Goal: Information Seeking & Learning: Find specific fact

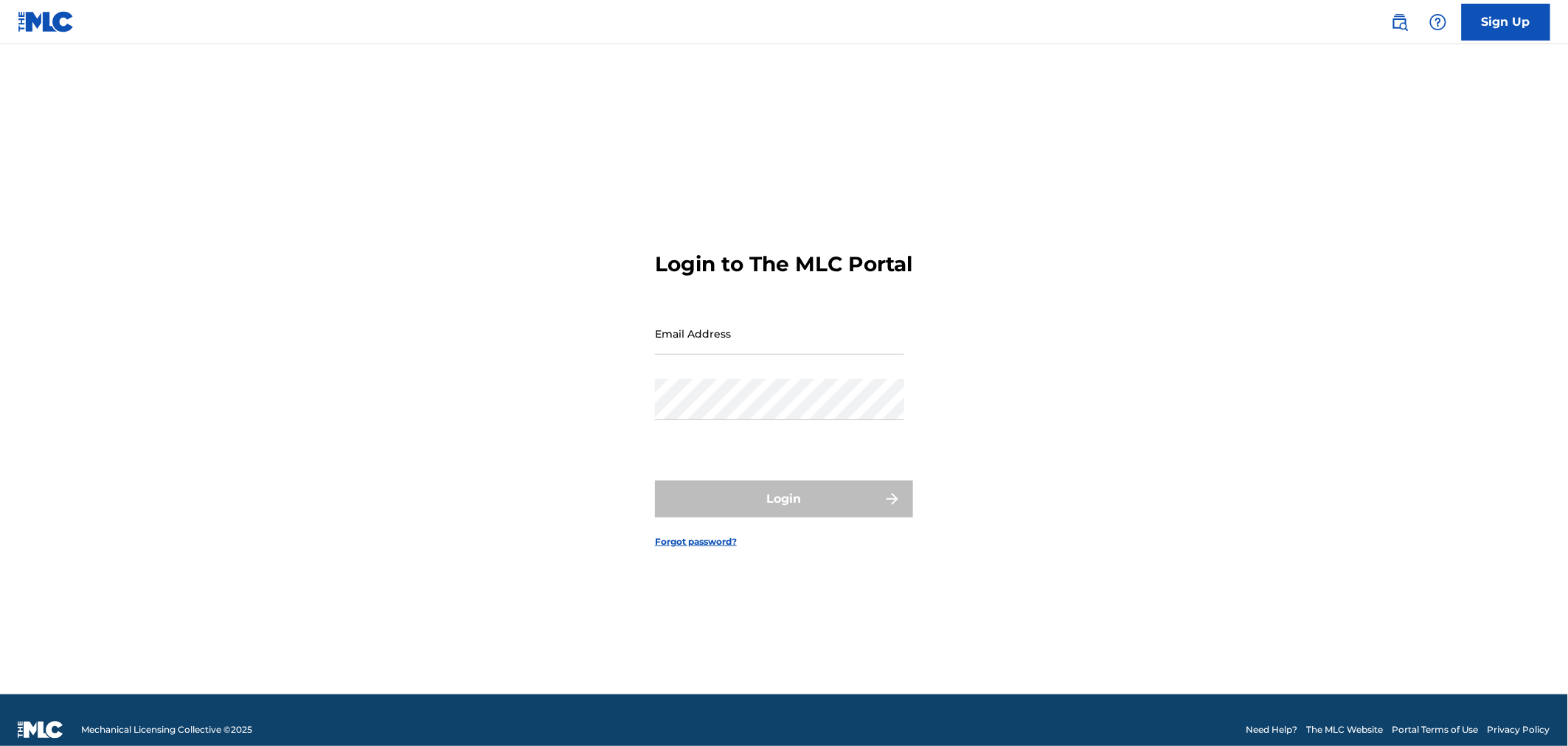
click at [699, 341] on input "Email Address" at bounding box center [780, 334] width 249 height 42
click at [717, 352] on input "Email Address" at bounding box center [780, 334] width 249 height 42
type input "[PERSON_NAME][EMAIL_ADDRESS][DOMAIN_NAME]"
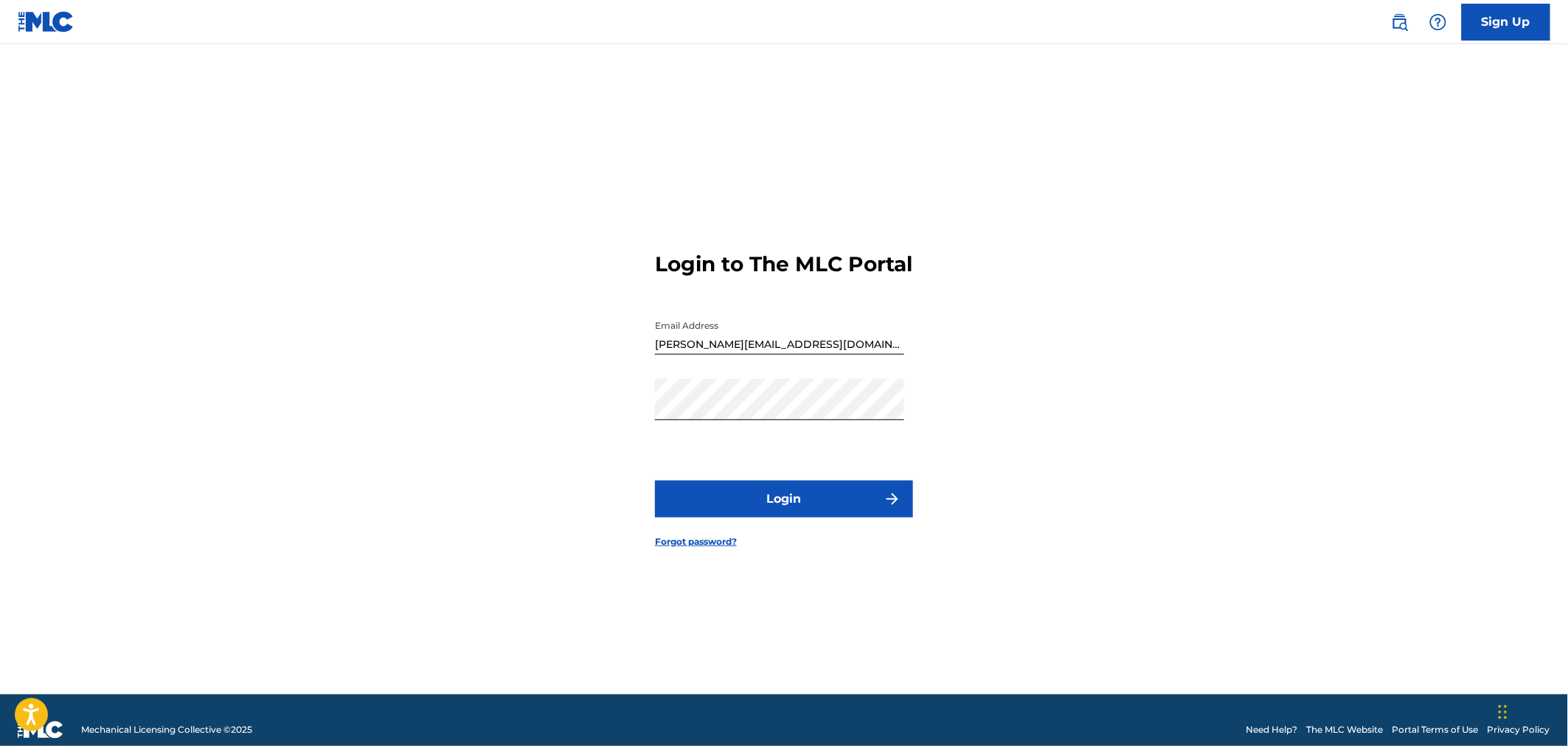
click at [805, 497] on button "Login" at bounding box center [784, 499] width 258 height 37
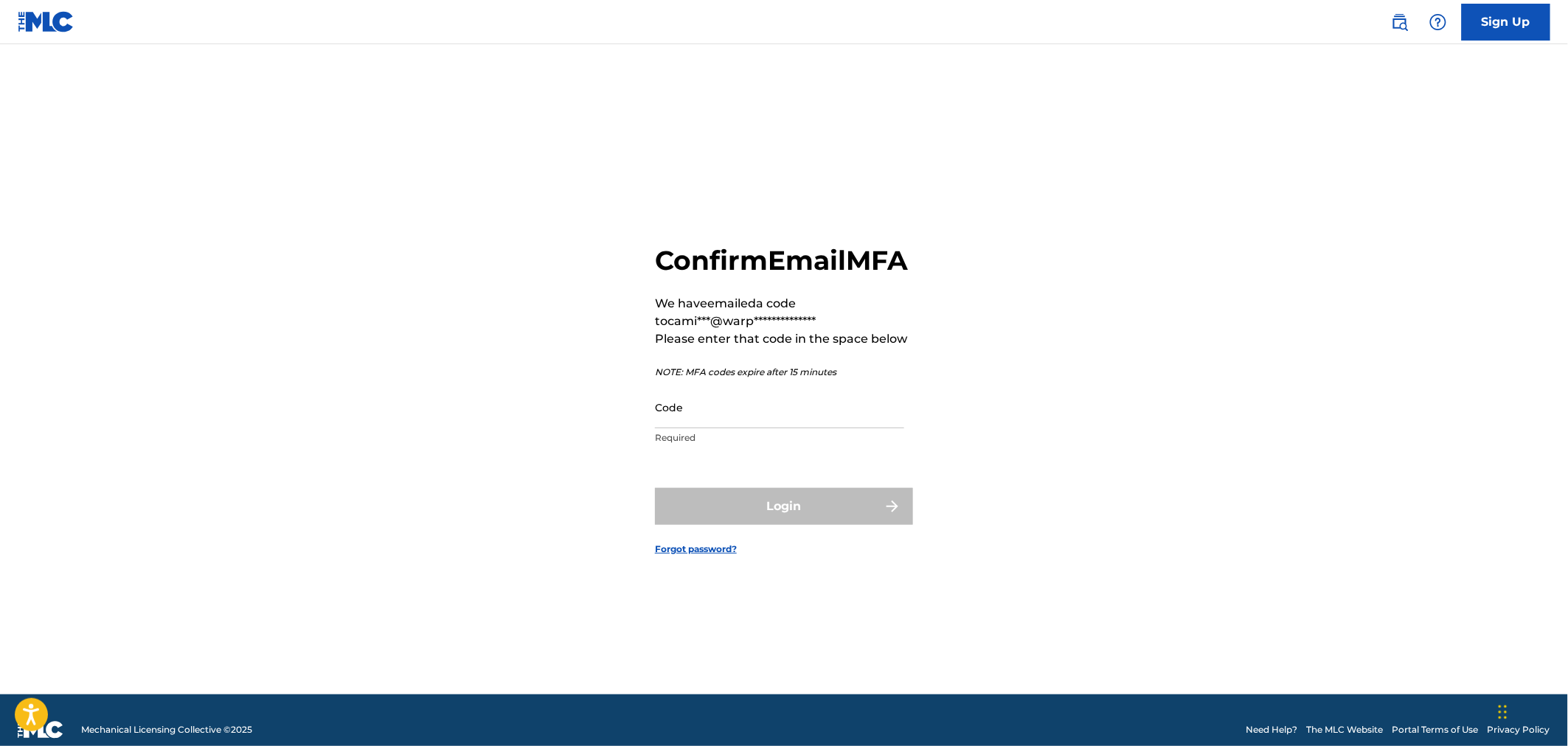
click at [705, 420] on input "Code" at bounding box center [780, 407] width 249 height 42
paste input "855004"
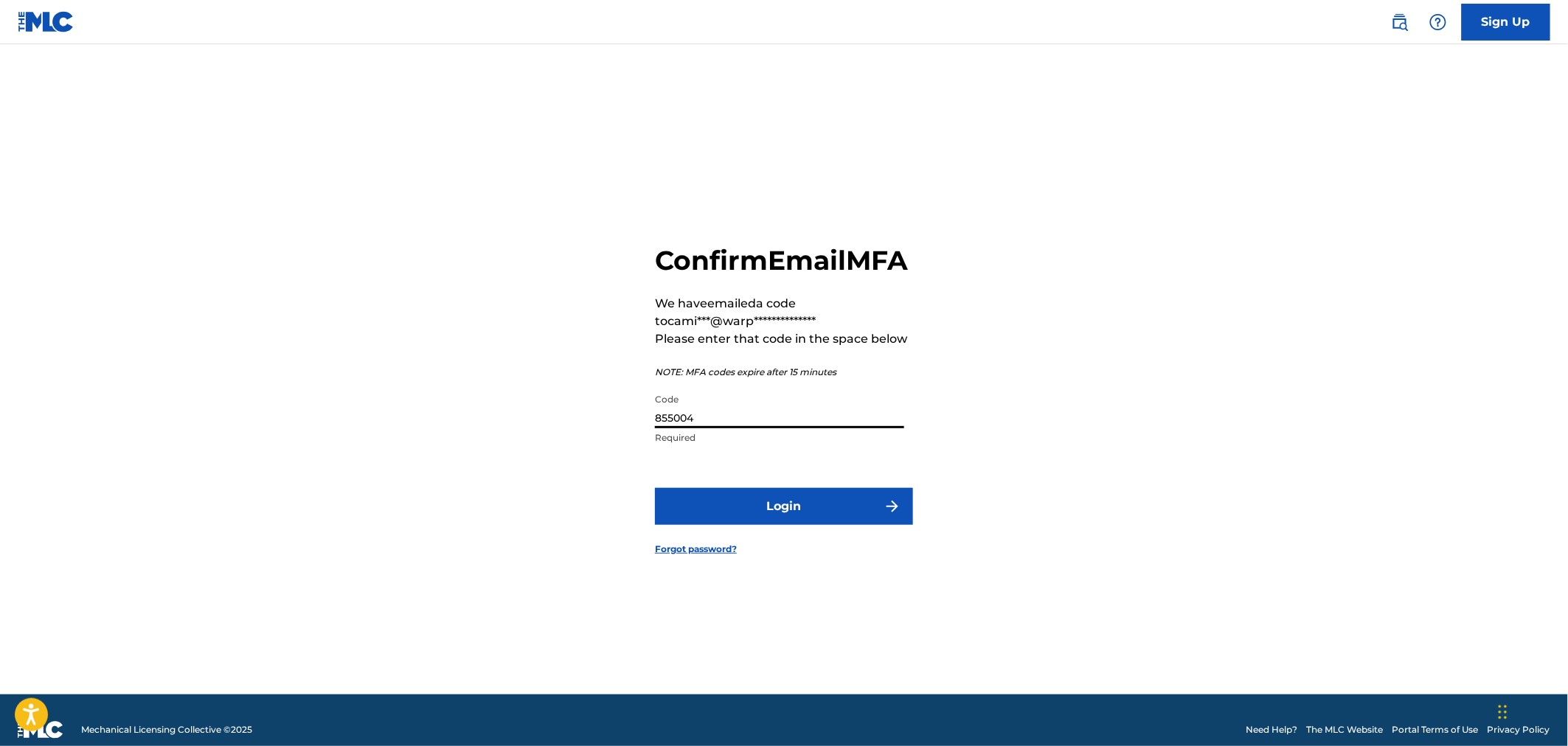
type input "855004"
click at [743, 511] on button "Login" at bounding box center [784, 507] width 258 height 37
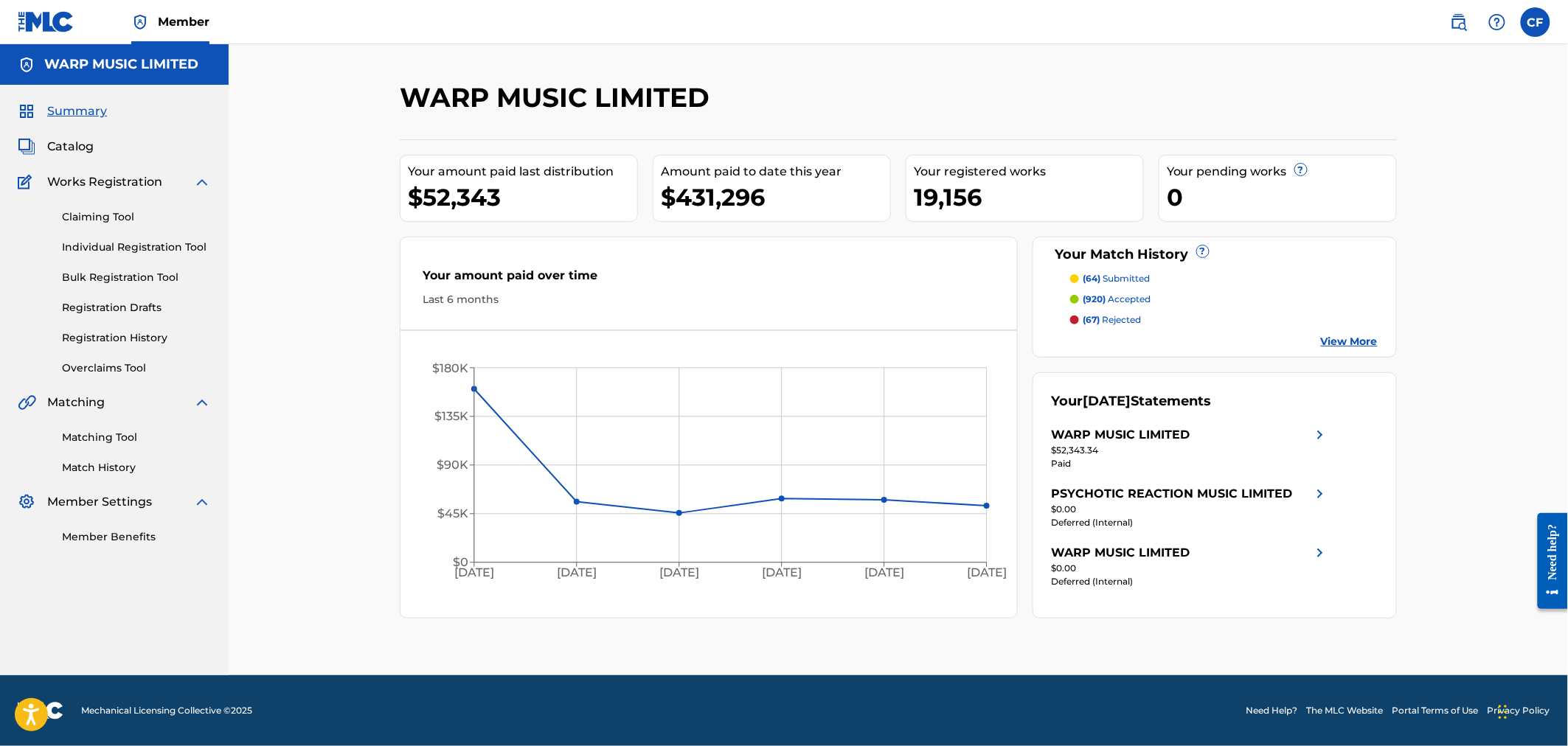
click at [1468, 23] on link at bounding box center [1459, 22] width 30 height 30
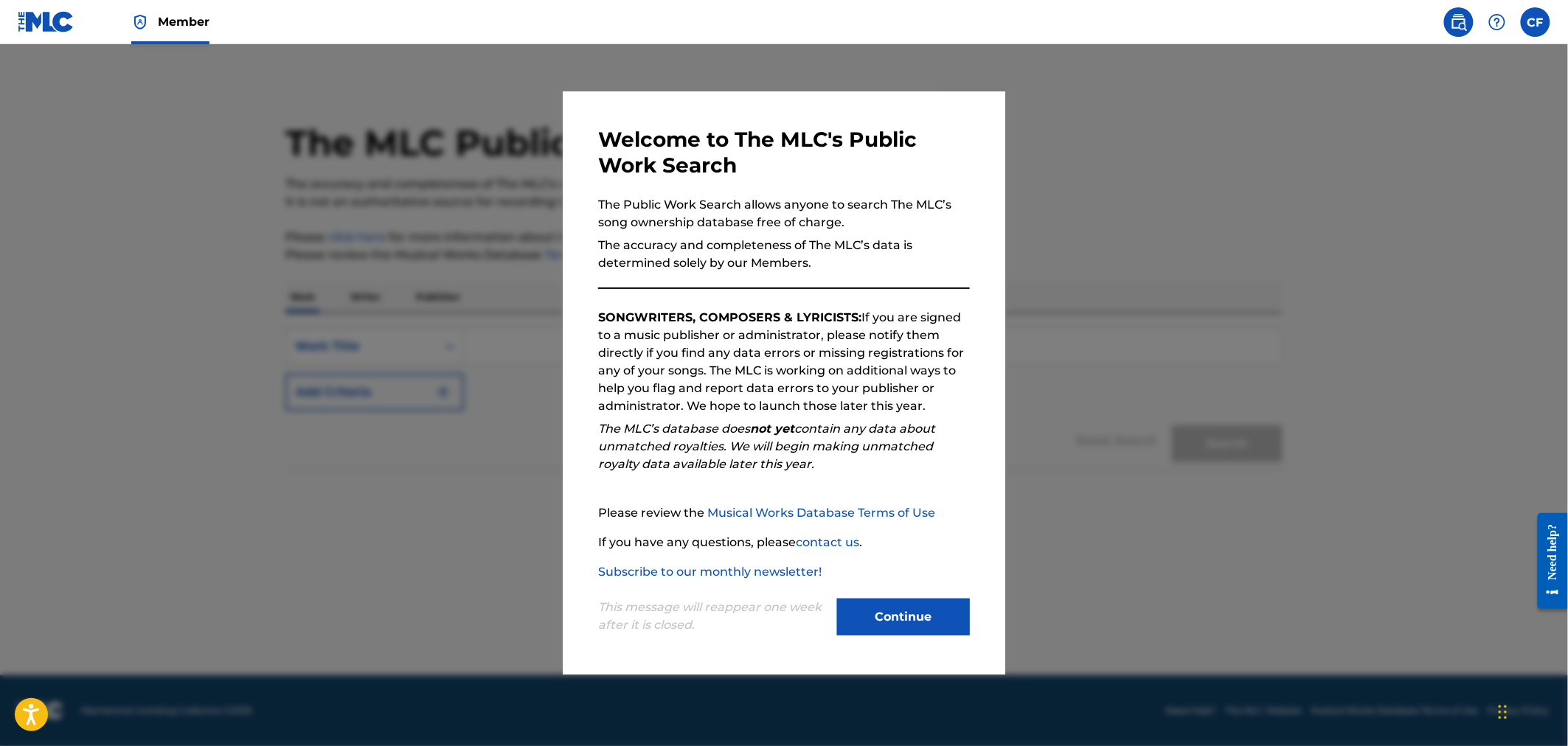
click at [927, 629] on button "Continue" at bounding box center [903, 616] width 133 height 37
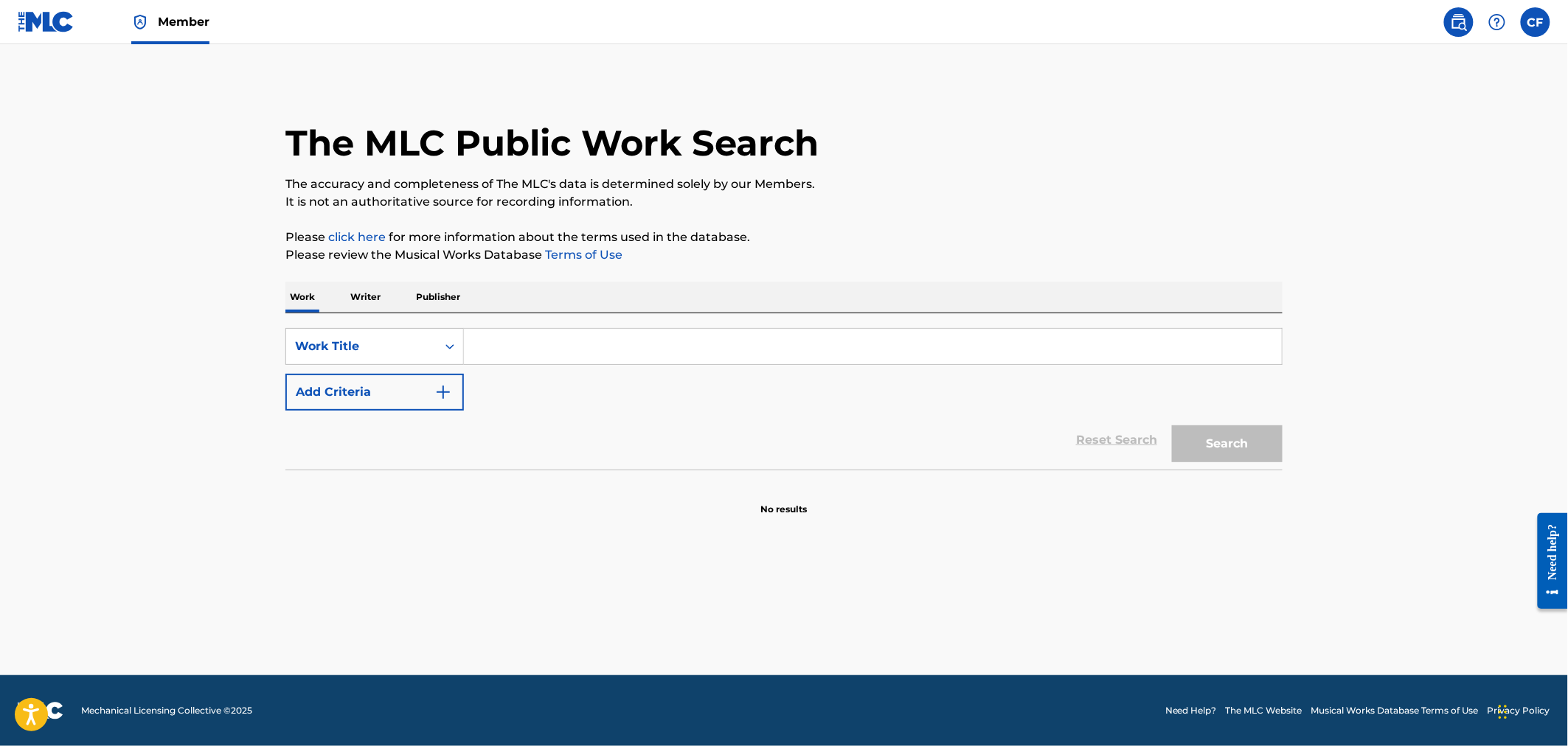
drag, startPoint x: 562, startPoint y: 341, endPoint x: 534, endPoint y: 355, distance: 31.3
click at [561, 340] on input "Search Form" at bounding box center [873, 346] width 818 height 35
paste input "Parade"
type input "Parade"
click at [423, 400] on button "Add Criteria" at bounding box center [374, 392] width 179 height 37
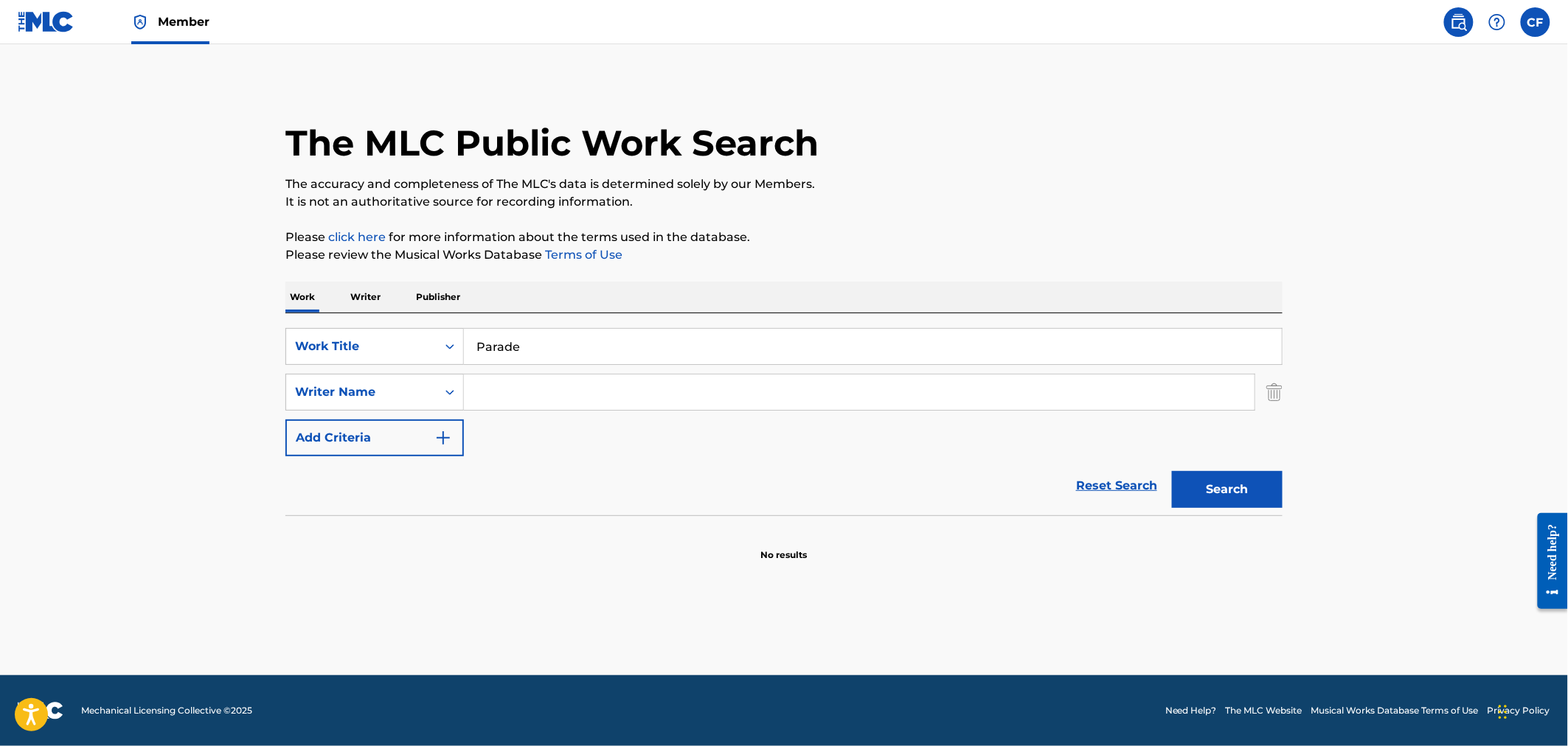
click at [586, 381] on input "Search Form" at bounding box center [859, 392] width 791 height 35
type input "t"
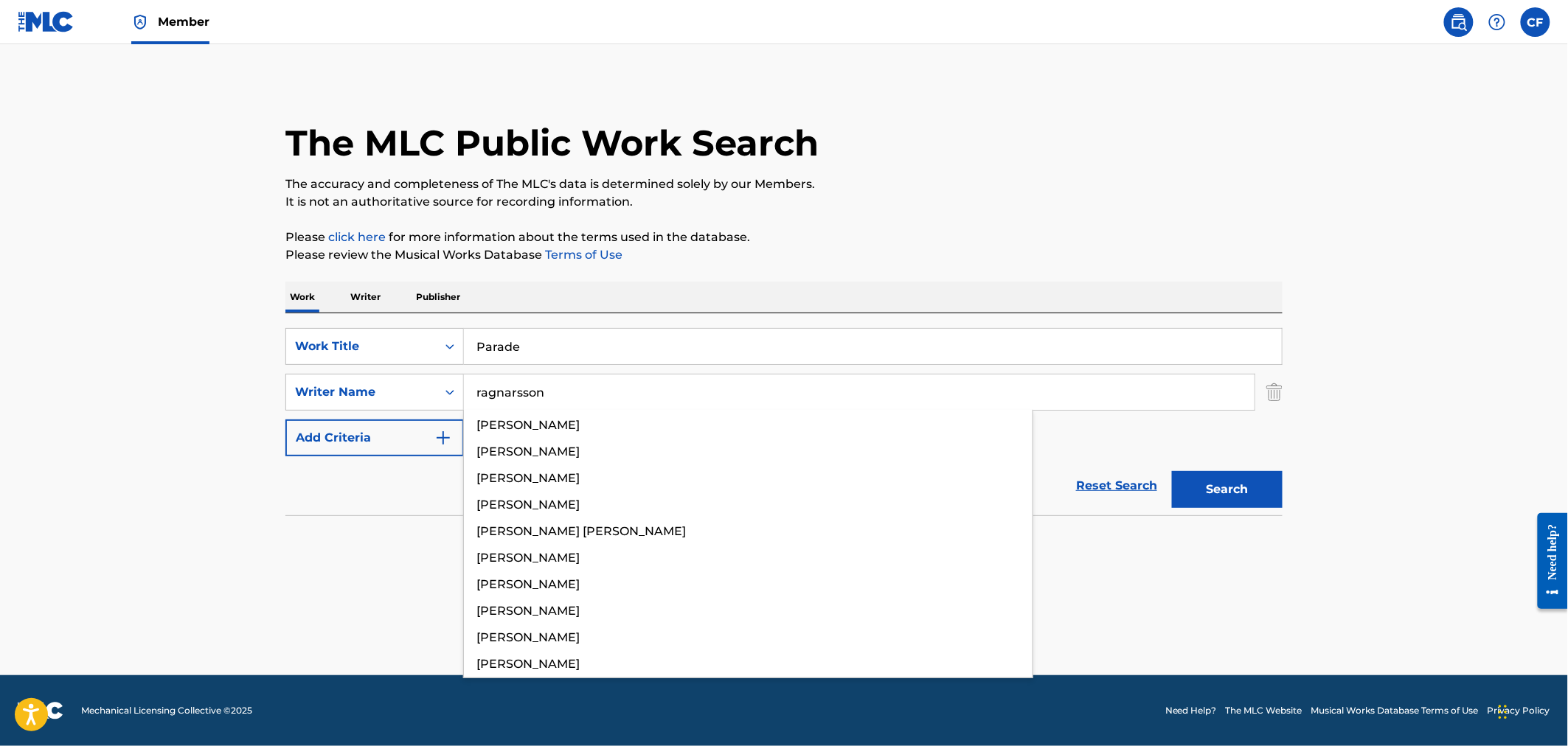
type input "ragnarsson"
click at [1172, 471] on button "Search" at bounding box center [1227, 489] width 111 height 37
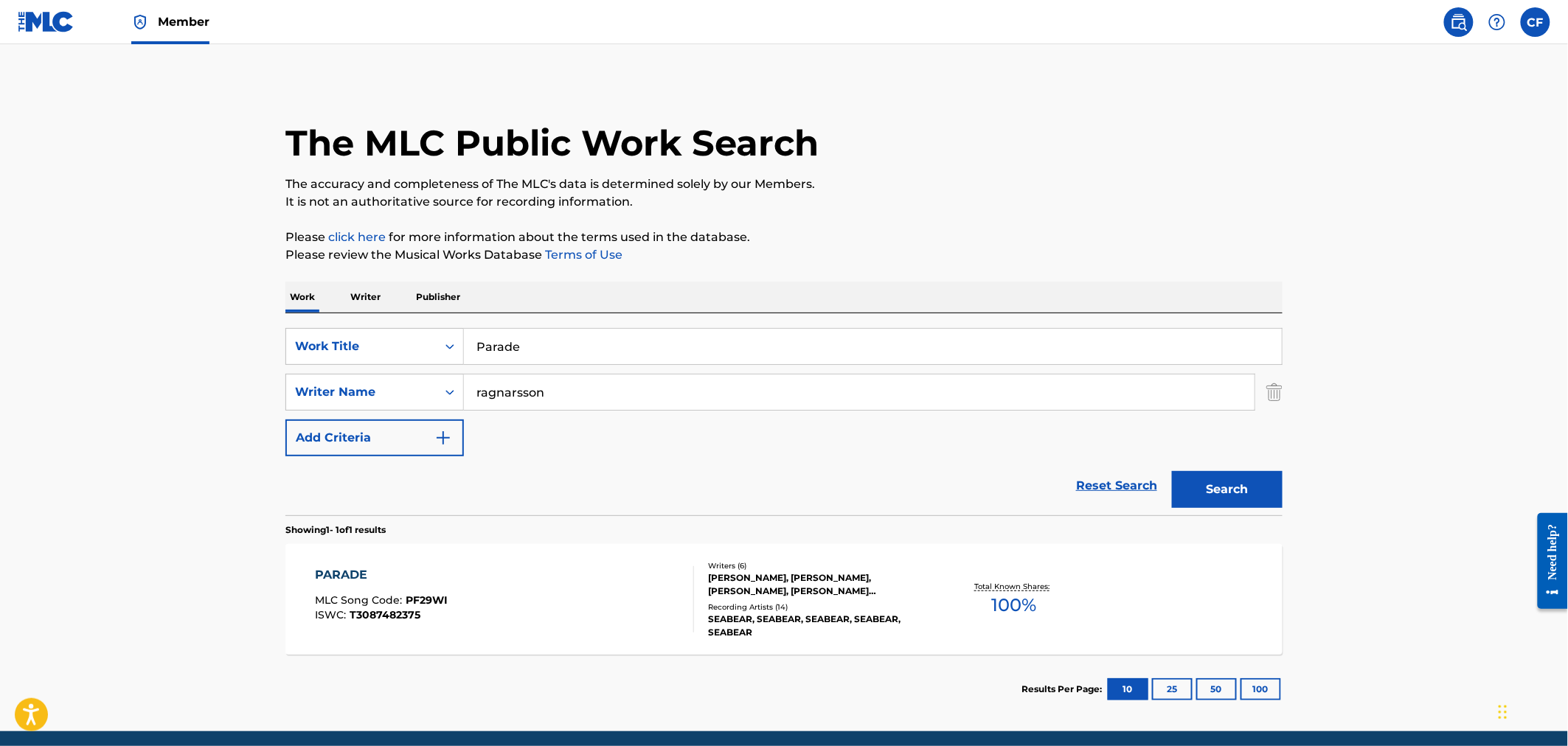
click at [827, 287] on div "Work Writer Publisher" at bounding box center [784, 296] width 997 height 31
click at [674, 621] on div "PARADE MLC Song Code : PF29WI ISWC : T3087482375" at bounding box center [505, 599] width 379 height 67
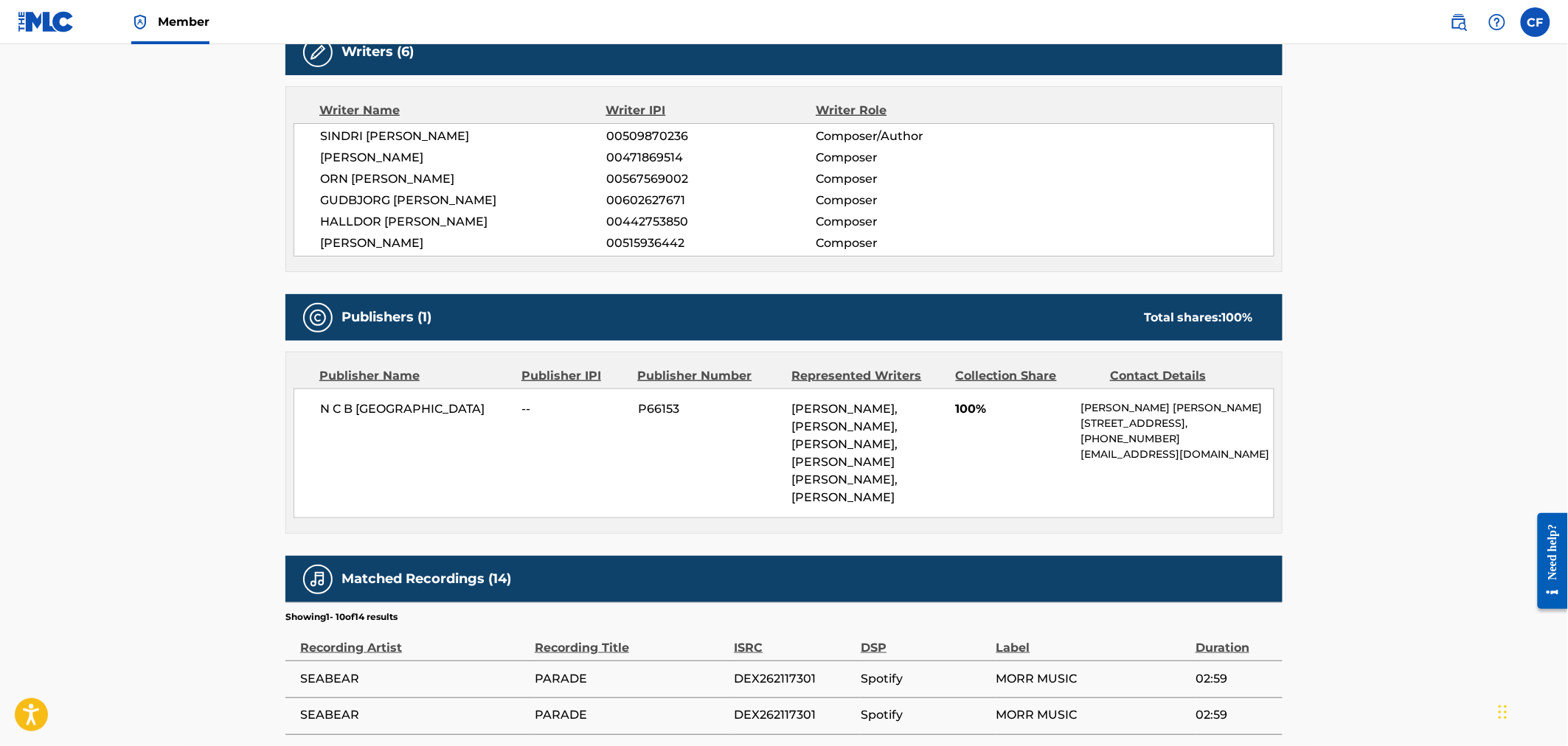
scroll to position [491, 0]
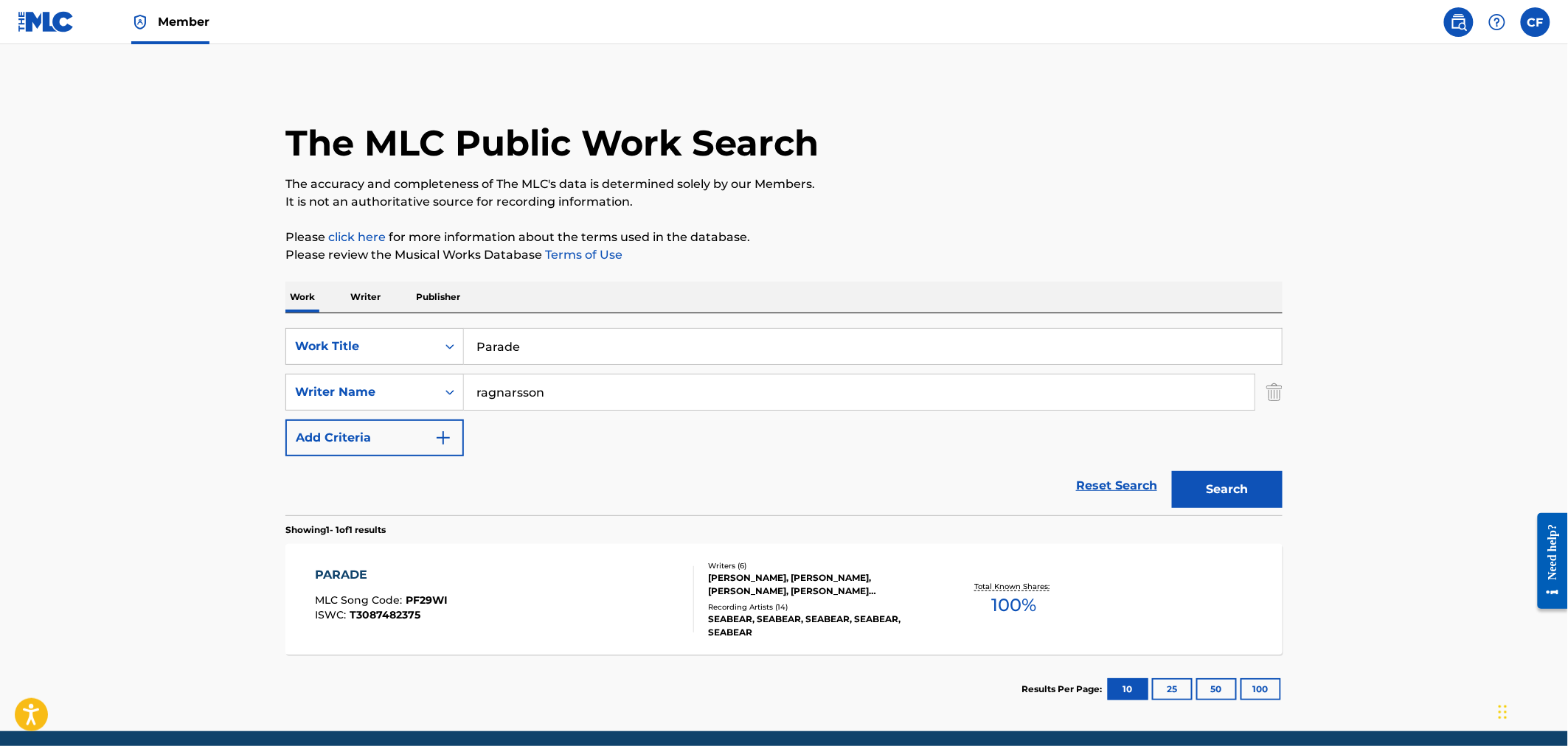
click at [656, 349] on input "Parade" at bounding box center [873, 346] width 818 height 35
paste input "Typical (Little Dragon's [PERSON_NAME] Remix)"
type input "Typical (Little Dragon's [PERSON_NAME] Remix)"
click at [635, 389] on input "ragnarsson" at bounding box center [859, 392] width 791 height 35
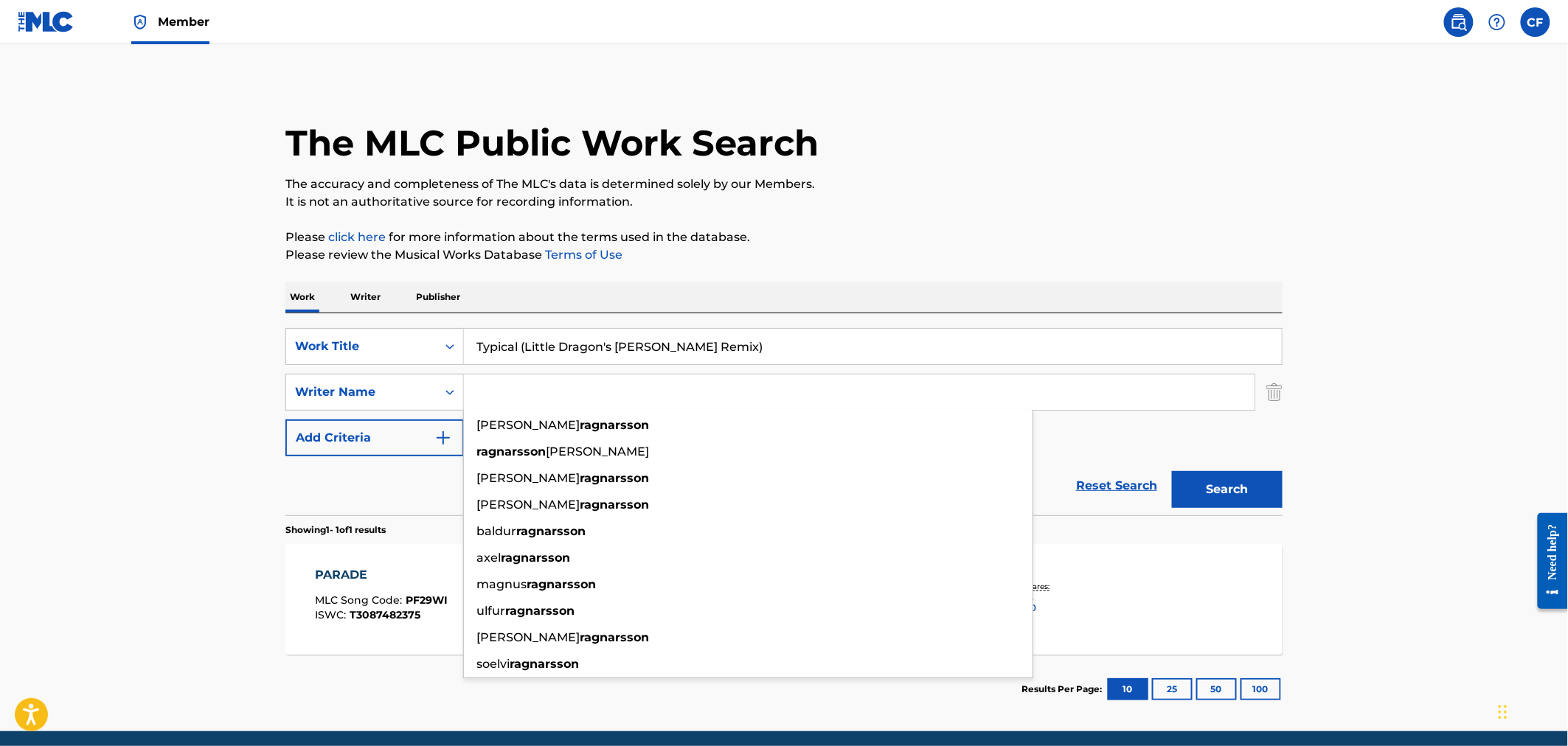
click at [1172, 471] on button "Search" at bounding box center [1227, 489] width 111 height 37
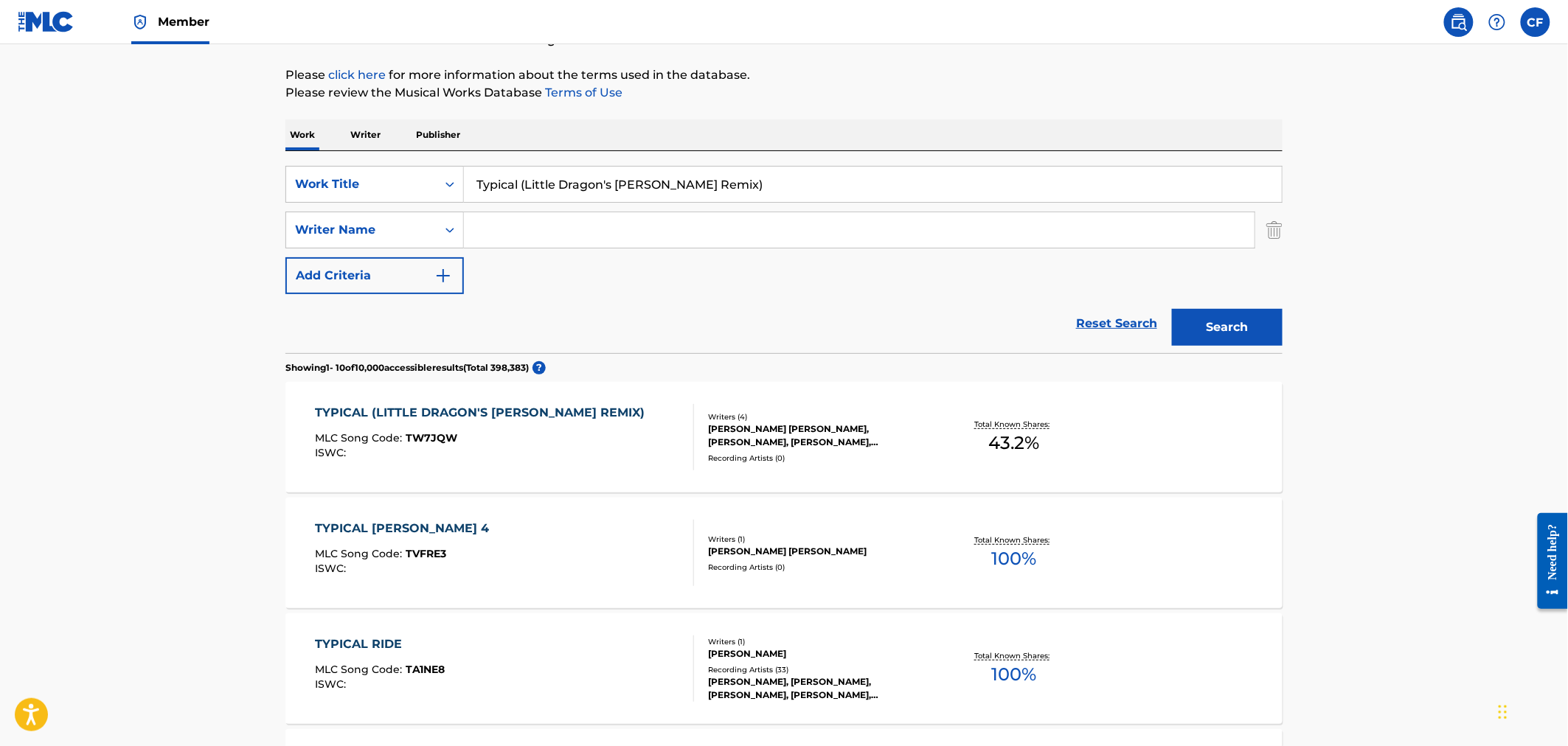
scroll to position [164, 0]
click at [576, 440] on div "MLC Song Code : TW7JQW" at bounding box center [484, 439] width 337 height 15
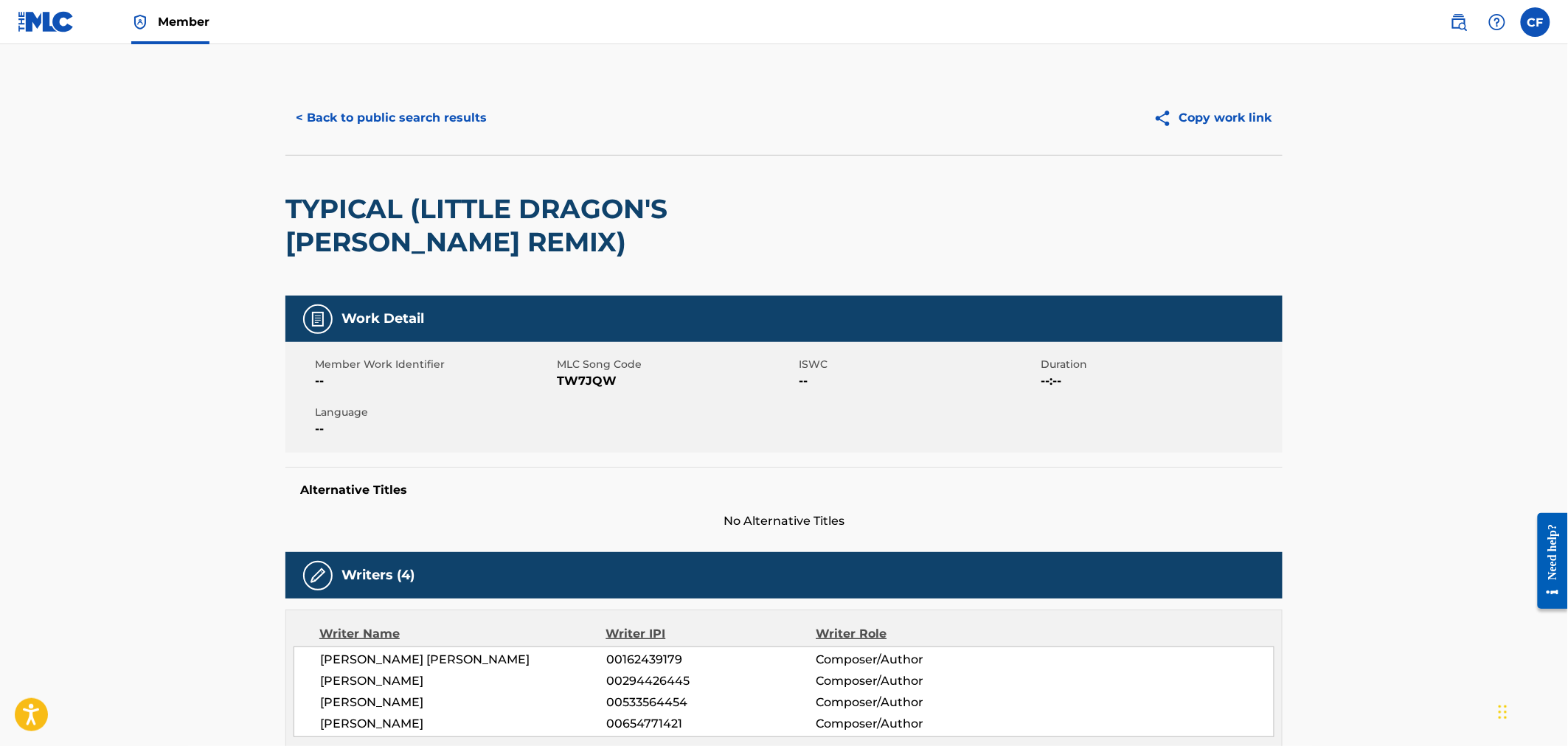
click at [326, 127] on button "< Back to public search results" at bounding box center [391, 118] width 211 height 37
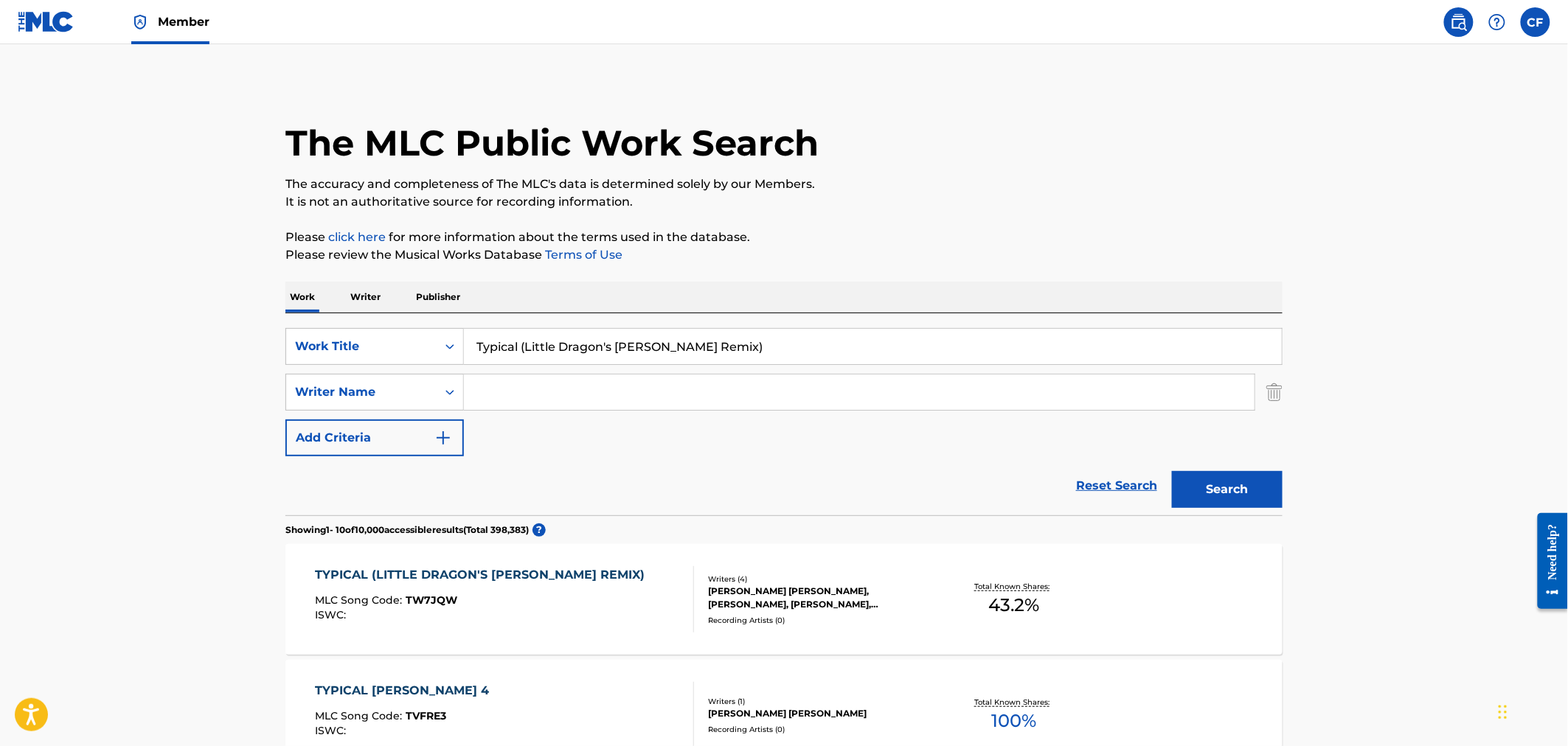
click at [181, 24] on span "Member" at bounding box center [184, 21] width 52 height 17
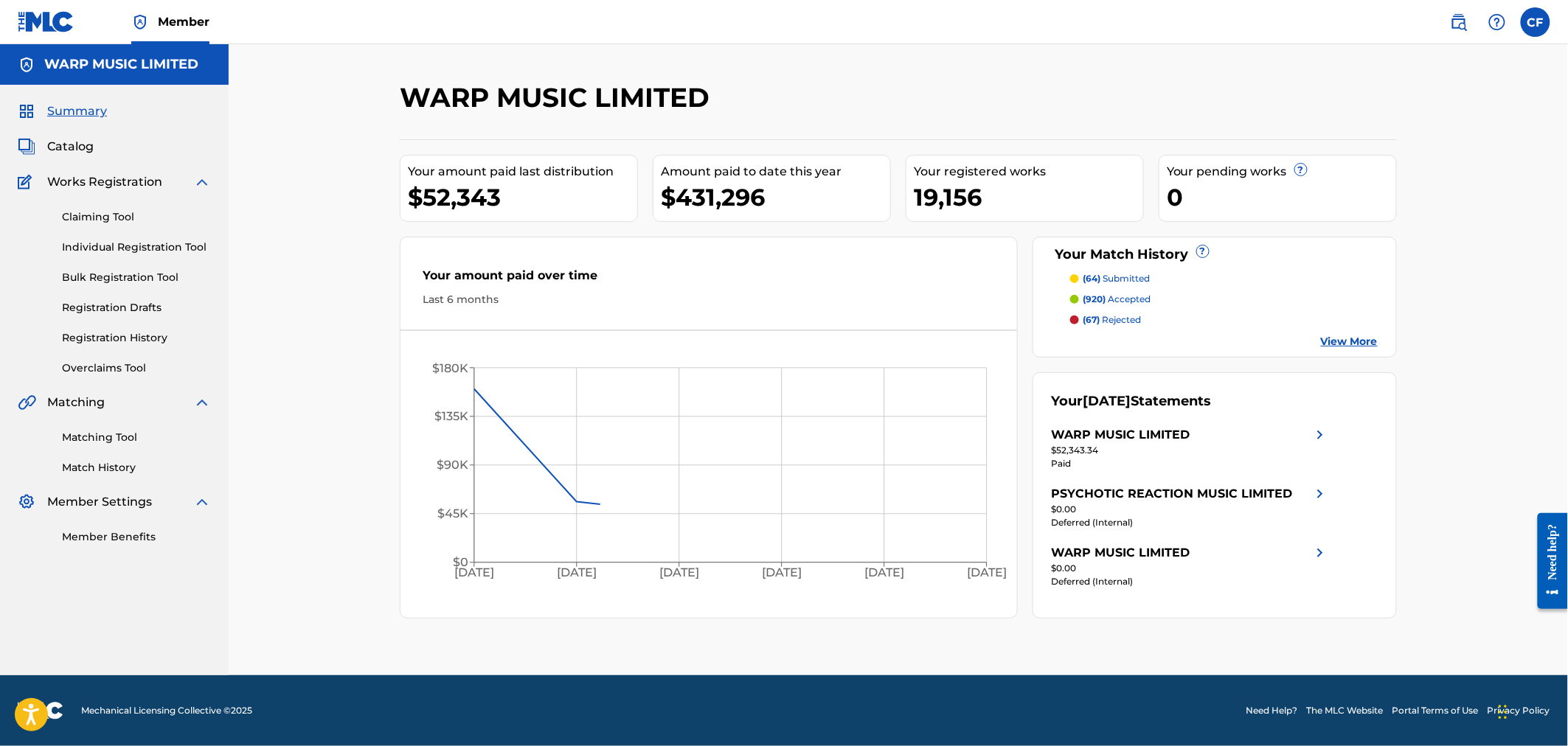
click at [116, 242] on link "Individual Registration Tool" at bounding box center [136, 247] width 149 height 16
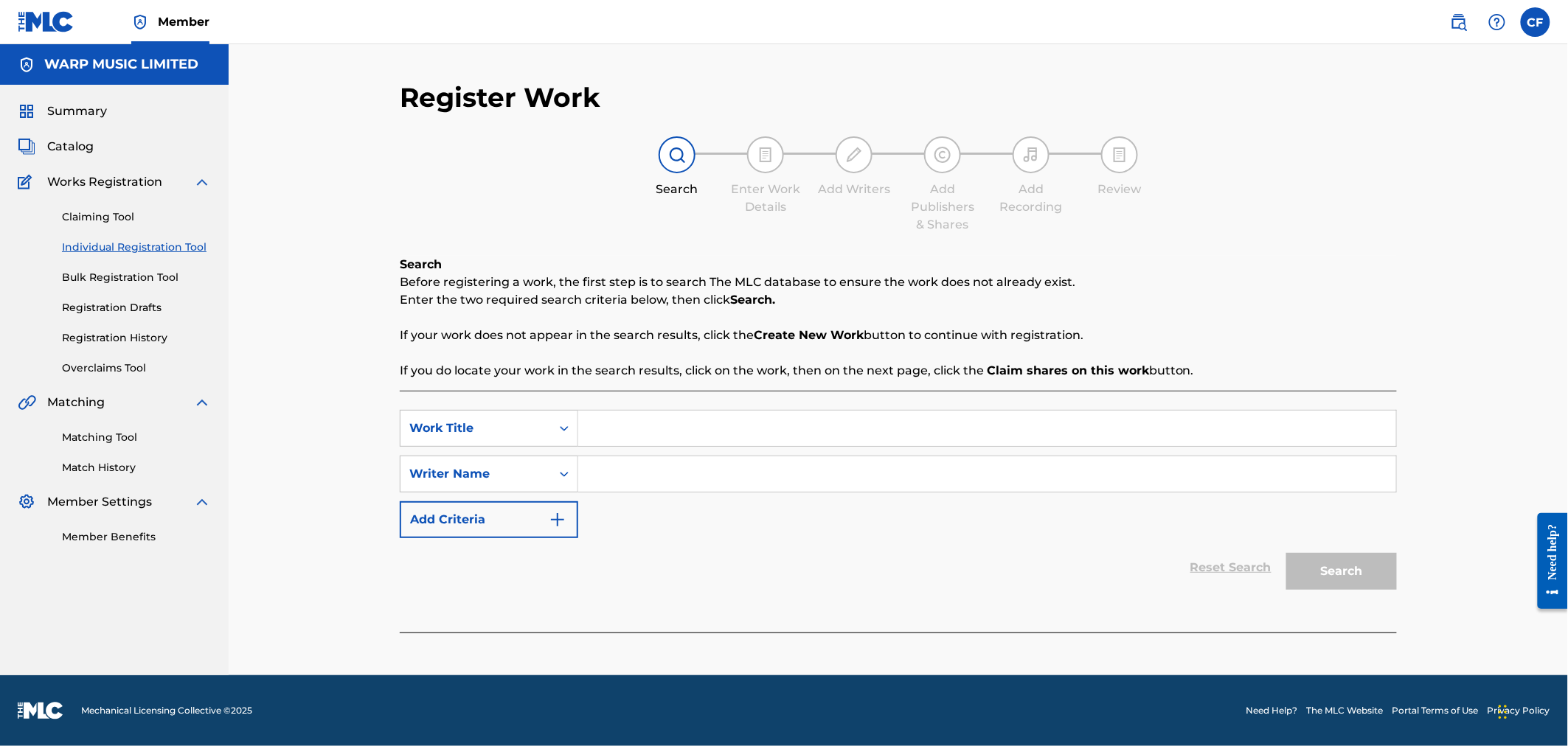
drag, startPoint x: 616, startPoint y: 424, endPoint x: 624, endPoint y: 423, distance: 8.1
click at [618, 423] on input "Search Form" at bounding box center [987, 428] width 818 height 35
paste input "GBBPW2501534;GBBPW2401422"
type input "GBBPW2501534;GBBPW2401422"
click at [712, 436] on input "typci" at bounding box center [987, 428] width 818 height 35
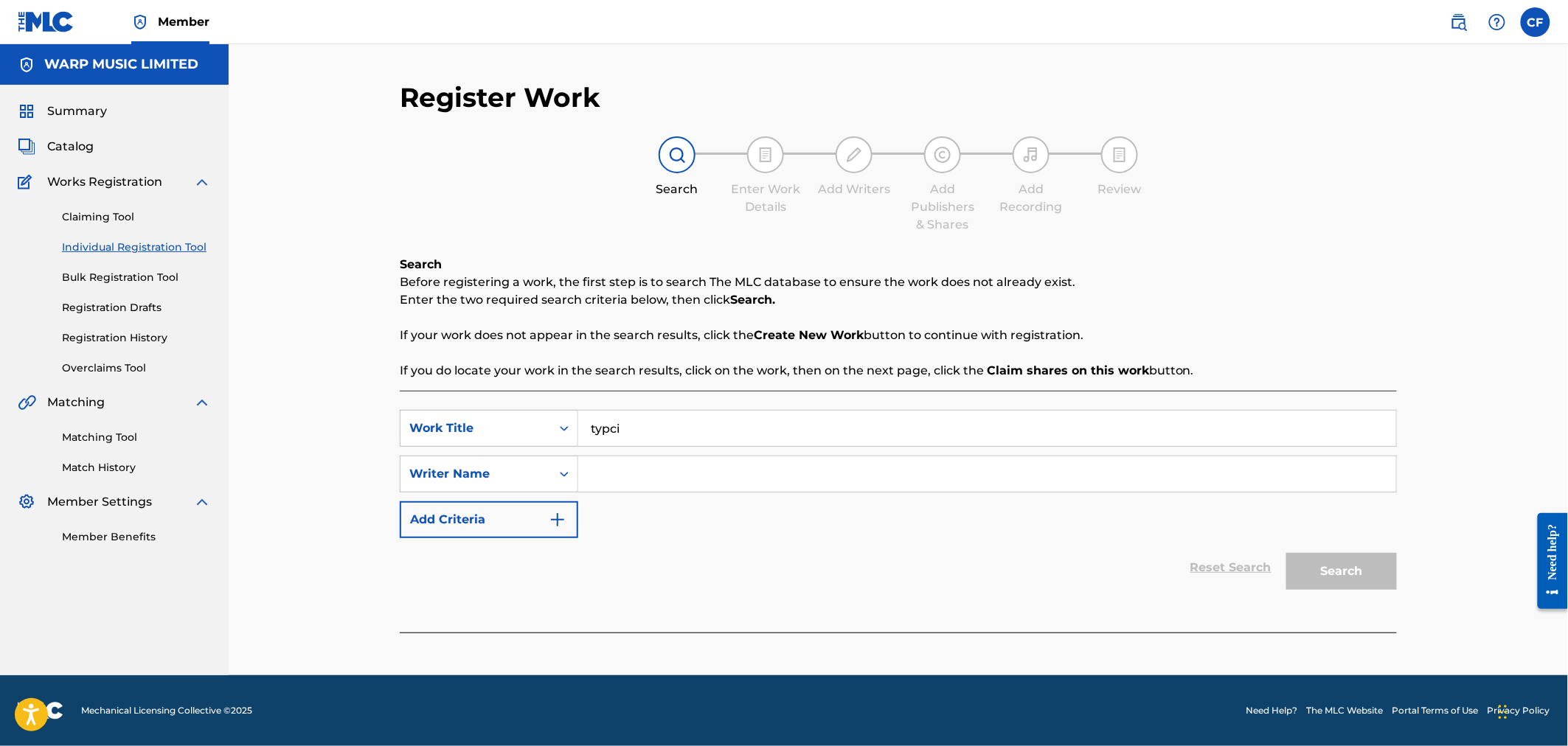
paste input "Typical (Little Dragon's [PERSON_NAME] Remix)"
type input "Typical (Little Dragon's [PERSON_NAME] Remix)"
click at [784, 514] on div "SearchWithCriteriaf331ff24-38b3-44f7-a5fb-d3a29247ab4c Work Title Typical (Litt…" at bounding box center [899, 474] width 997 height 129
click at [562, 486] on div "Search Form" at bounding box center [564, 474] width 27 height 27
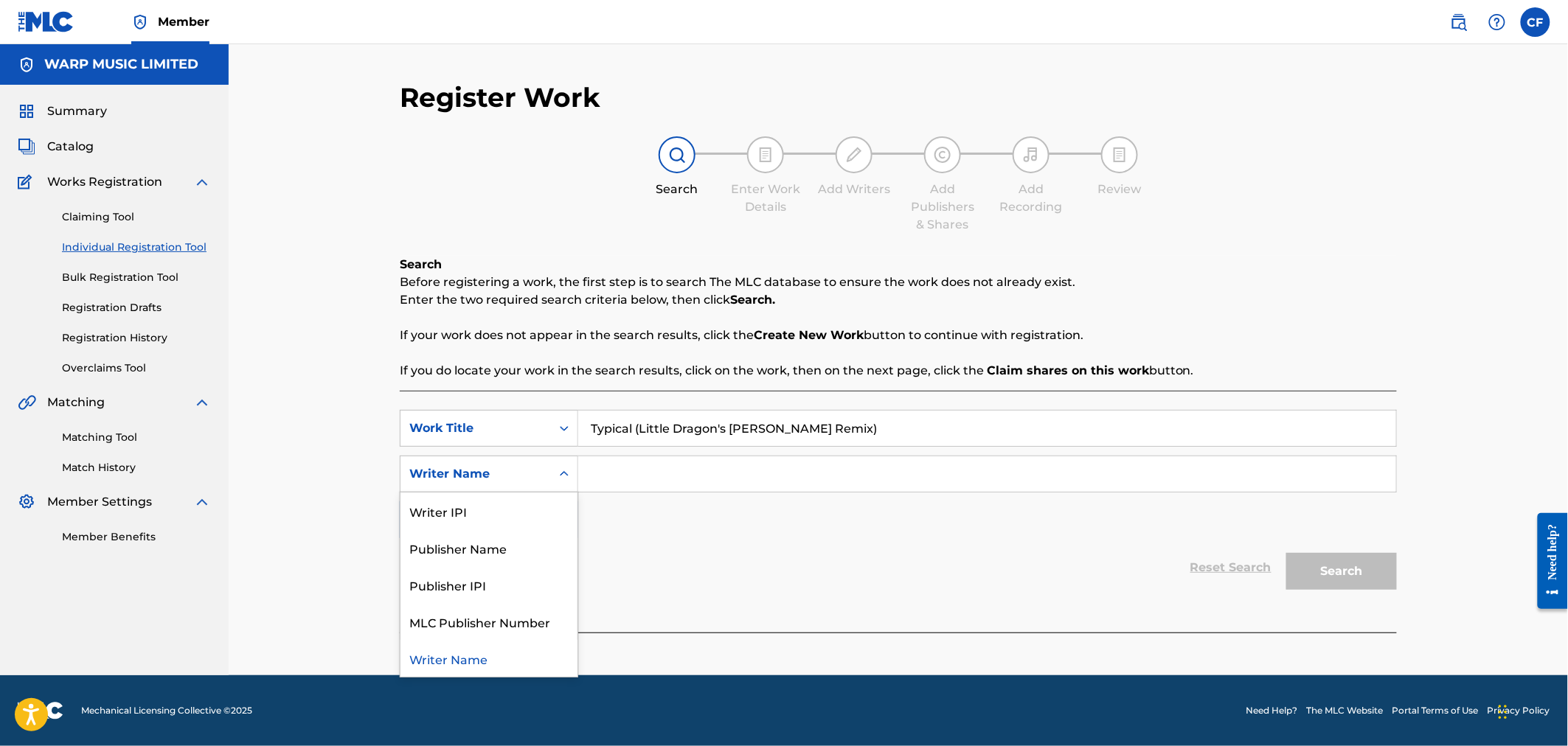
click at [631, 478] on input "Search Form" at bounding box center [987, 474] width 818 height 35
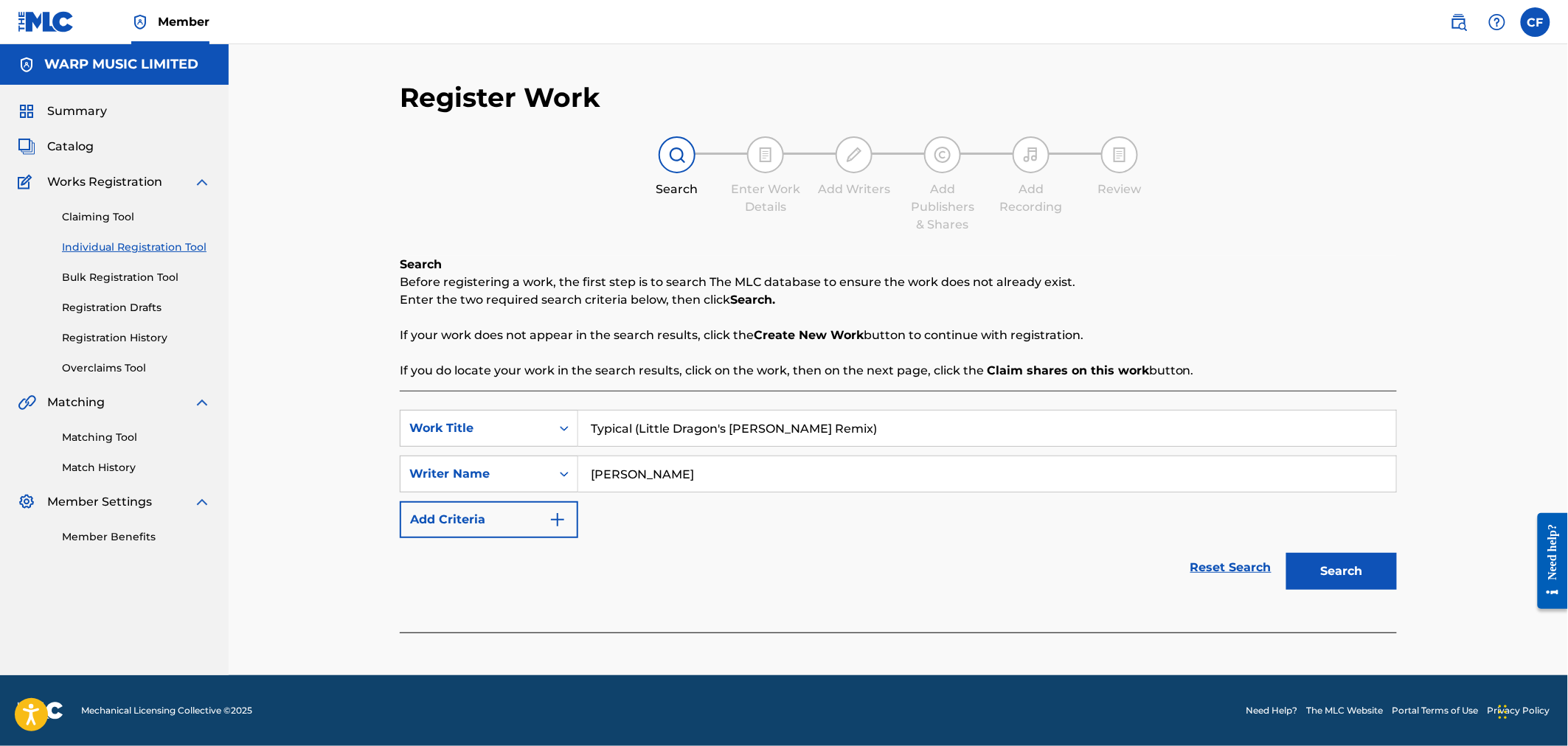
type input "[PERSON_NAME]"
click at [1287, 554] on button "Search" at bounding box center [1342, 571] width 111 height 37
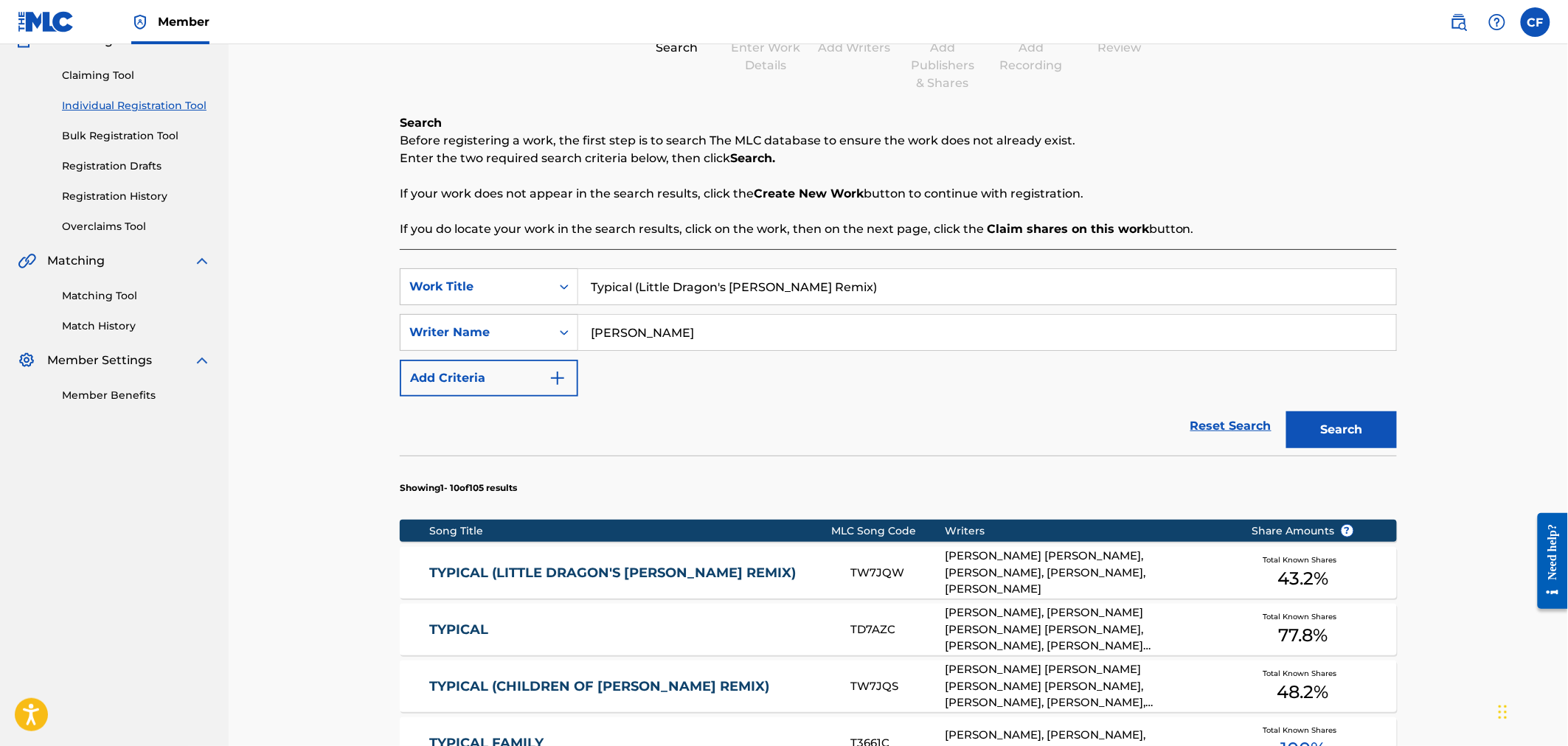
scroll to position [164, 0]
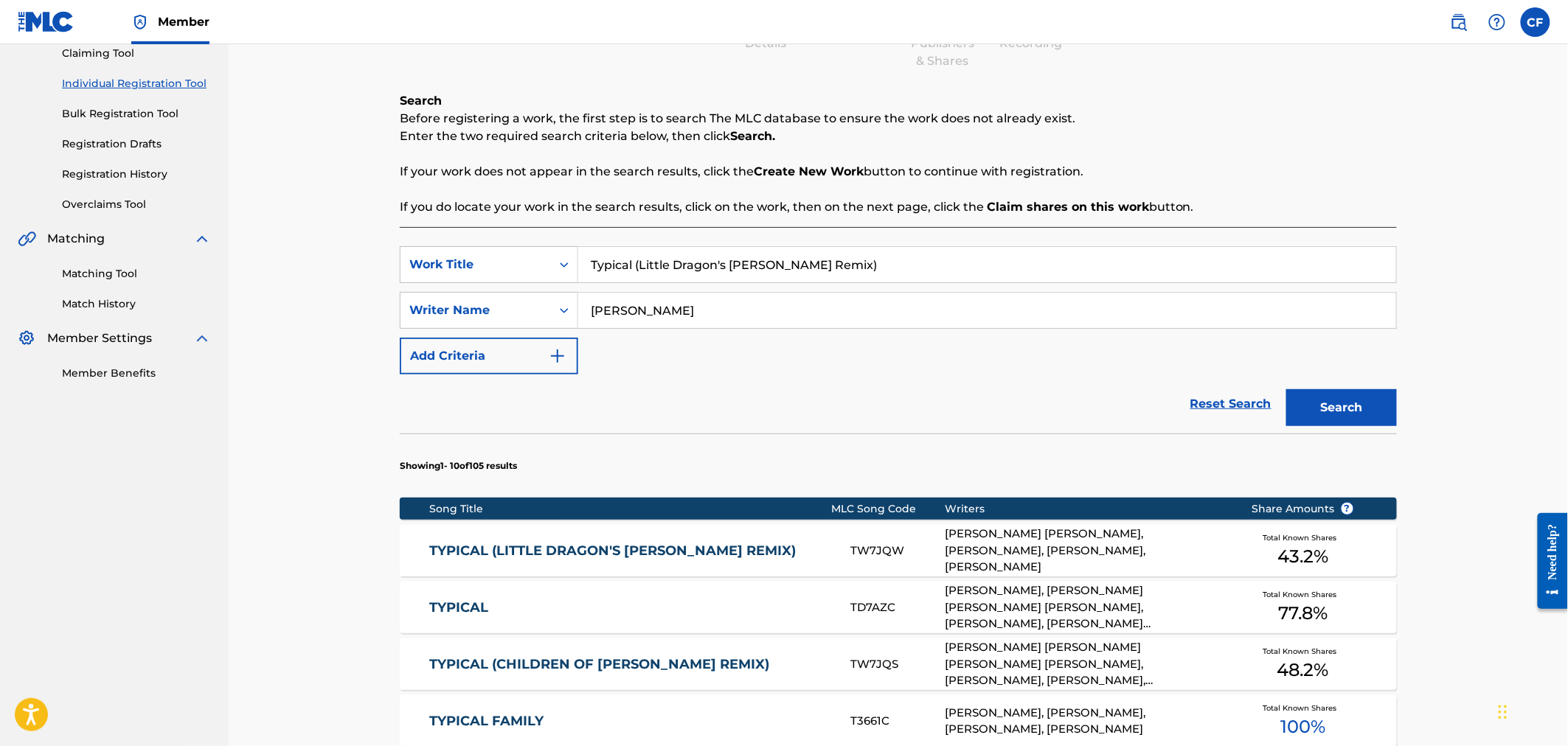
click at [709, 536] on div "TYPICAL (LITTLE DRAGON'S [PERSON_NAME] REMIX) TW7JQW [PERSON_NAME] [PERSON_NAME…" at bounding box center [899, 551] width 997 height 52
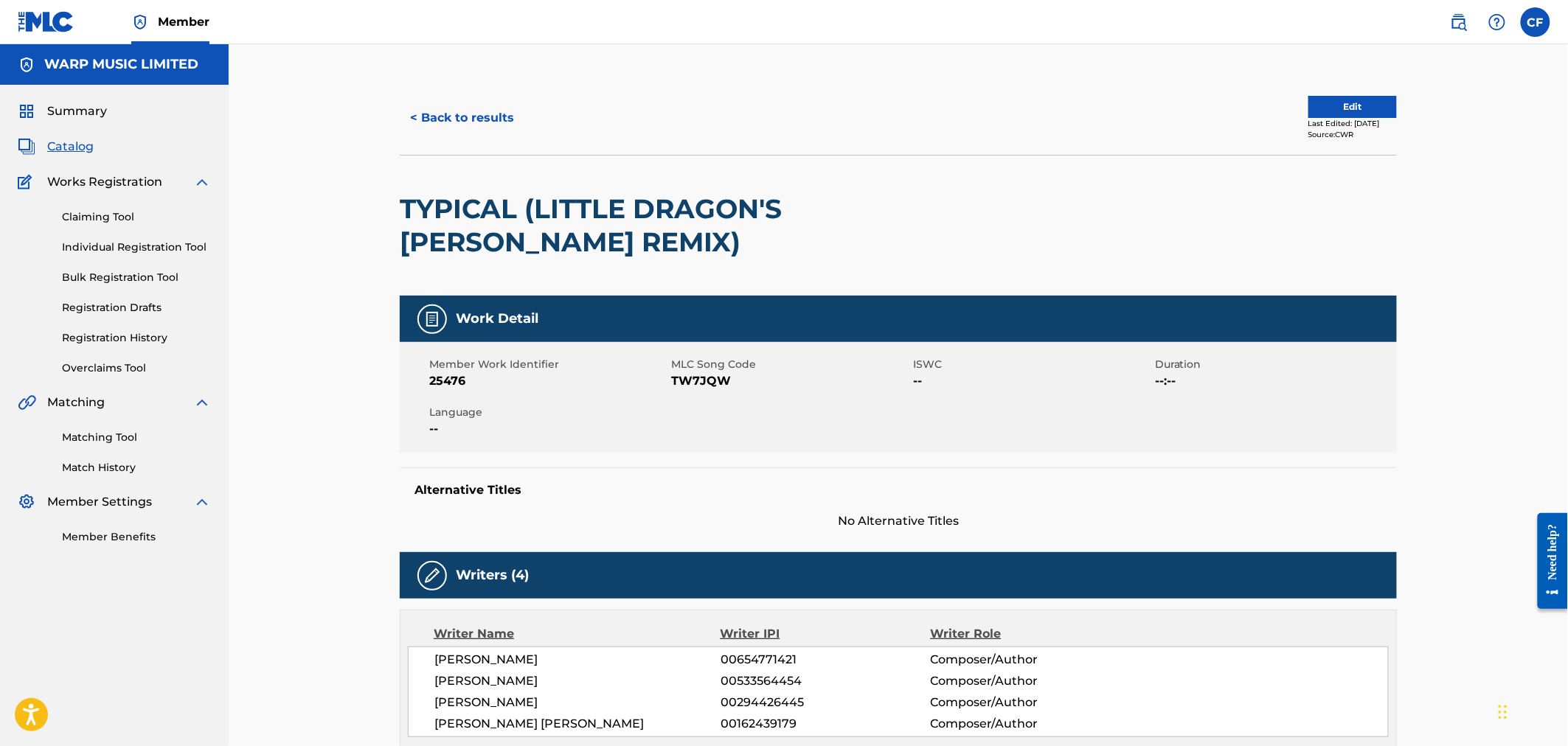
click at [1368, 93] on div "< Back to results Edit Last Edited: [DATE] Source: CWR" at bounding box center [899, 118] width 997 height 74
click at [1368, 95] on div "< Back to results Edit Last Edited: [DATE] Source: CWR" at bounding box center [899, 118] width 997 height 74
click at [1366, 115] on button "Edit" at bounding box center [1353, 107] width 89 height 22
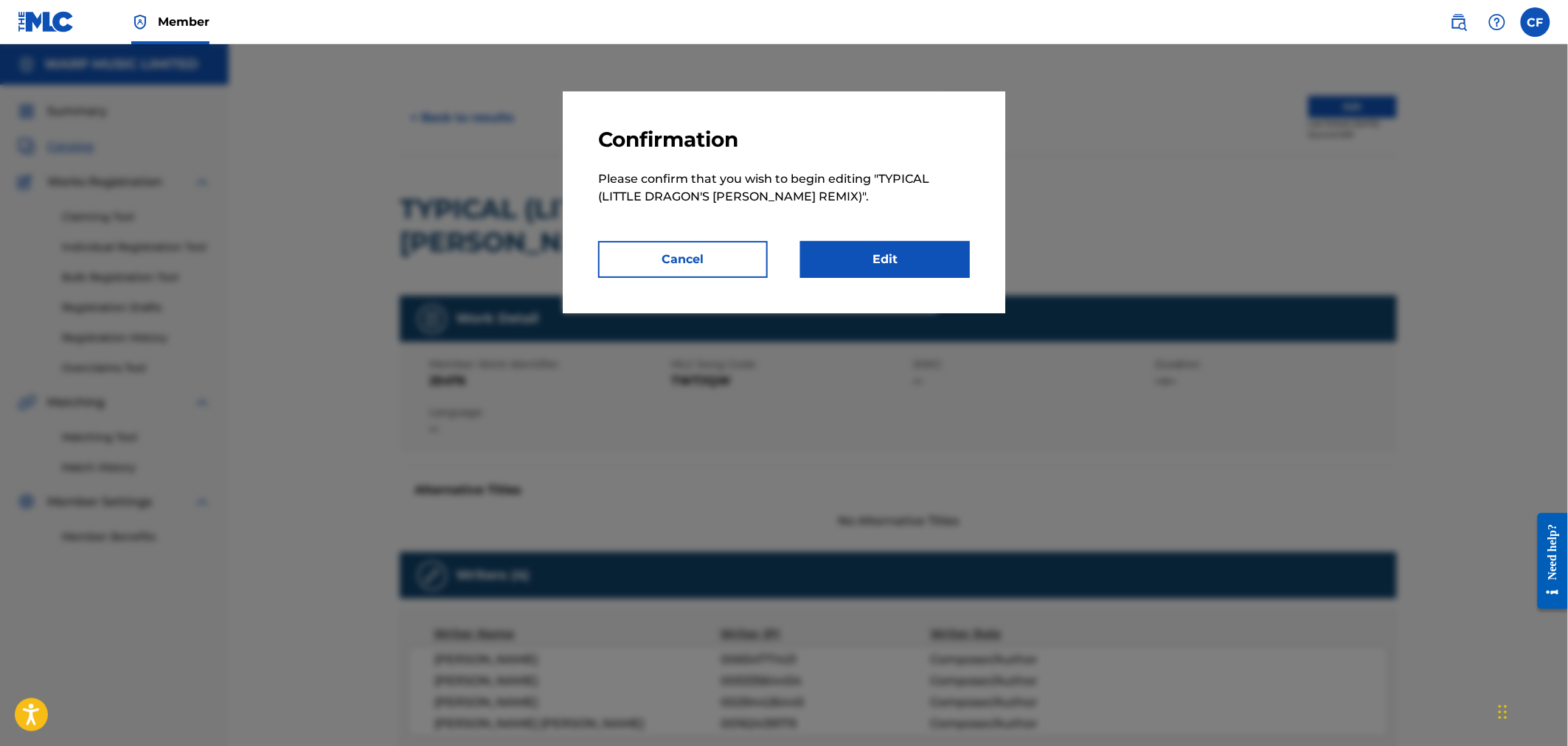
click at [866, 283] on div "Confirmation Please confirm that you wish to begin editing " TYPICAL (LITTLE DR…" at bounding box center [784, 202] width 443 height 222
click at [873, 256] on link "Edit" at bounding box center [885, 259] width 170 height 37
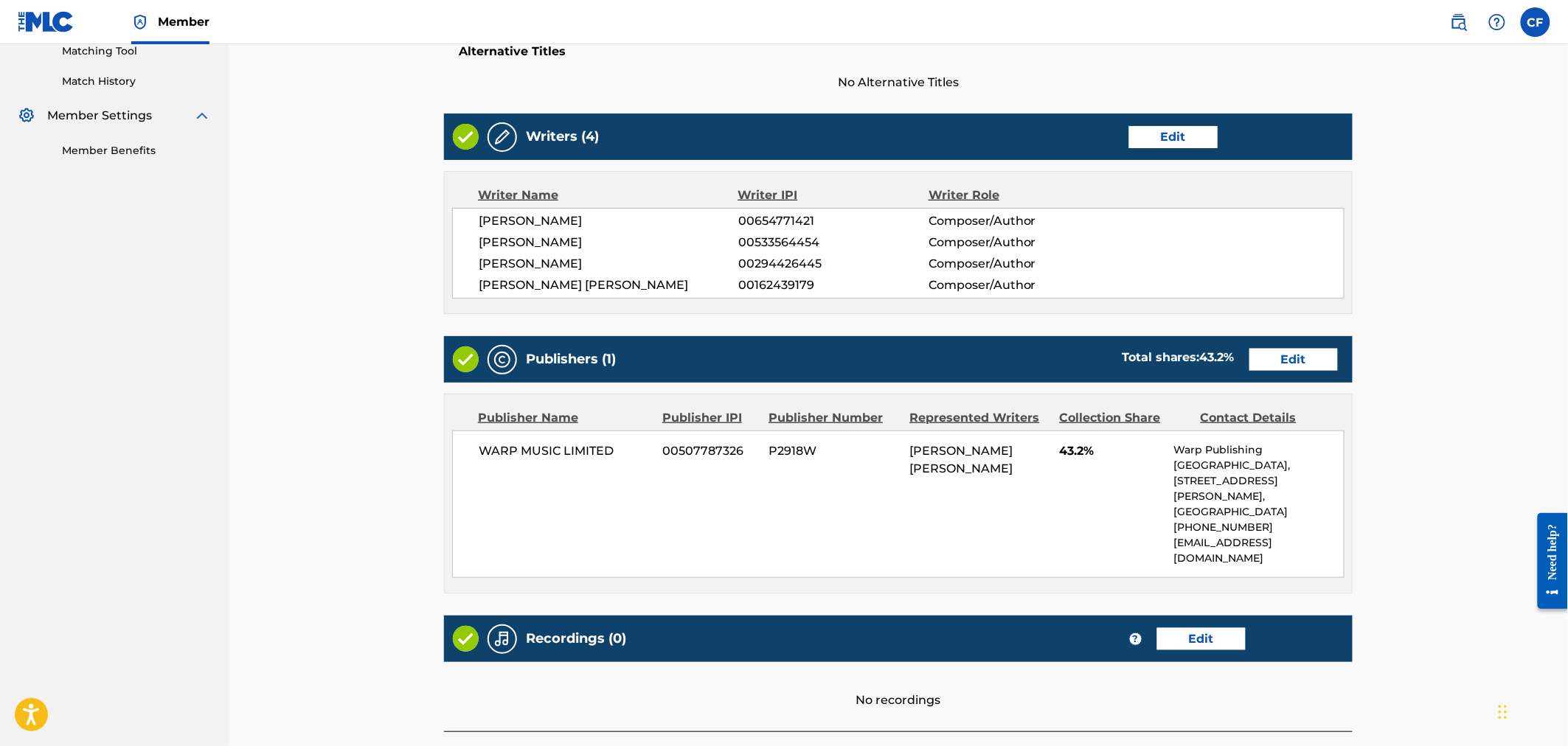
scroll to position [419, 0]
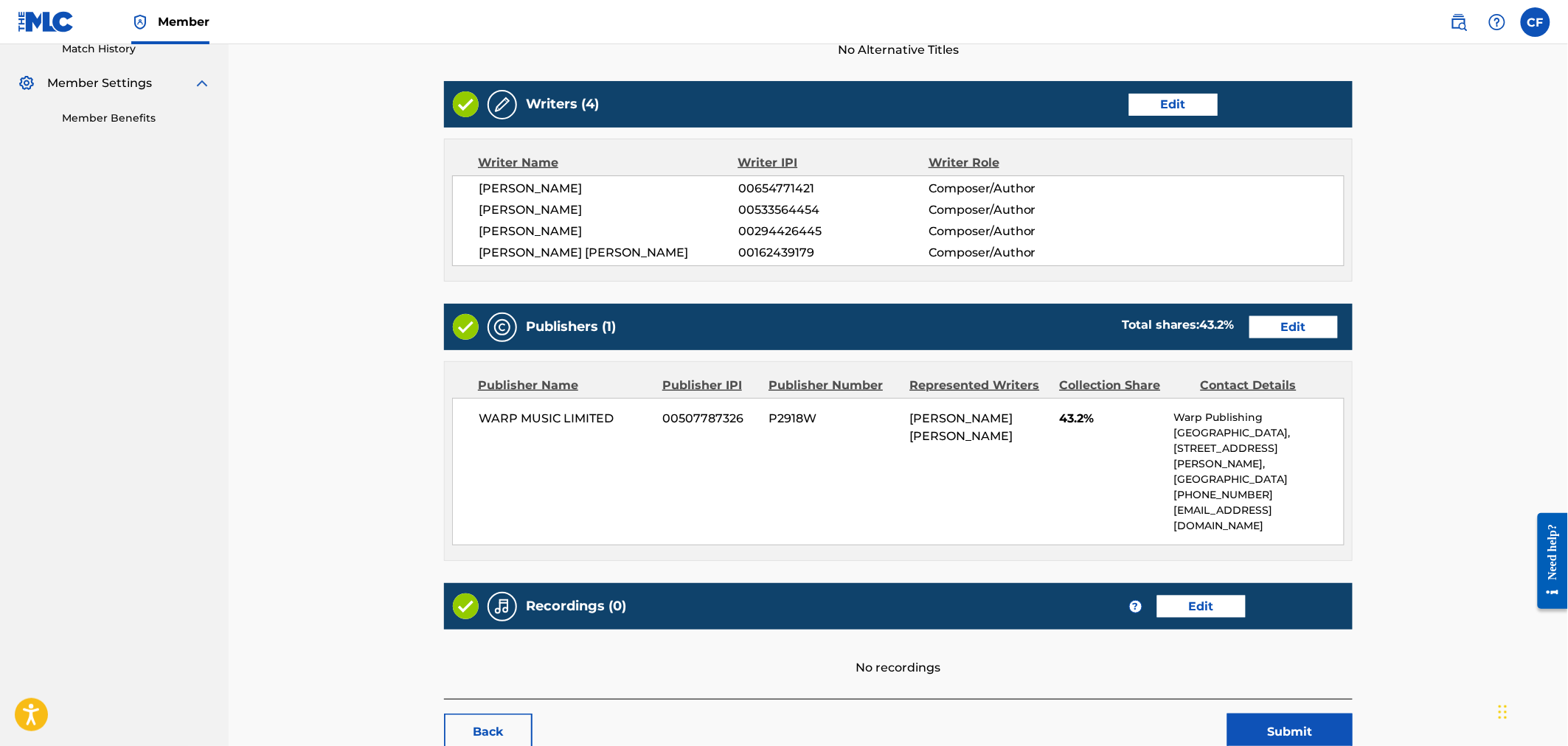
click at [1205, 595] on link "Edit" at bounding box center [1201, 606] width 89 height 22
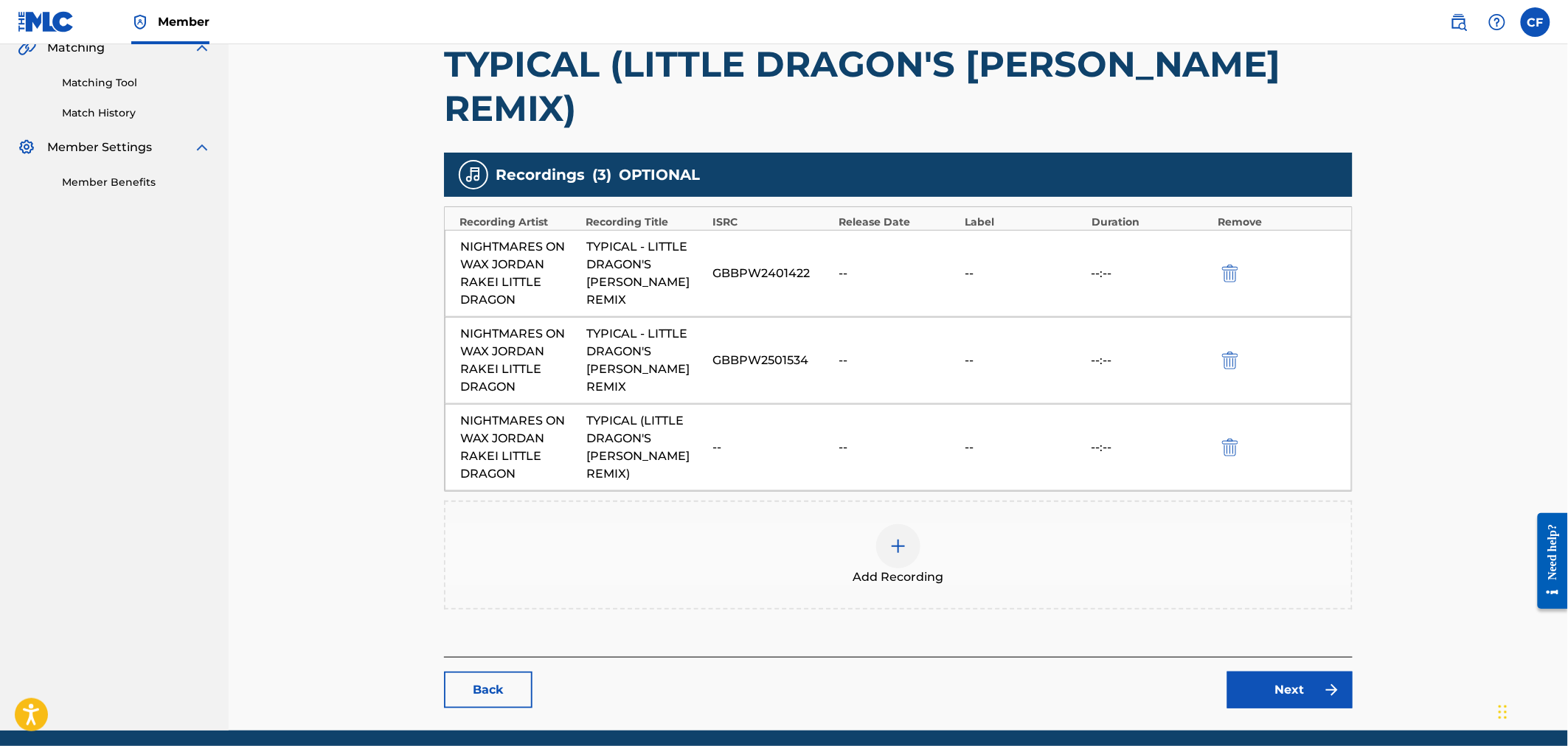
scroll to position [365, 0]
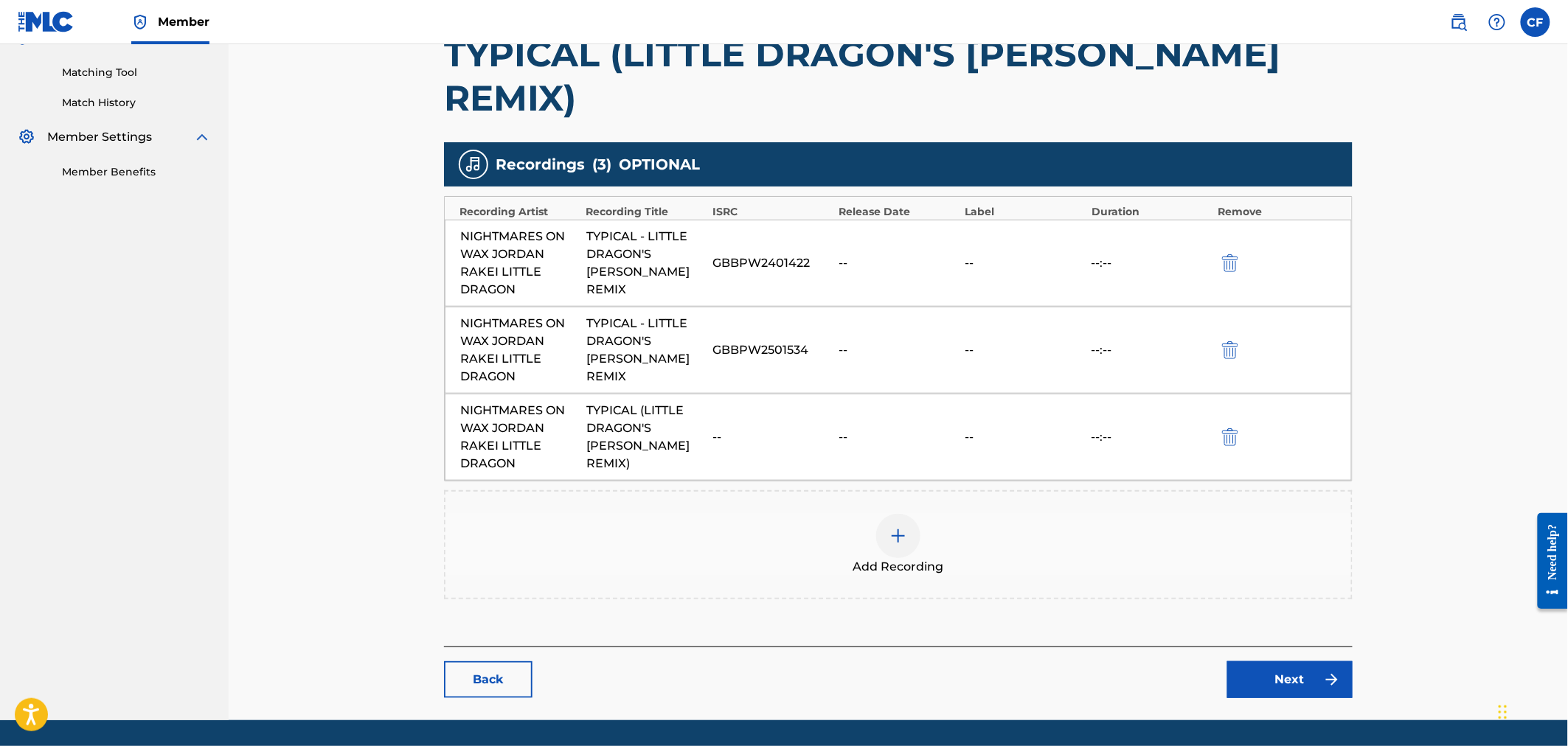
click at [510, 661] on link "Back" at bounding box center [488, 679] width 89 height 37
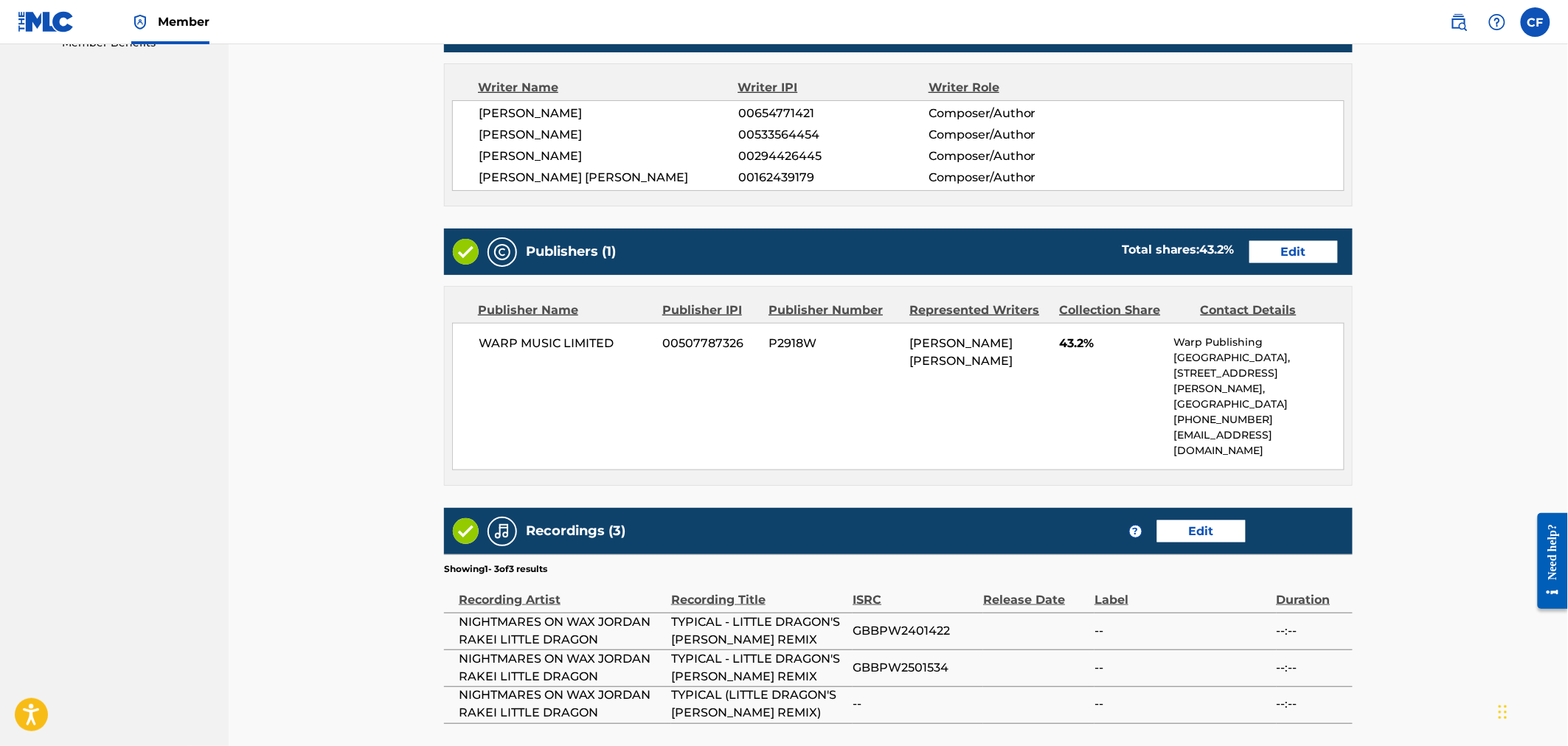
scroll to position [213, 0]
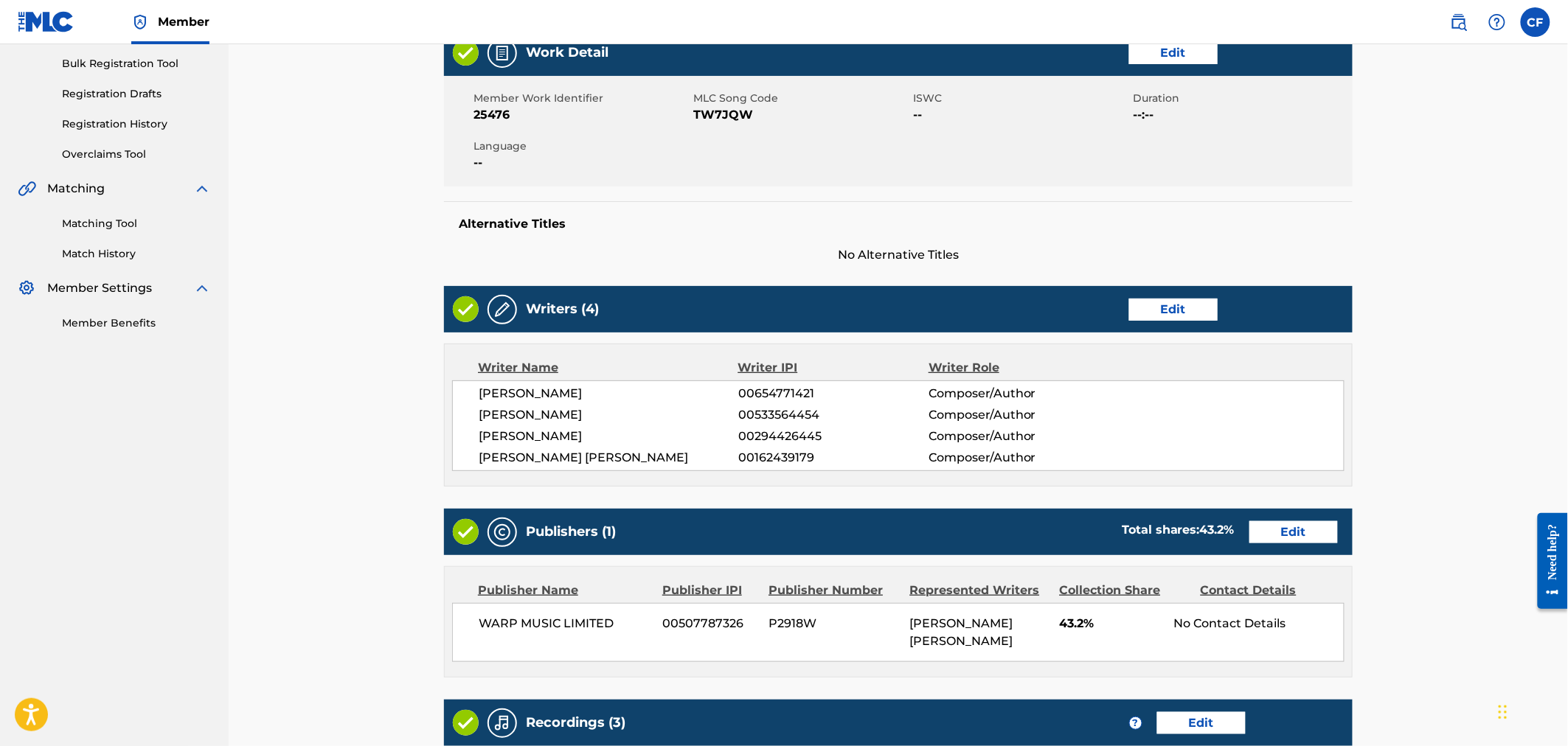
scroll to position [419, 0]
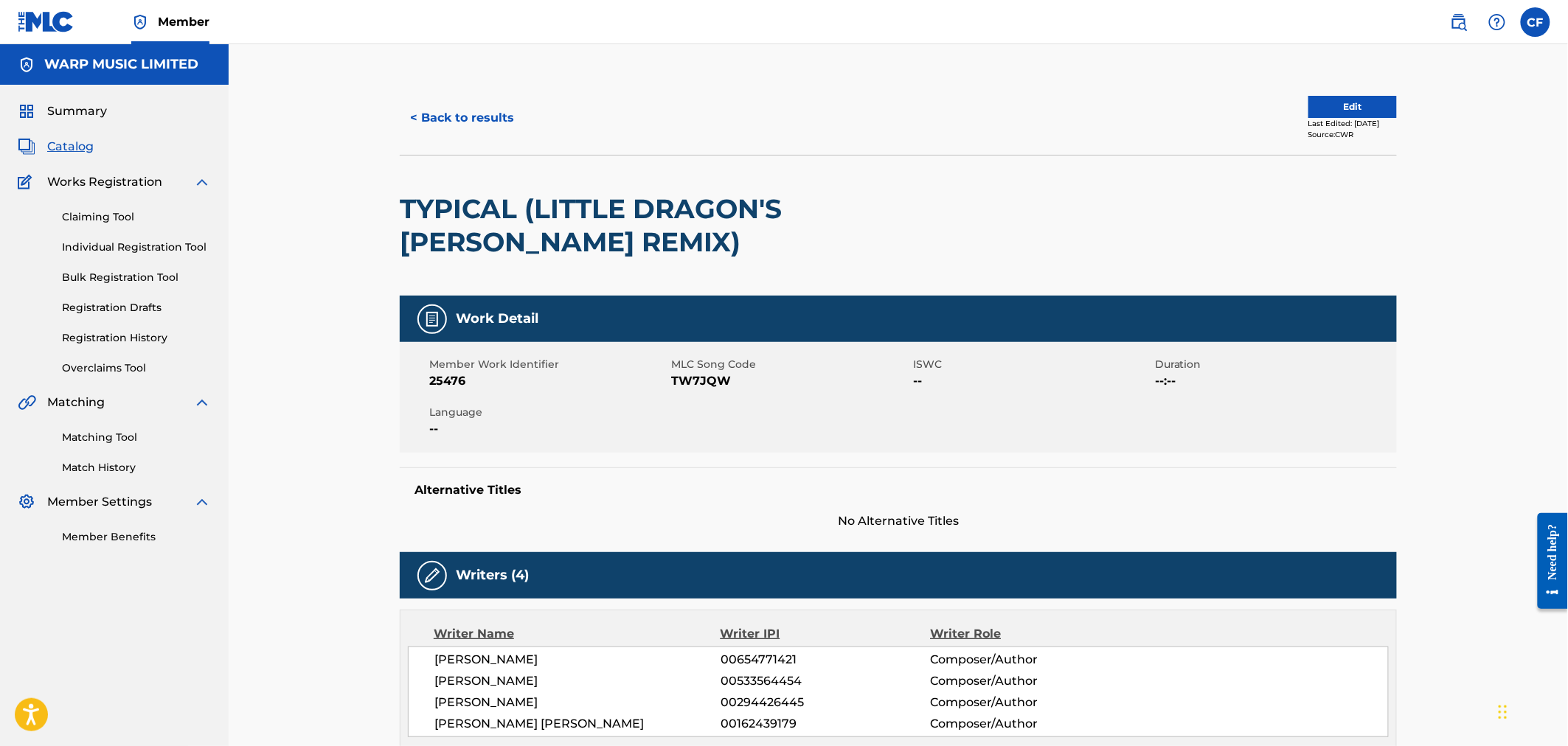
click at [1470, 25] on link at bounding box center [1459, 22] width 30 height 30
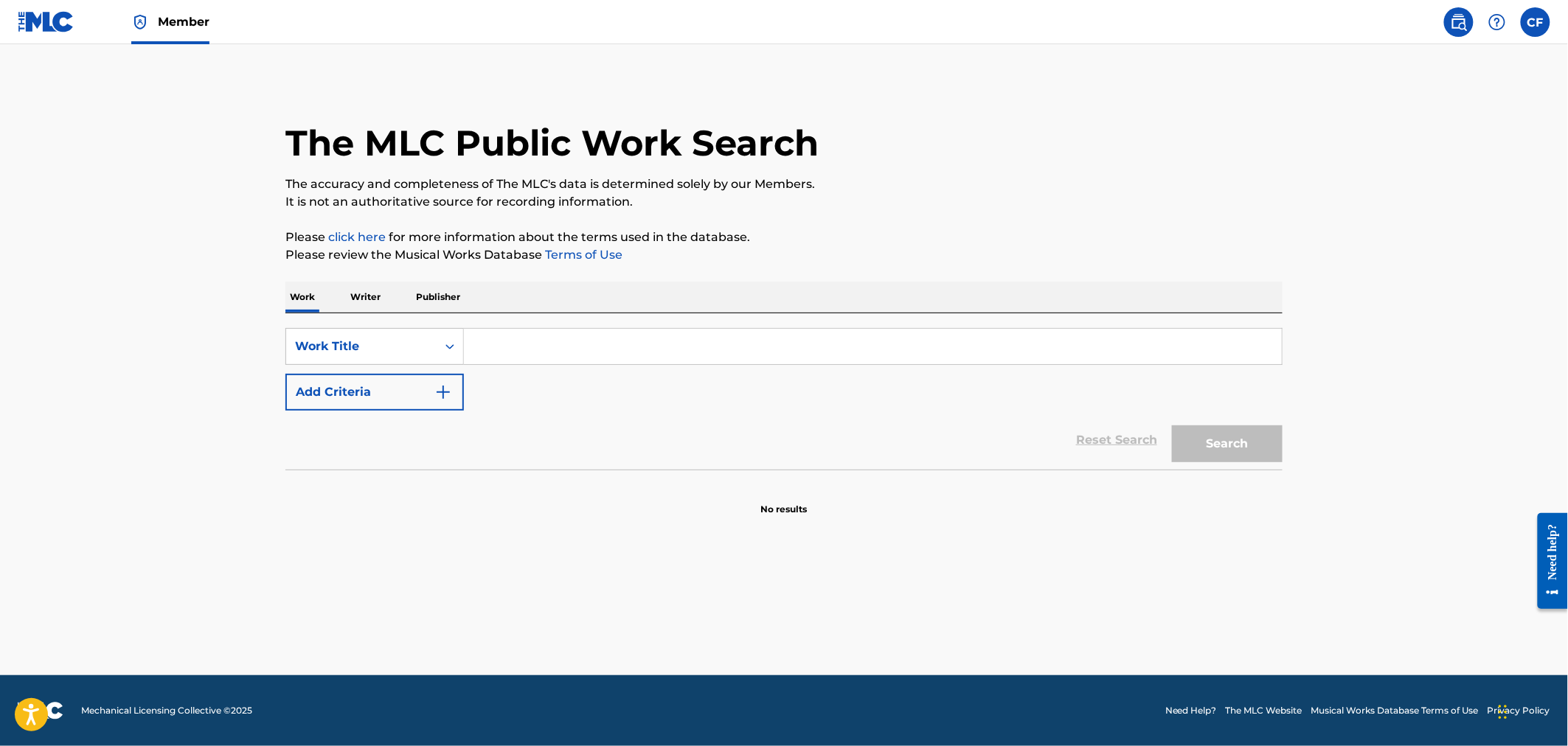
click at [515, 339] on input "Search Form" at bounding box center [873, 346] width 818 height 35
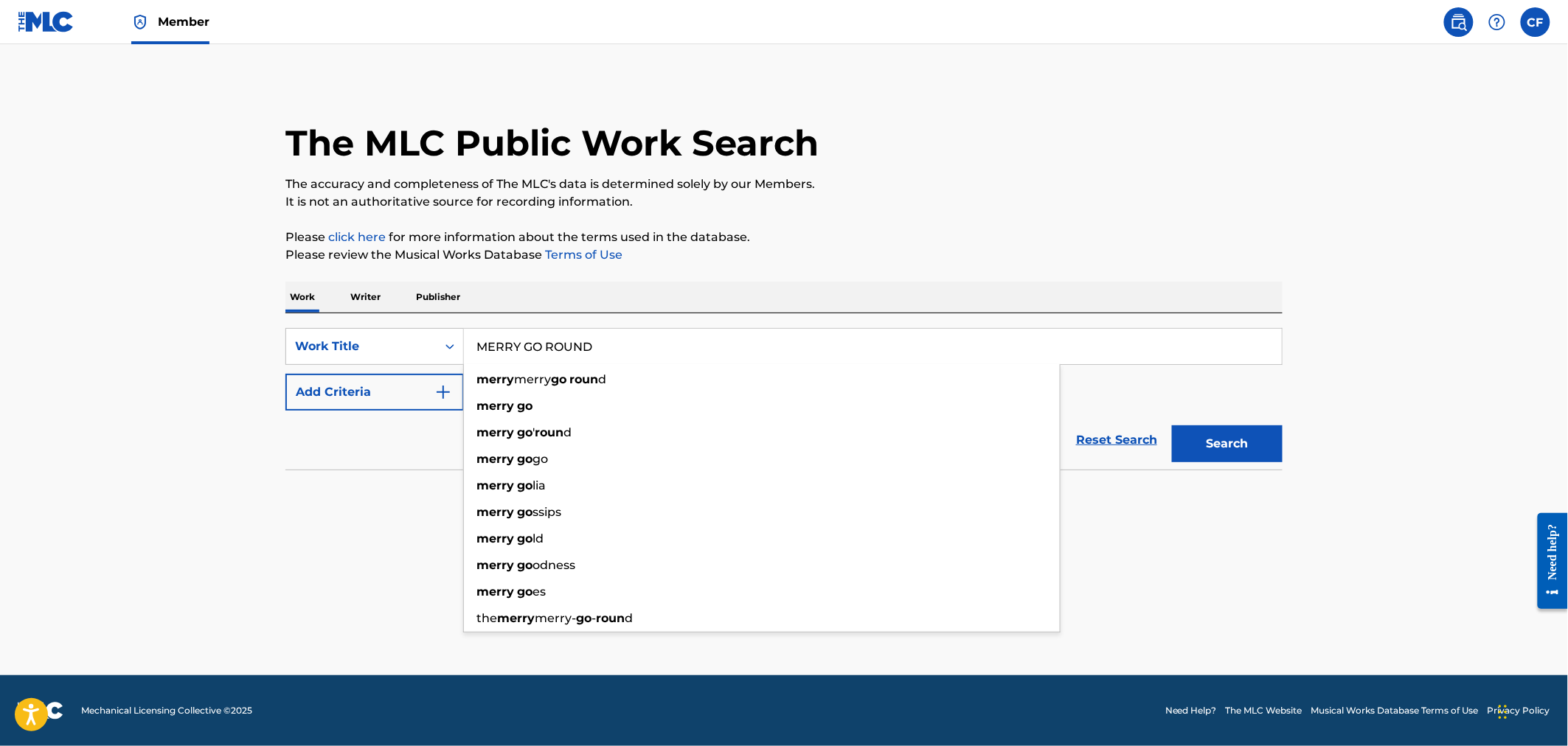
type input "MERRY GO ROUND"
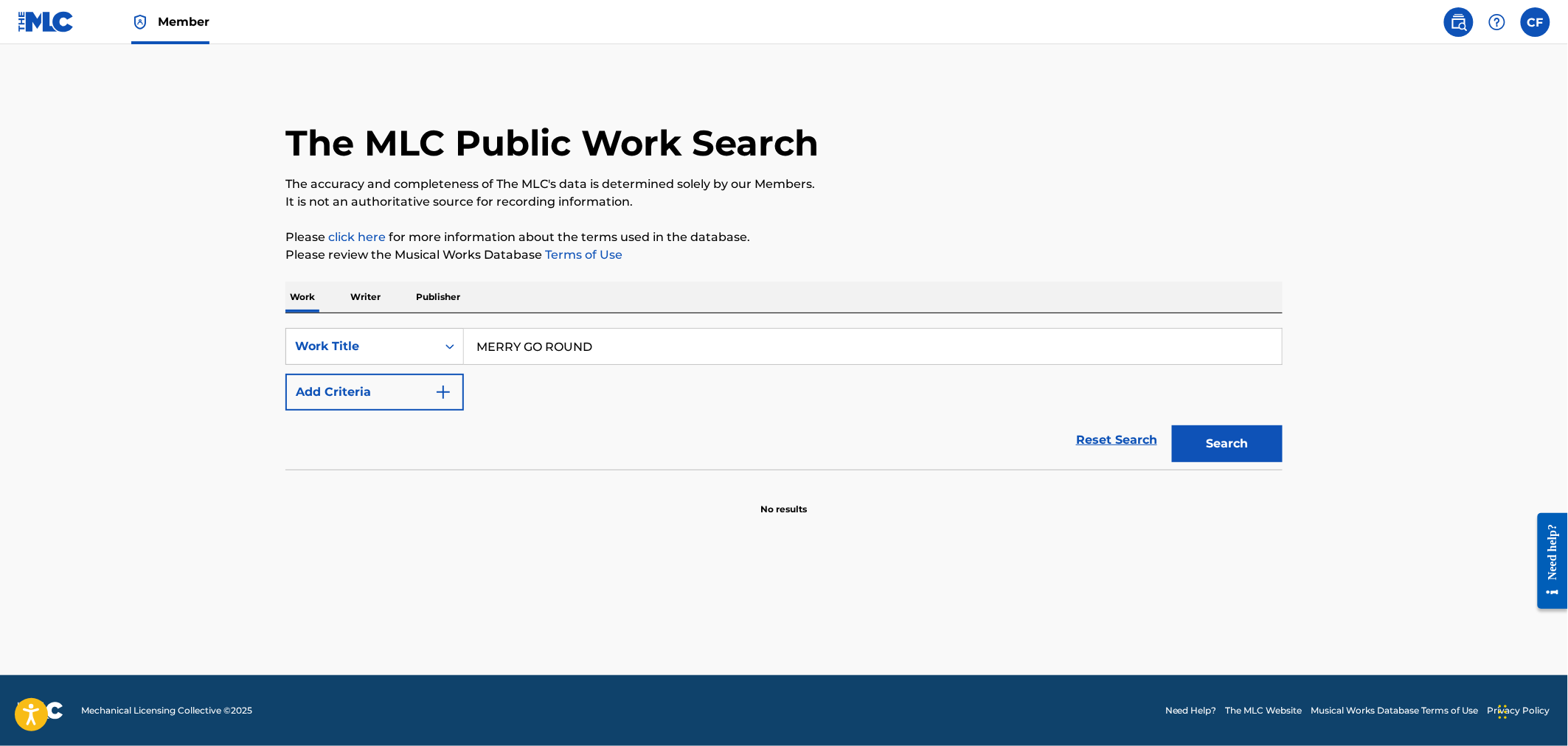
click at [429, 395] on button "Add Criteria" at bounding box center [374, 392] width 179 height 37
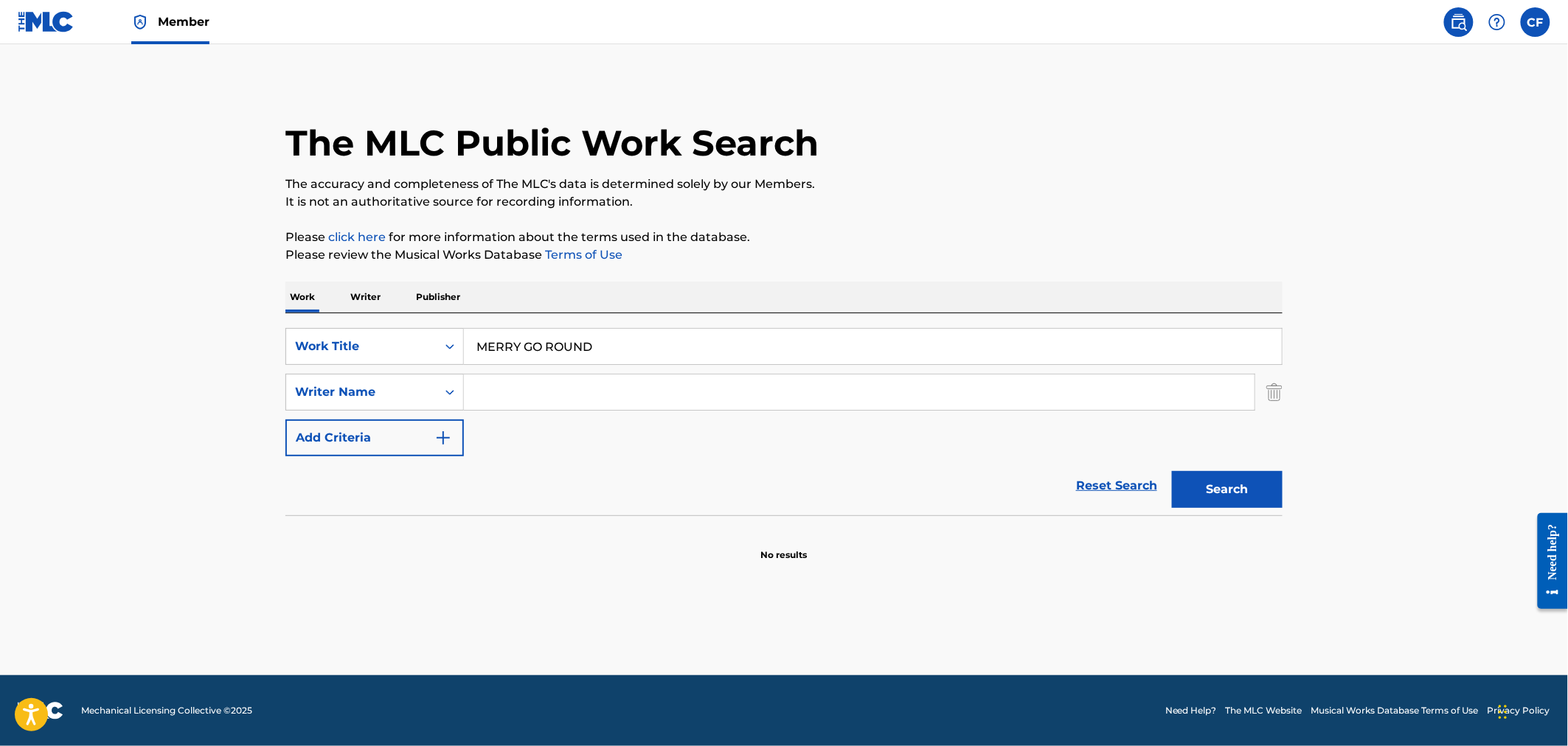
click at [514, 395] on input "Search Form" at bounding box center [859, 392] width 791 height 35
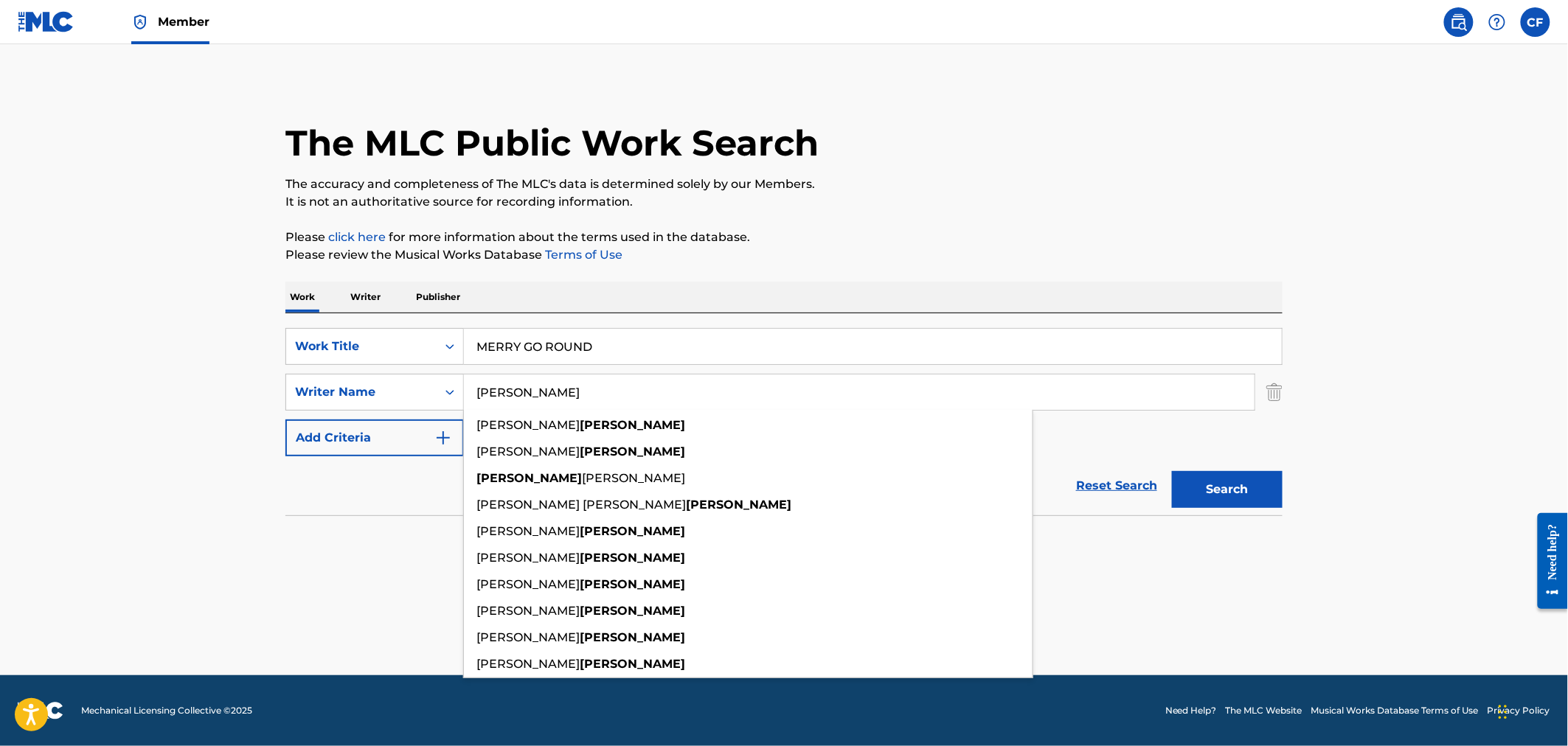
type input "[PERSON_NAME]"
click at [1172, 471] on button "Search" at bounding box center [1227, 489] width 111 height 37
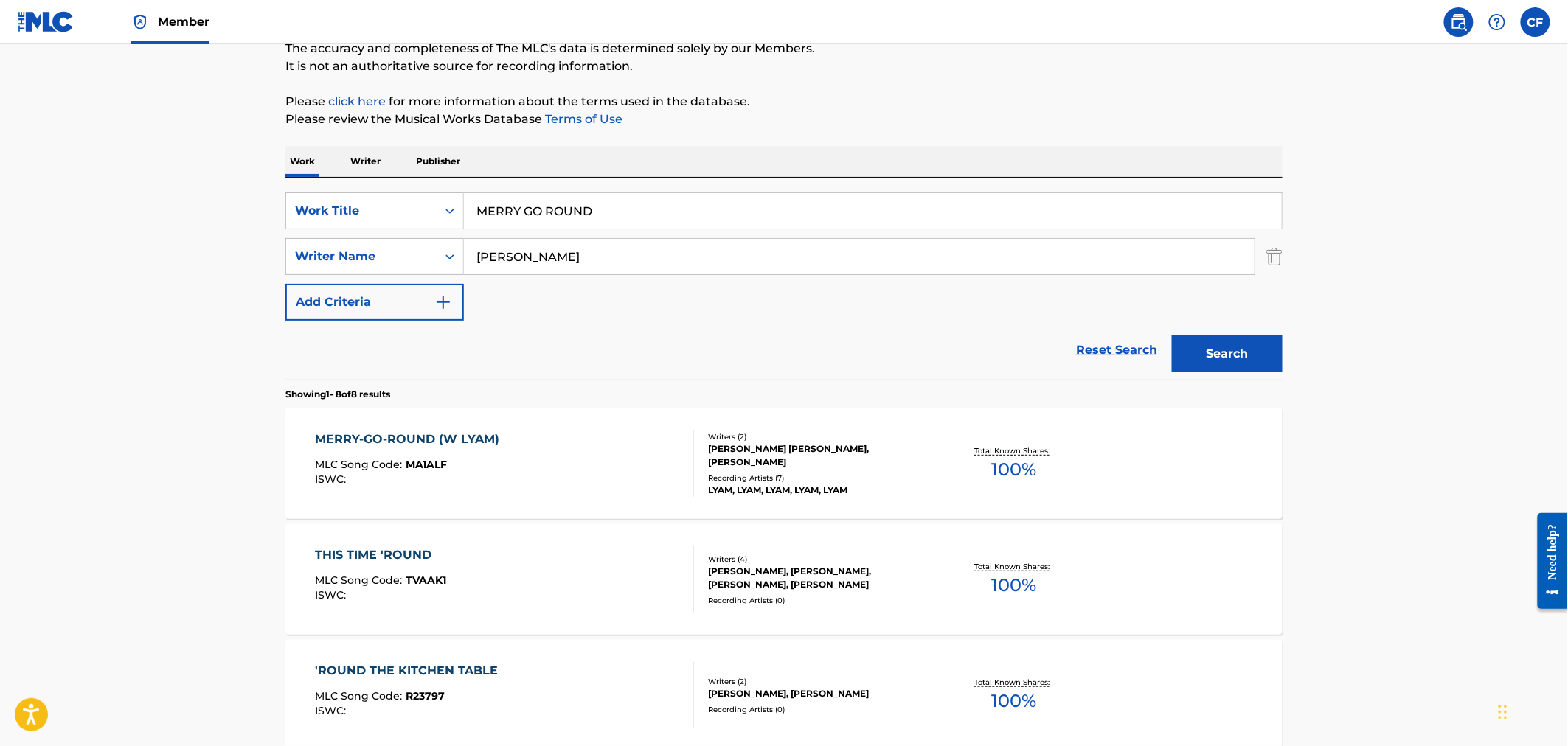
scroll to position [164, 0]
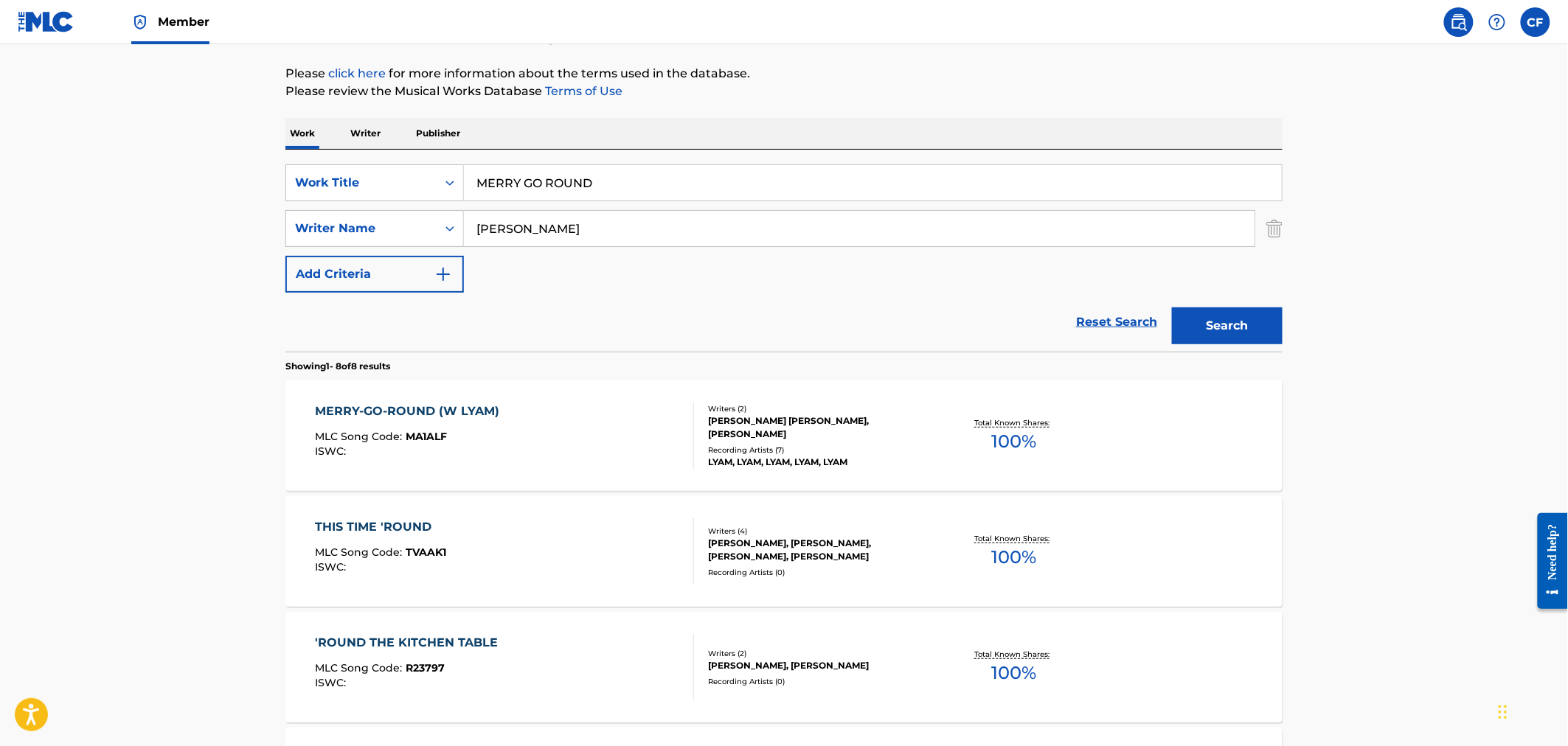
click at [531, 408] on div "MERRY-GO-ROUND (W LYAM) MLC Song Code : MA1ALF ISWC :" at bounding box center [505, 436] width 379 height 67
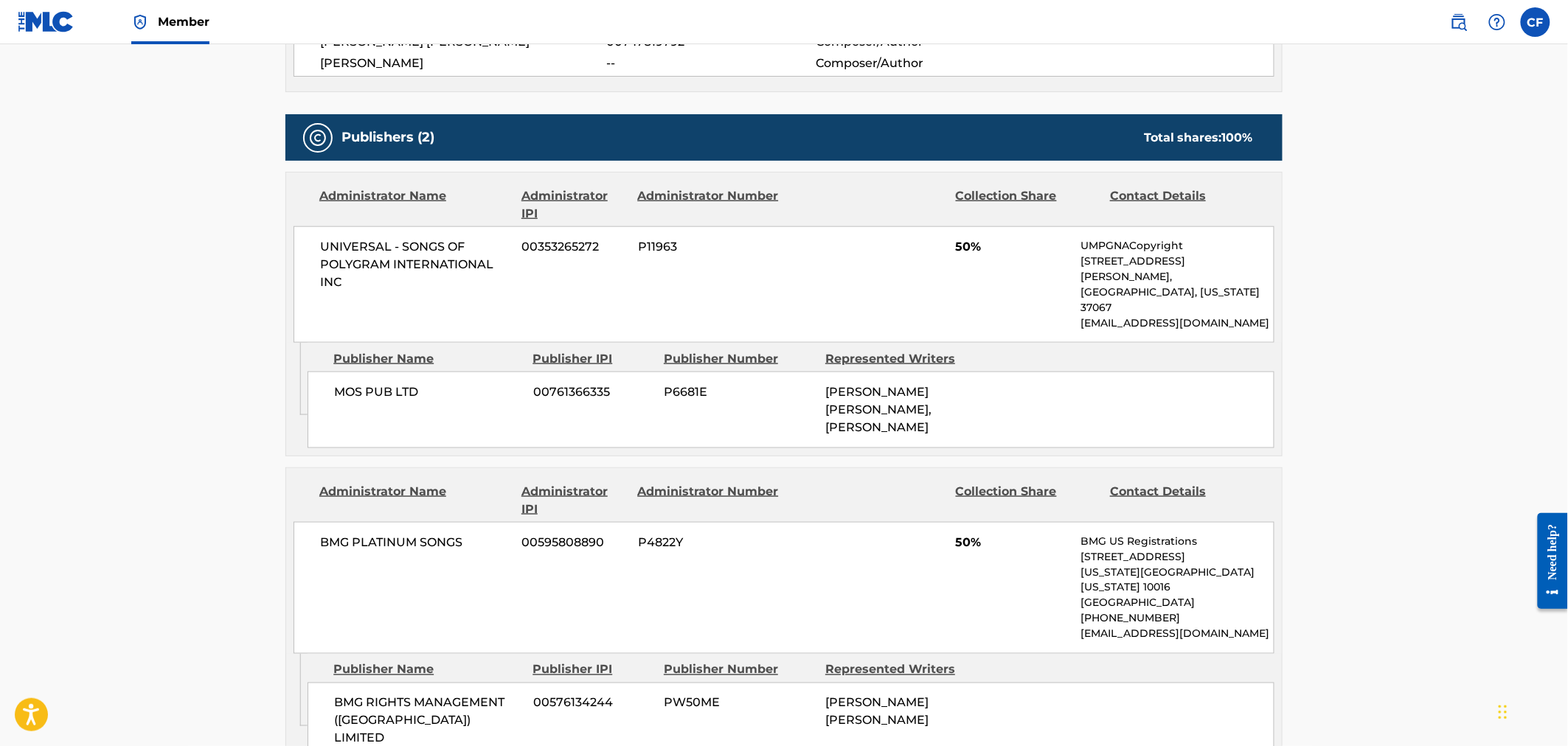
scroll to position [573, 0]
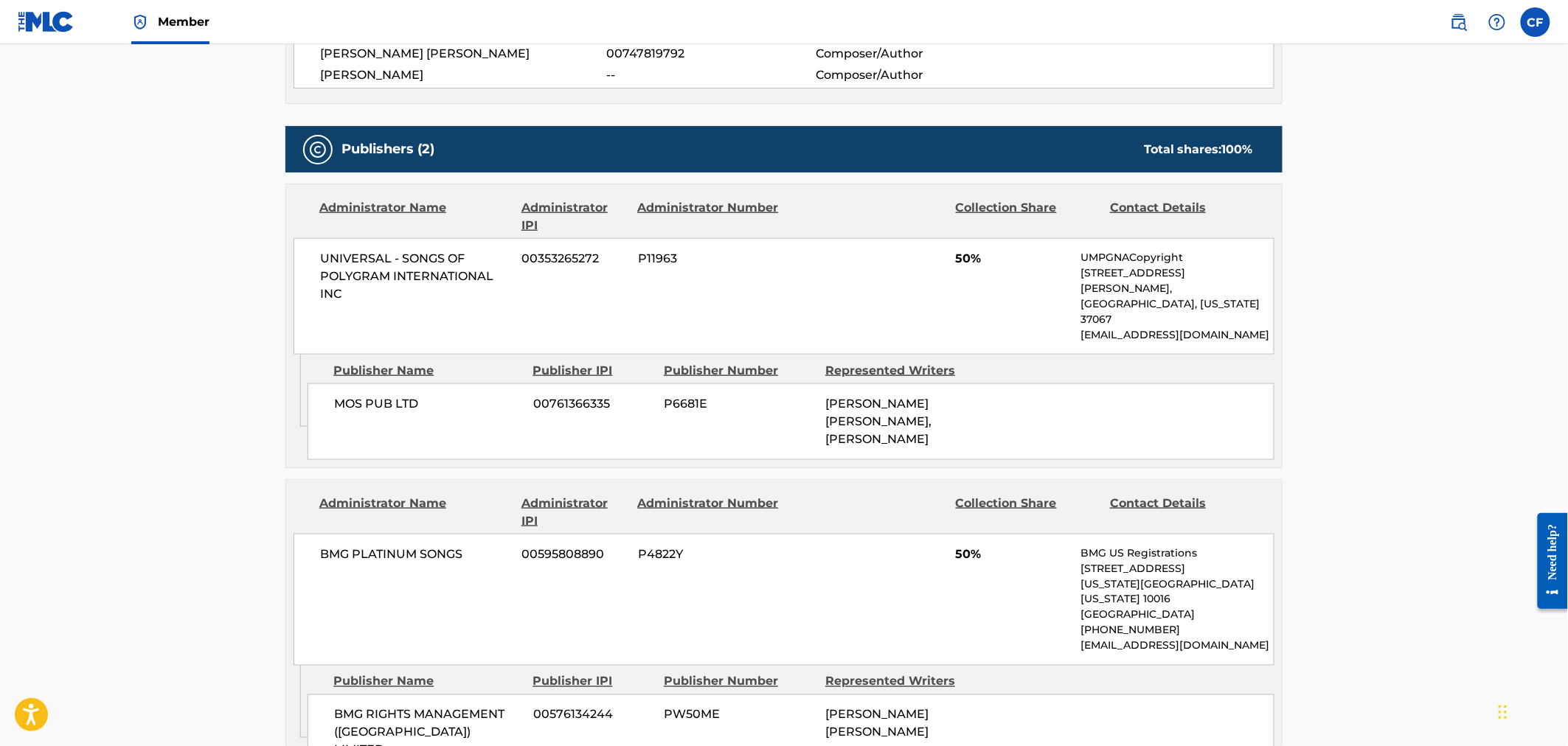
scroll to position [164, 0]
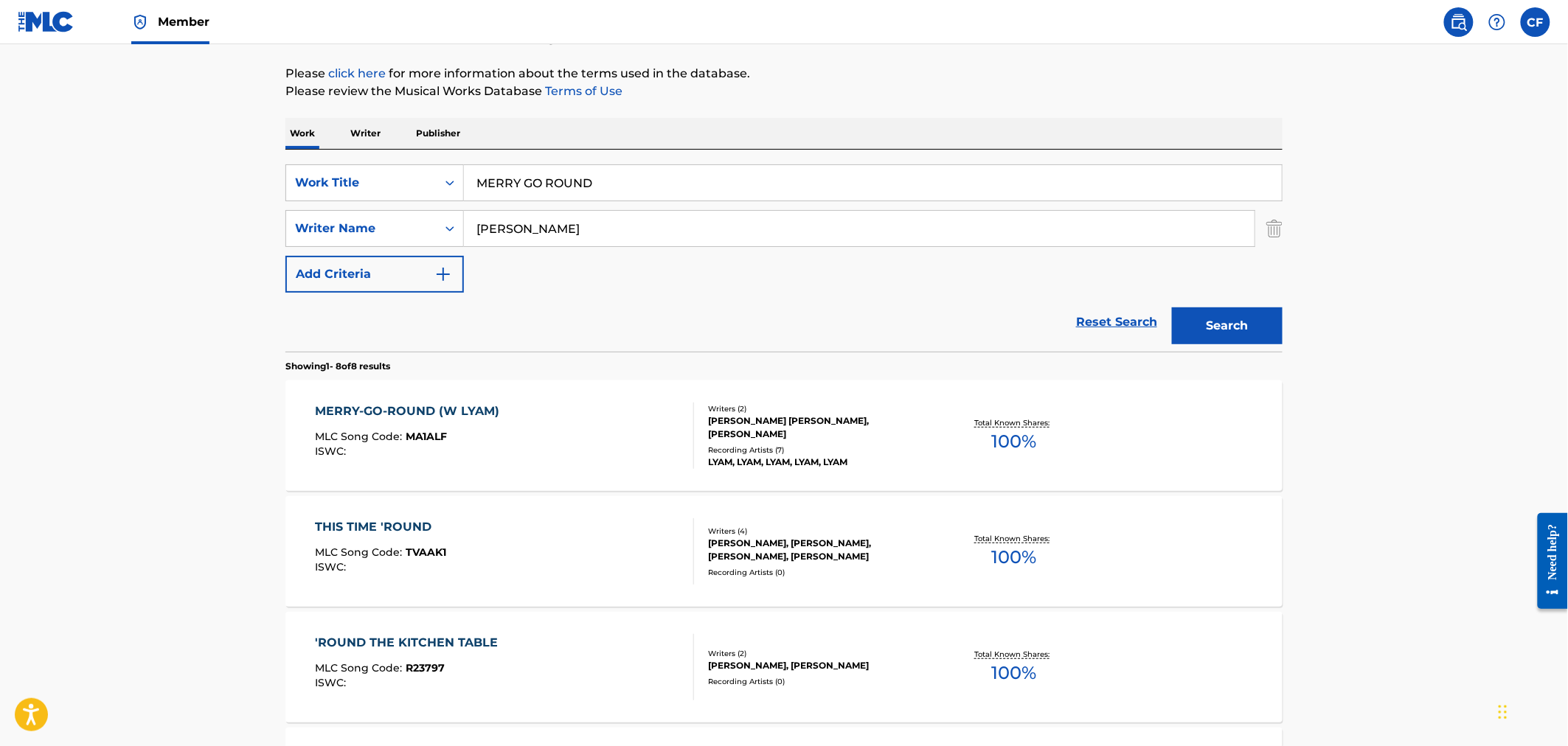
click at [512, 155] on div "SearchWithCriteriaf331ff24-38b3-44f7-a5fb-d3a29247ab4c Work Title MERRY GO ROUN…" at bounding box center [784, 250] width 997 height 202
click at [525, 183] on input "MERRY GO ROUND" at bounding box center [873, 183] width 818 height 35
paste input "AW9PCK; AX4VU0"
type input "acknowledgement is key"
type input "[PERSON_NAME]"
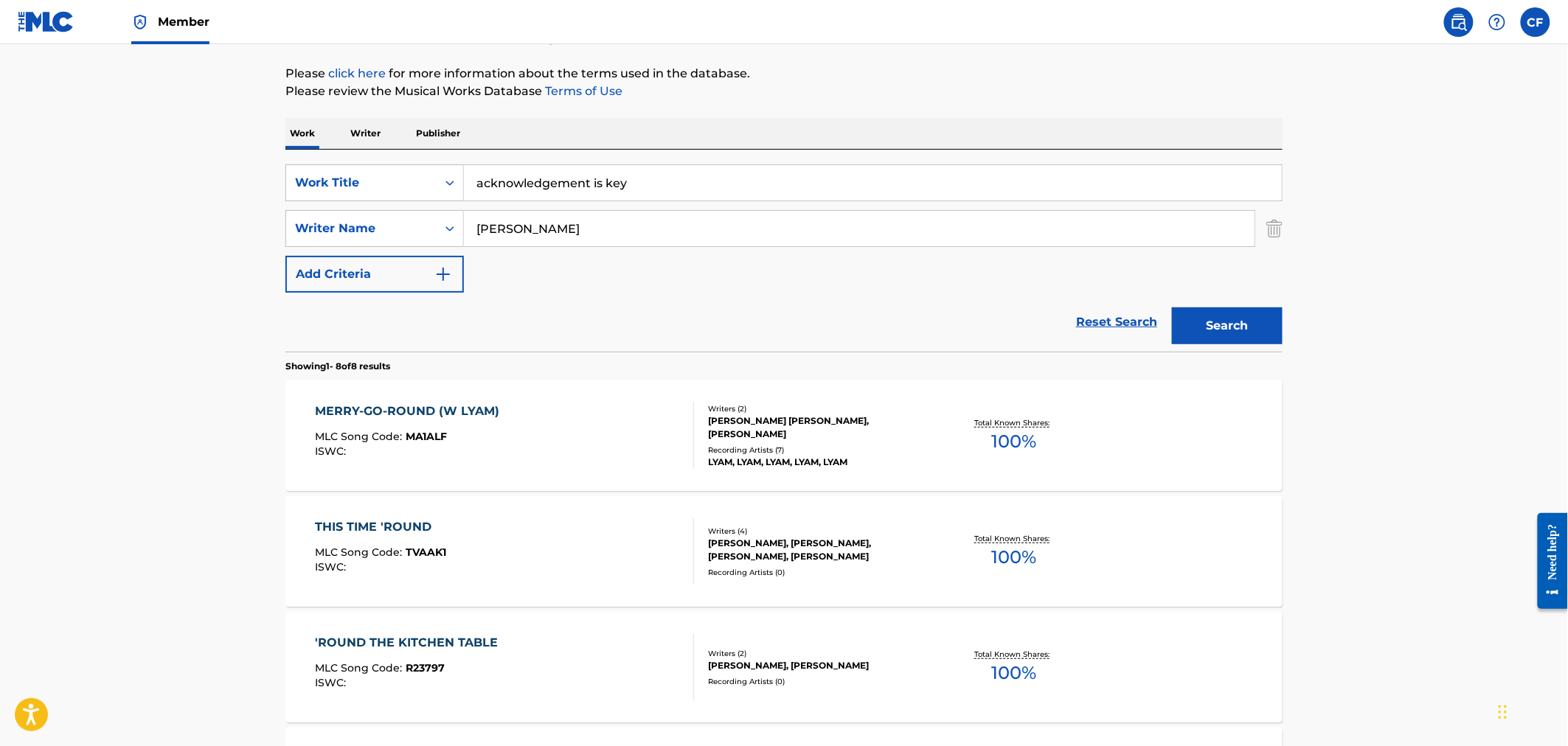
click at [1172, 307] on button "Search" at bounding box center [1227, 325] width 111 height 37
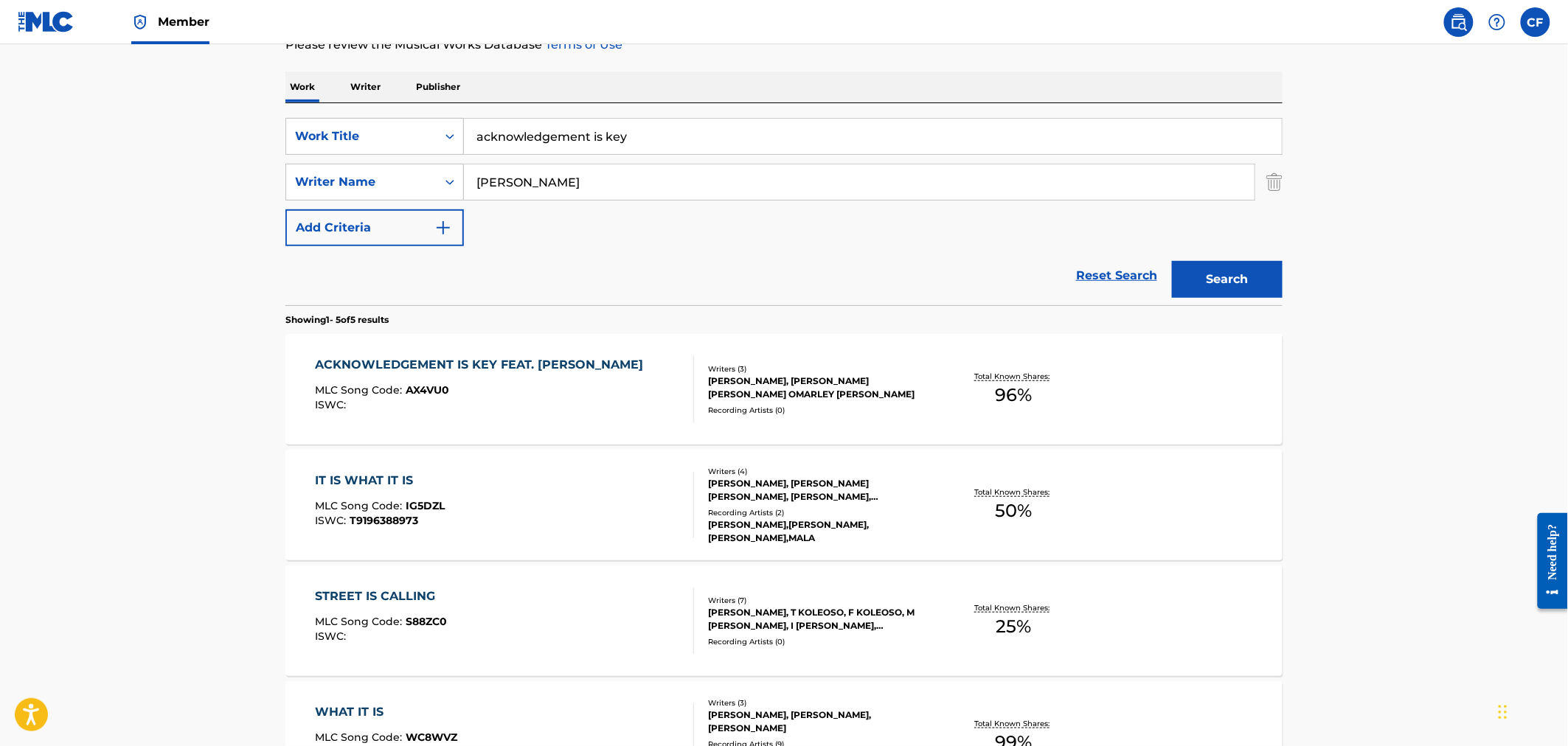
scroll to position [245, 0]
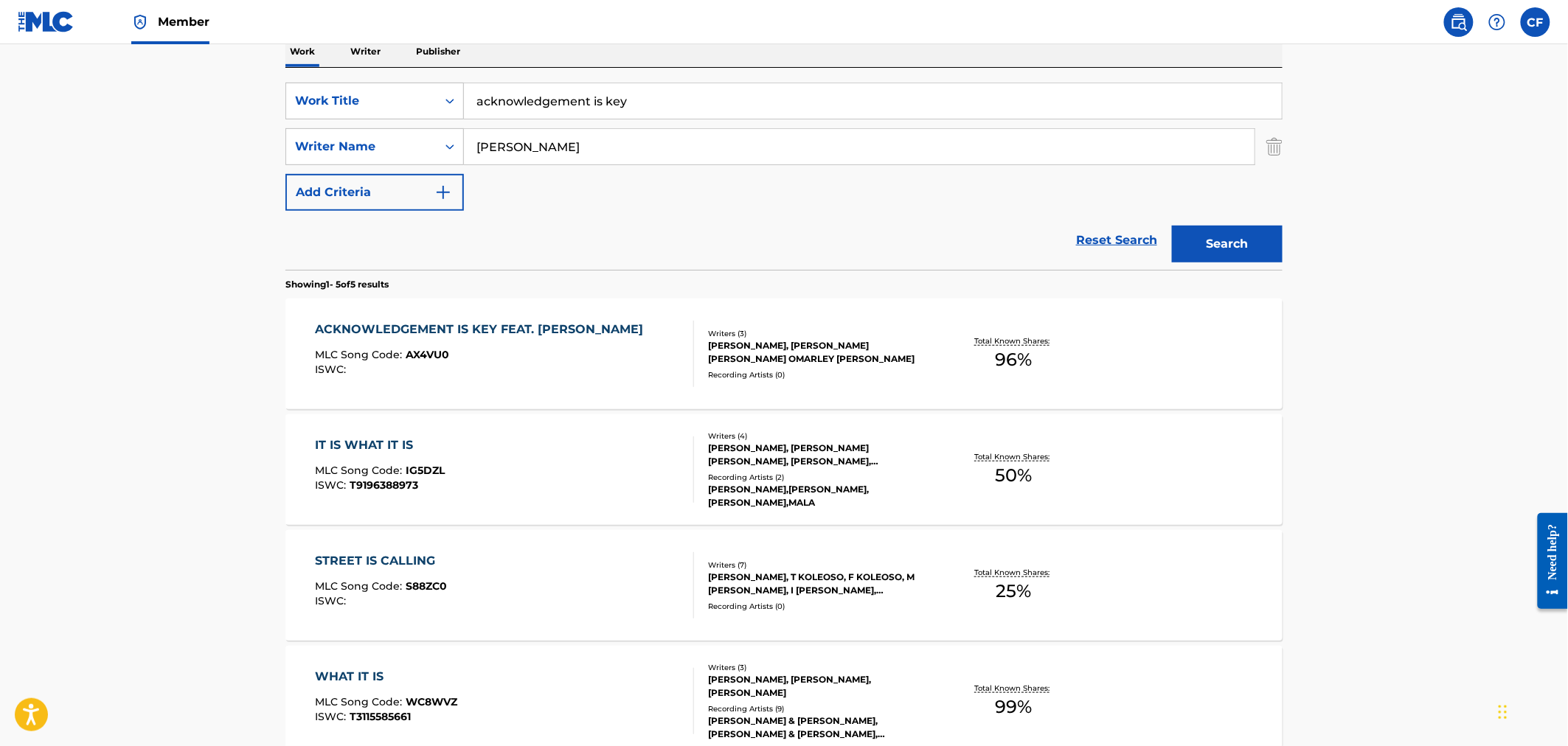
click at [598, 341] on div "ACKNOWLEDGEMENT IS KEY FEAT. [PERSON_NAME] MLC Song Code : AX4VU0 ISWC :" at bounding box center [483, 354] width 335 height 67
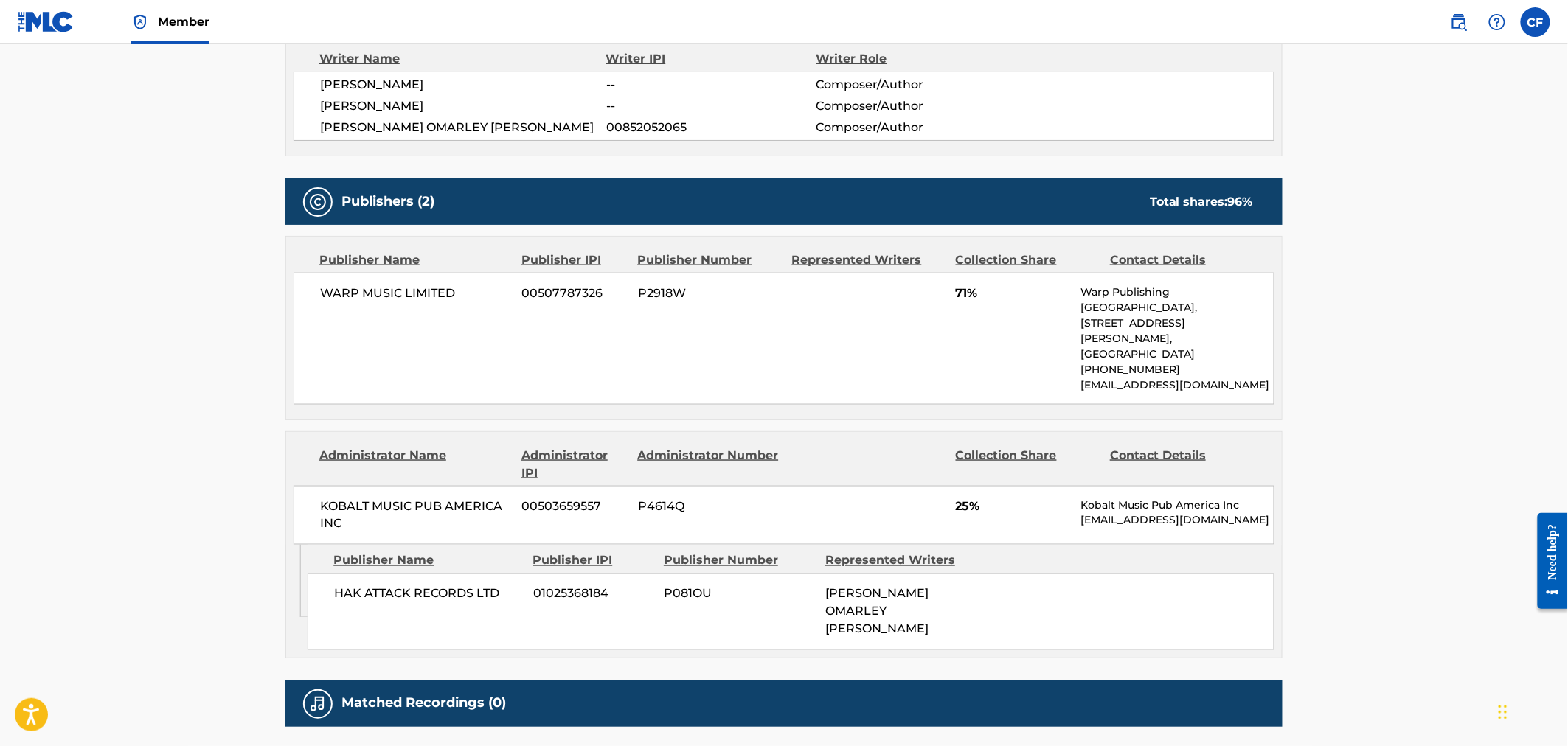
scroll to position [737, 0]
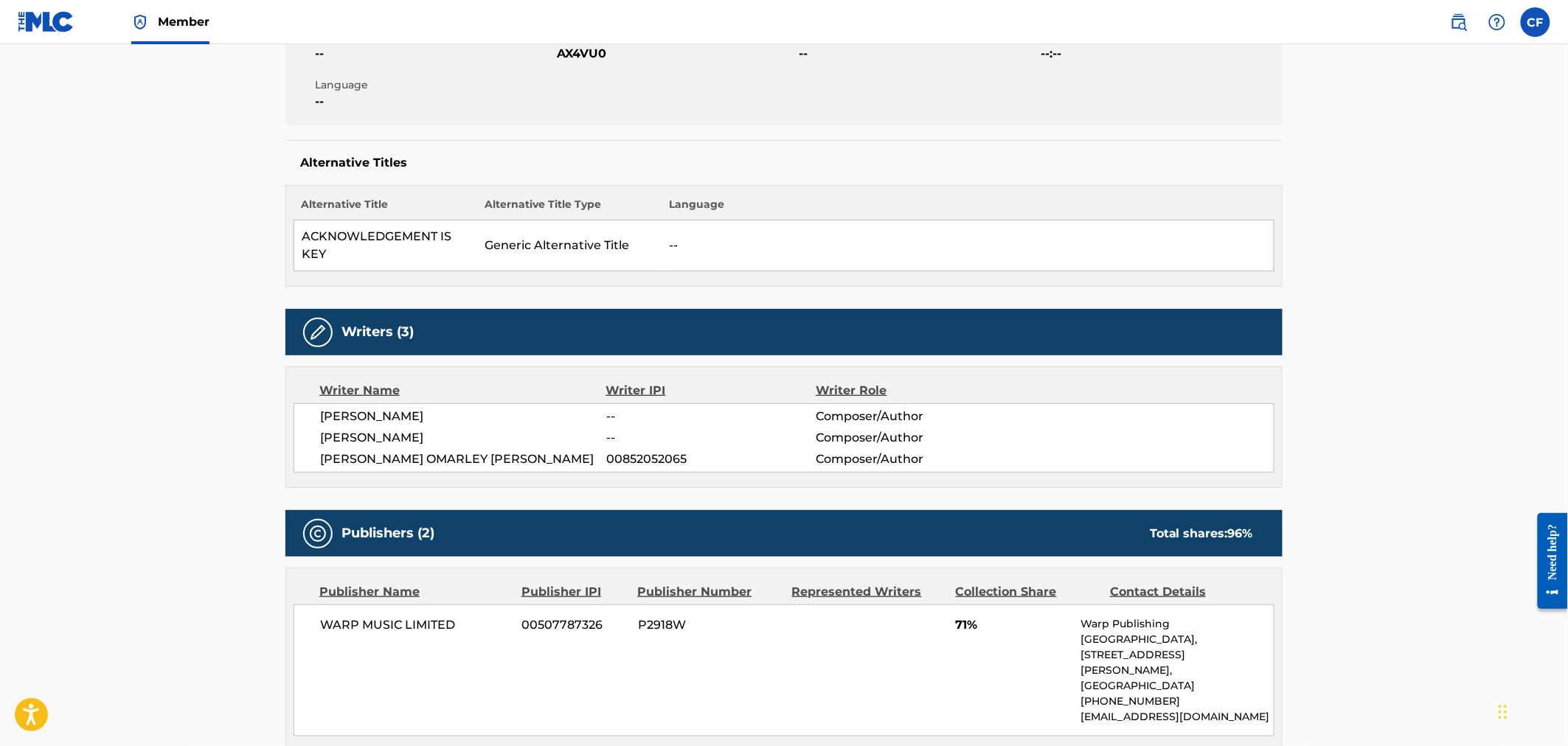
scroll to position [245, 0]
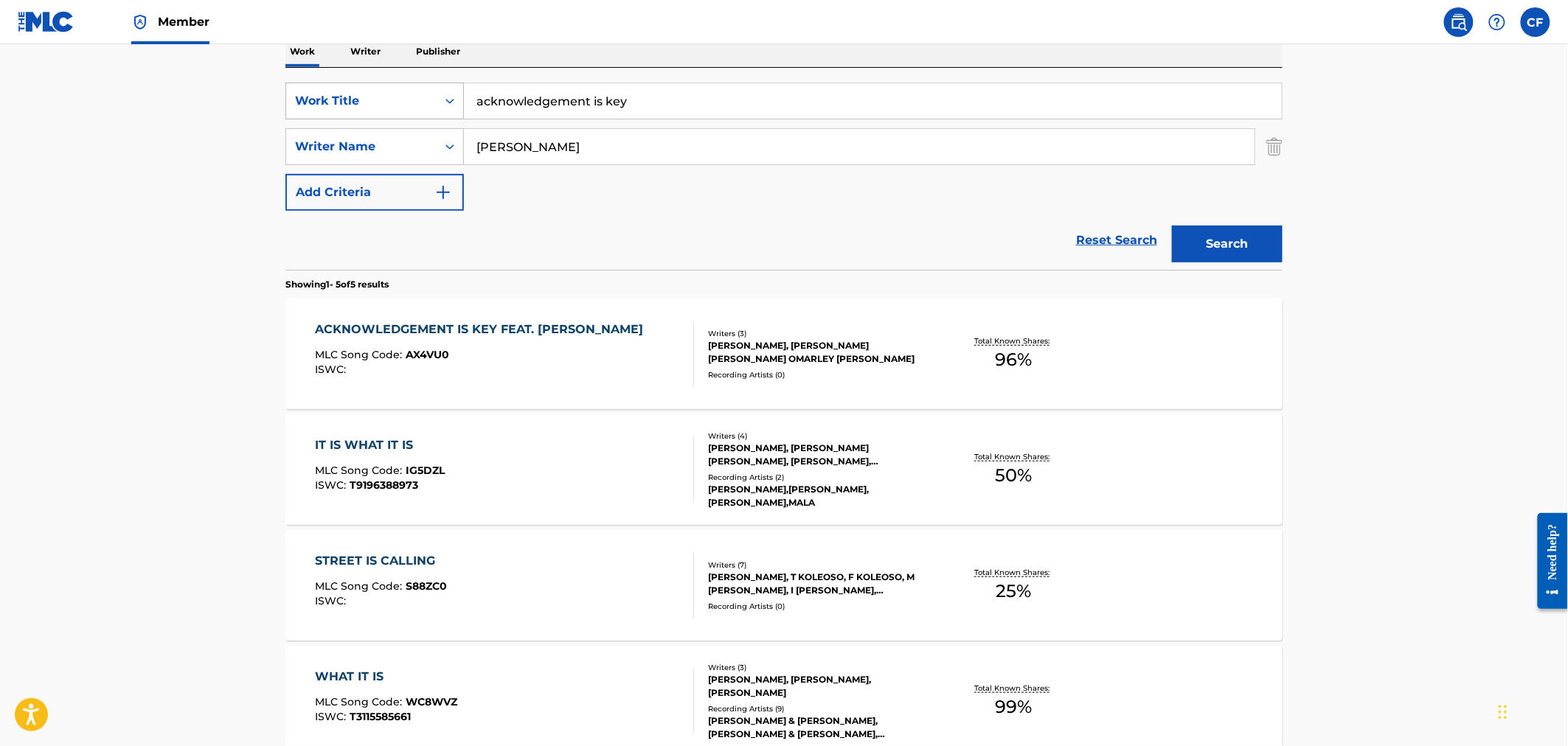
click at [402, 107] on div "Work Title" at bounding box center [361, 101] width 133 height 18
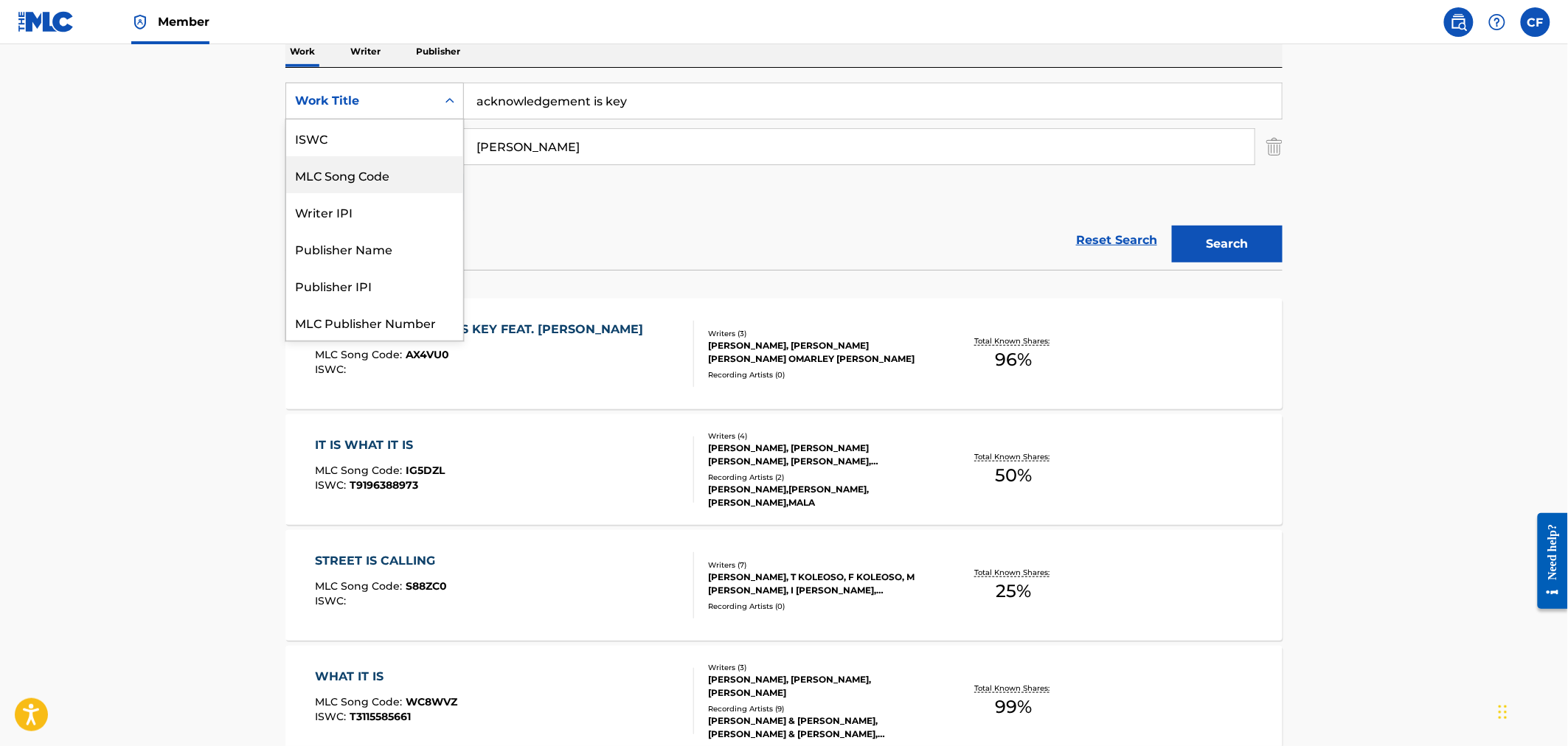
scroll to position [37, 0]
click at [398, 136] on div "MLC Song Code" at bounding box center [374, 138] width 177 height 37
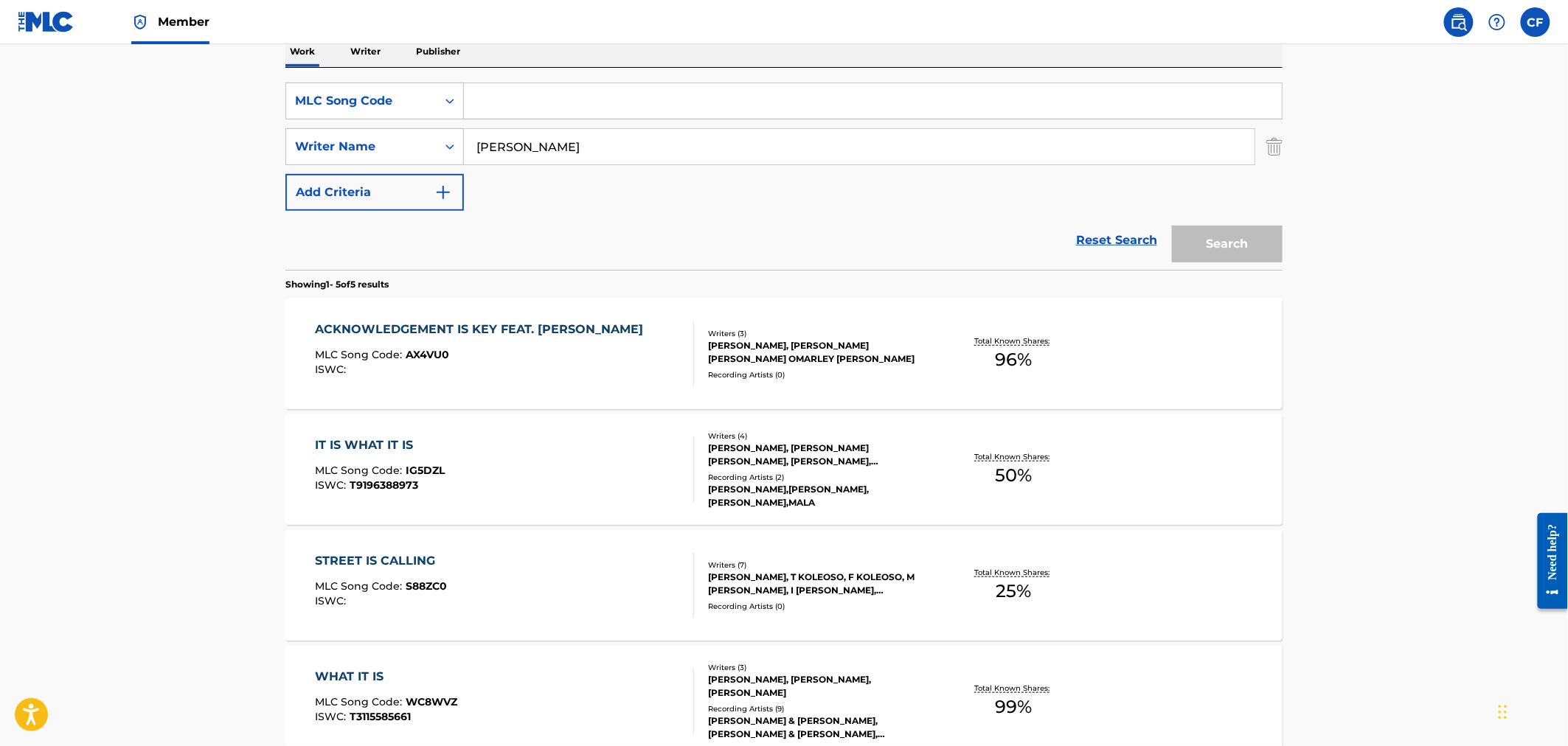
click at [497, 106] on input "Search Form" at bounding box center [873, 101] width 818 height 35
paste input "AW9PCK"
type input "AW9PCK"
click at [514, 139] on input "[PERSON_NAME]" at bounding box center [859, 146] width 791 height 35
click at [1172, 225] on button "Search" at bounding box center [1227, 243] width 111 height 37
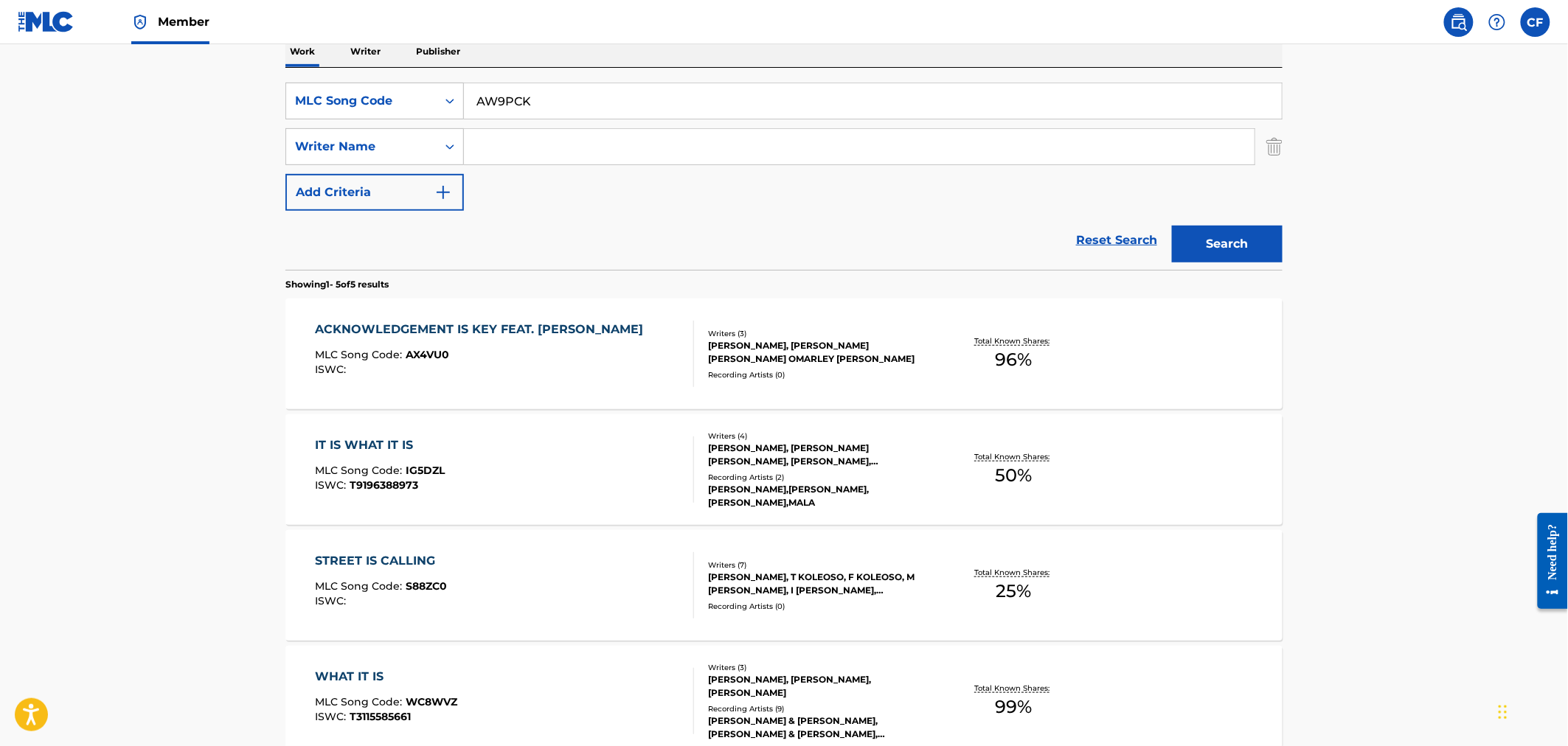
scroll to position [0, 0]
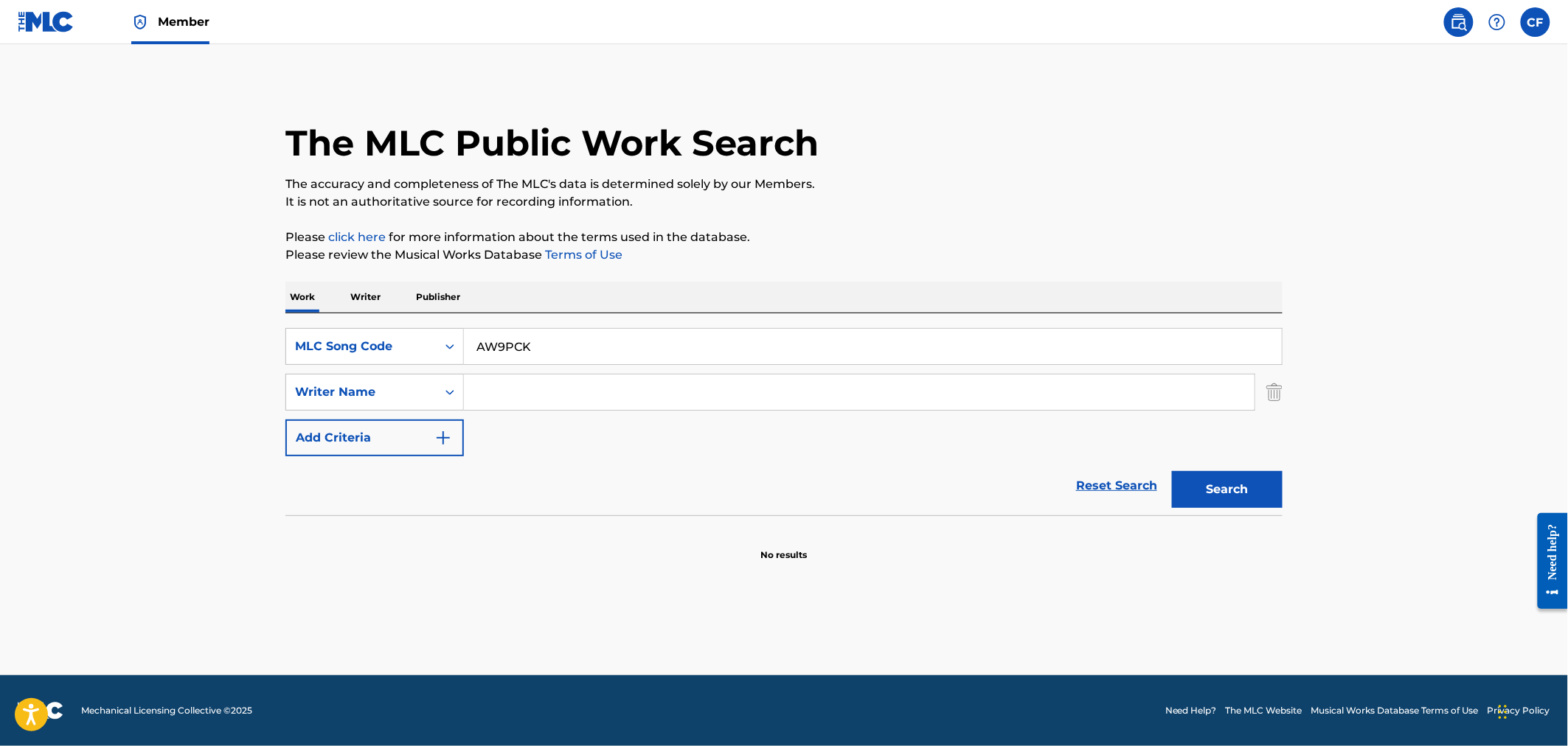
click at [754, 326] on div "SearchWithCriteria33e11c92-6a4c-48b0-9505-e5164154c505 MLC Song Code AW9PCK Sea…" at bounding box center [784, 414] width 997 height 202
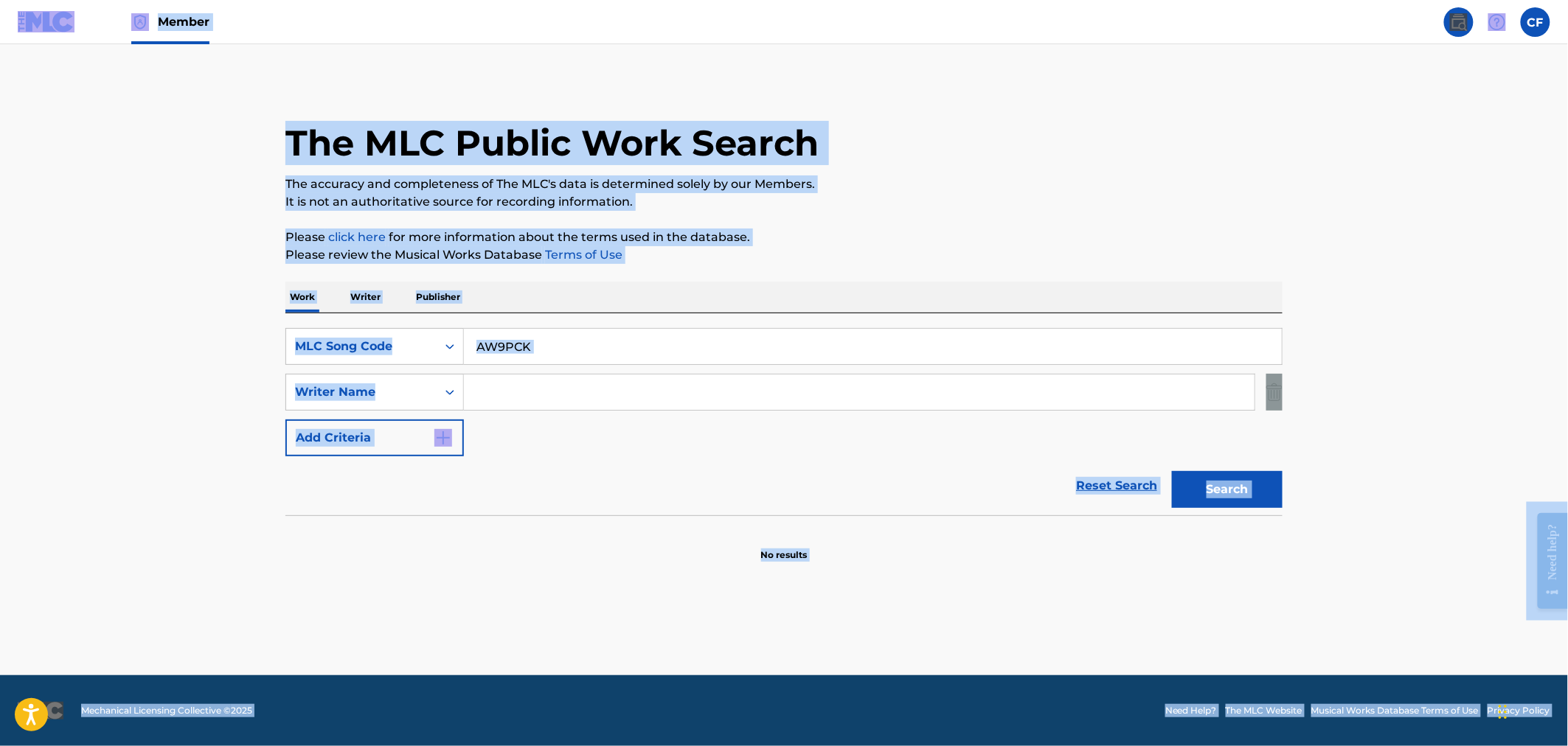
click at [758, 330] on input "AW9PCK" at bounding box center [873, 346] width 818 height 35
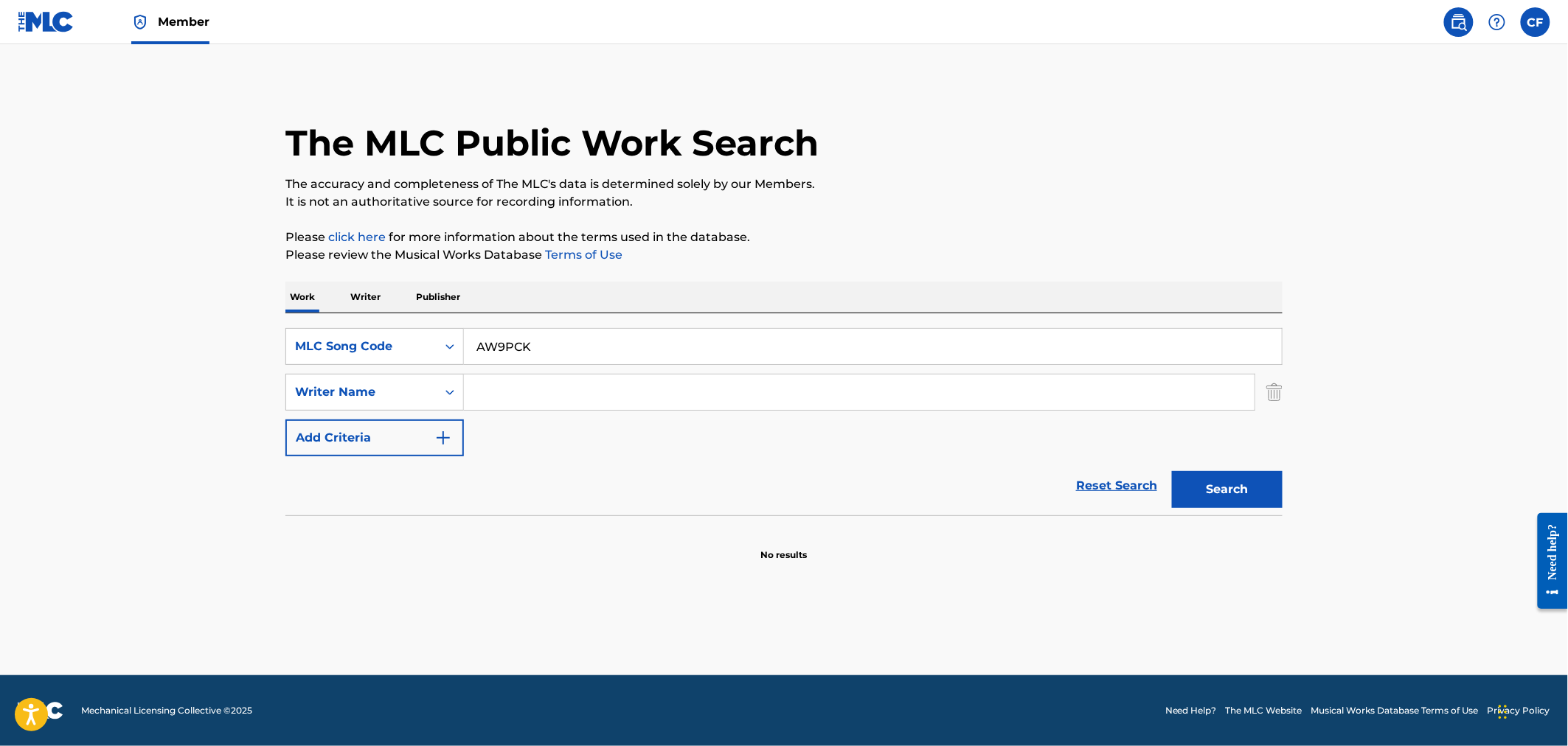
paste input "X4VU0"
type input "AX4VU0"
click at [1172, 471] on button "Search" at bounding box center [1227, 489] width 111 height 37
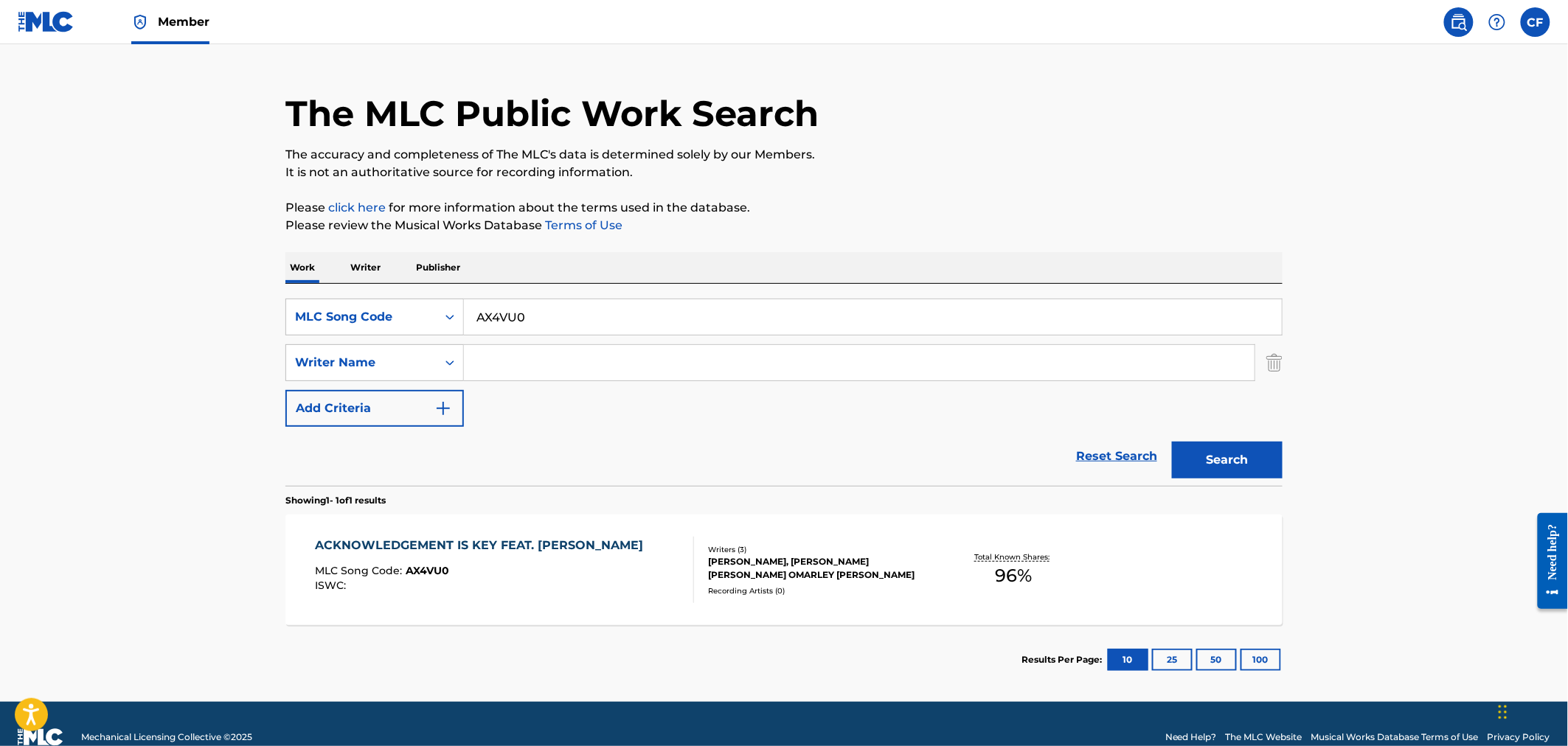
scroll to position [55, 0]
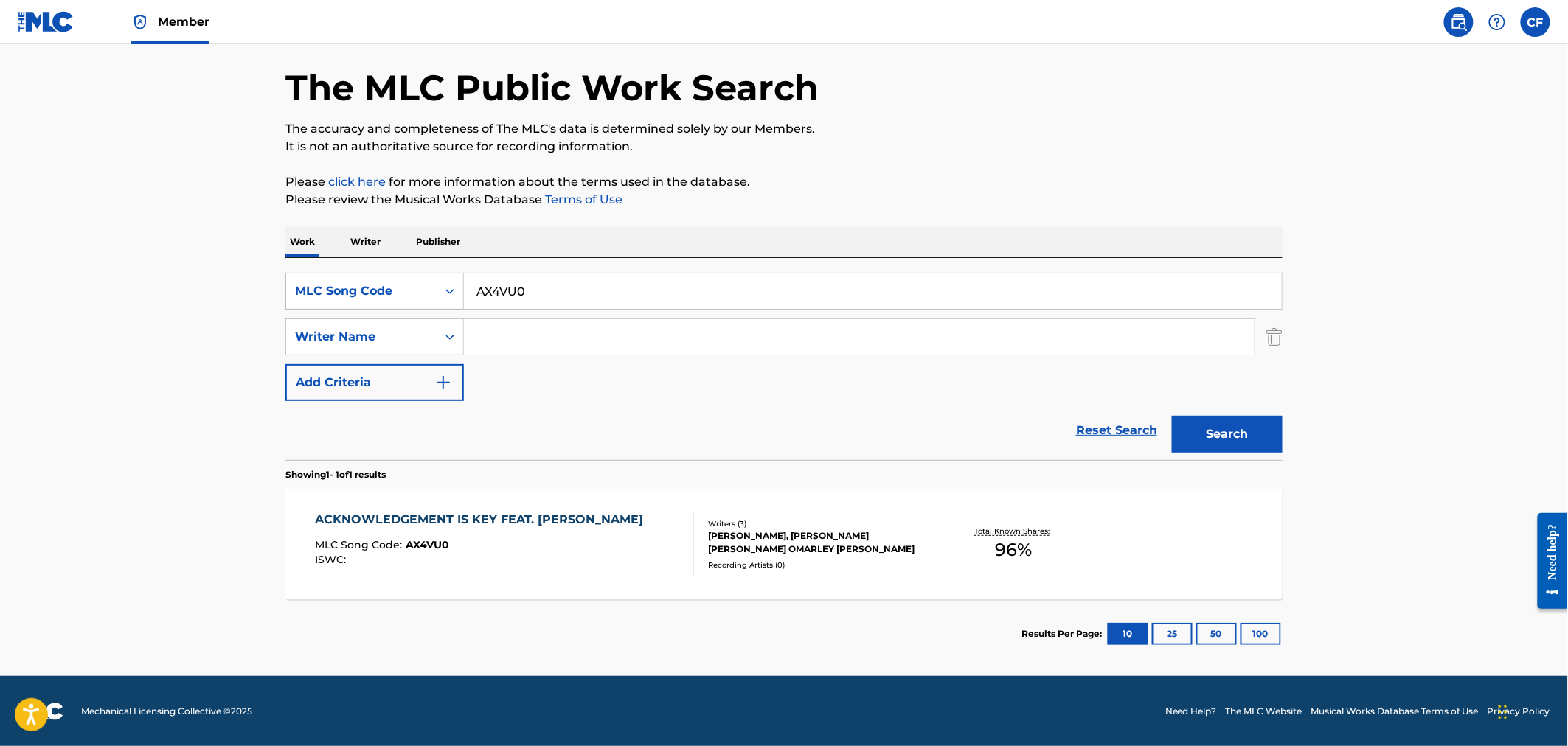
click at [301, 296] on div "MLC Song Code" at bounding box center [361, 291] width 133 height 18
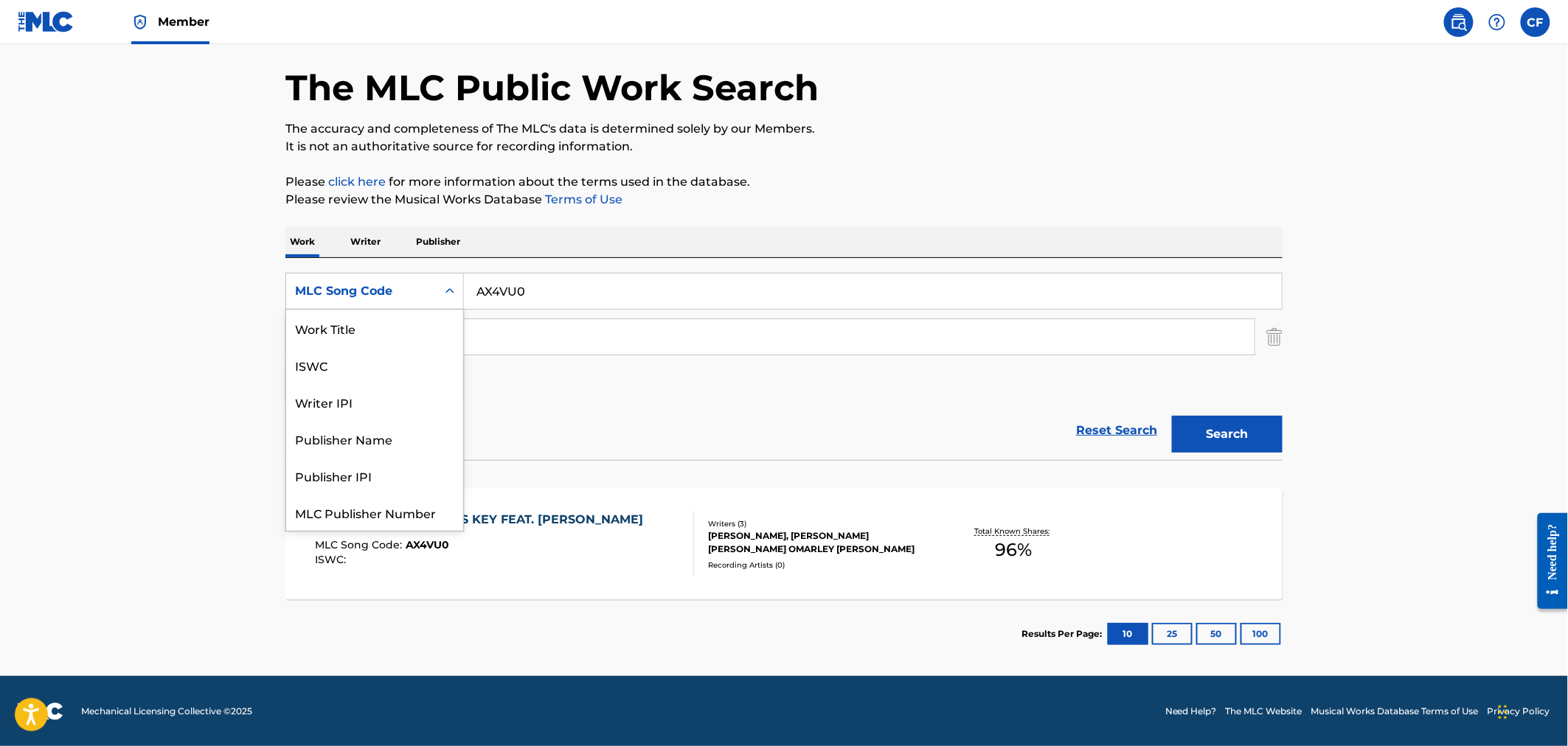
scroll to position [37, 0]
click at [334, 323] on div "ISWC" at bounding box center [374, 328] width 177 height 37
click at [321, 292] on div "ISWC" at bounding box center [361, 291] width 133 height 18
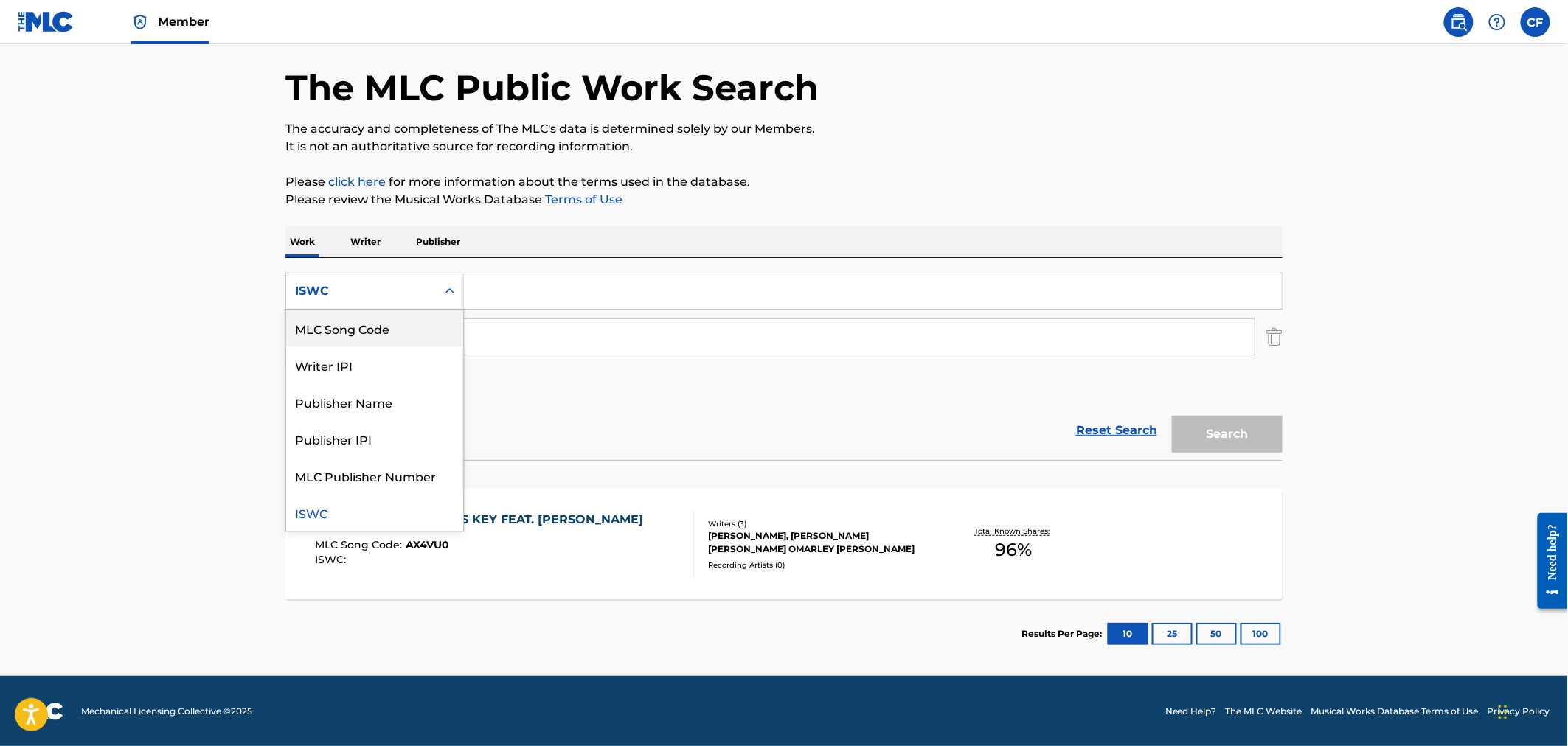
scroll to position [0, 0]
drag, startPoint x: 376, startPoint y: 335, endPoint x: 529, endPoint y: 267, distance: 167.4
click at [382, 332] on div "Work Title" at bounding box center [374, 328] width 177 height 37
click at [529, 267] on div "SearchWithCriteriadd7b4d31-f9e1-4c06-bd8d-f583984e729a 7 results available. Use…" at bounding box center [784, 359] width 997 height 202
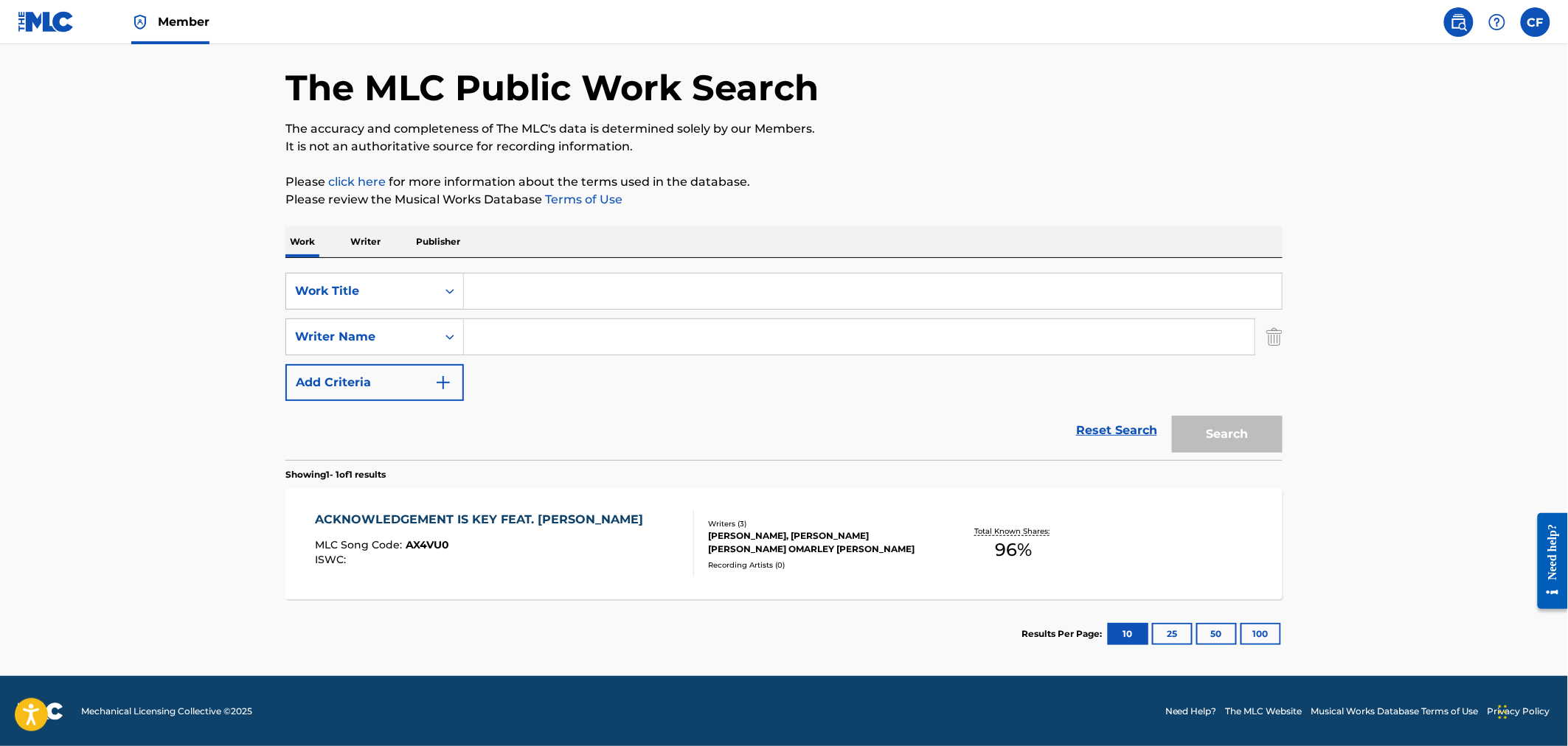
click at [520, 286] on input "Search Form" at bounding box center [873, 290] width 818 height 35
paste input "More Than Life"
type input "More Than Life"
click at [507, 341] on input "Search Form" at bounding box center [859, 336] width 791 height 35
type input "j"
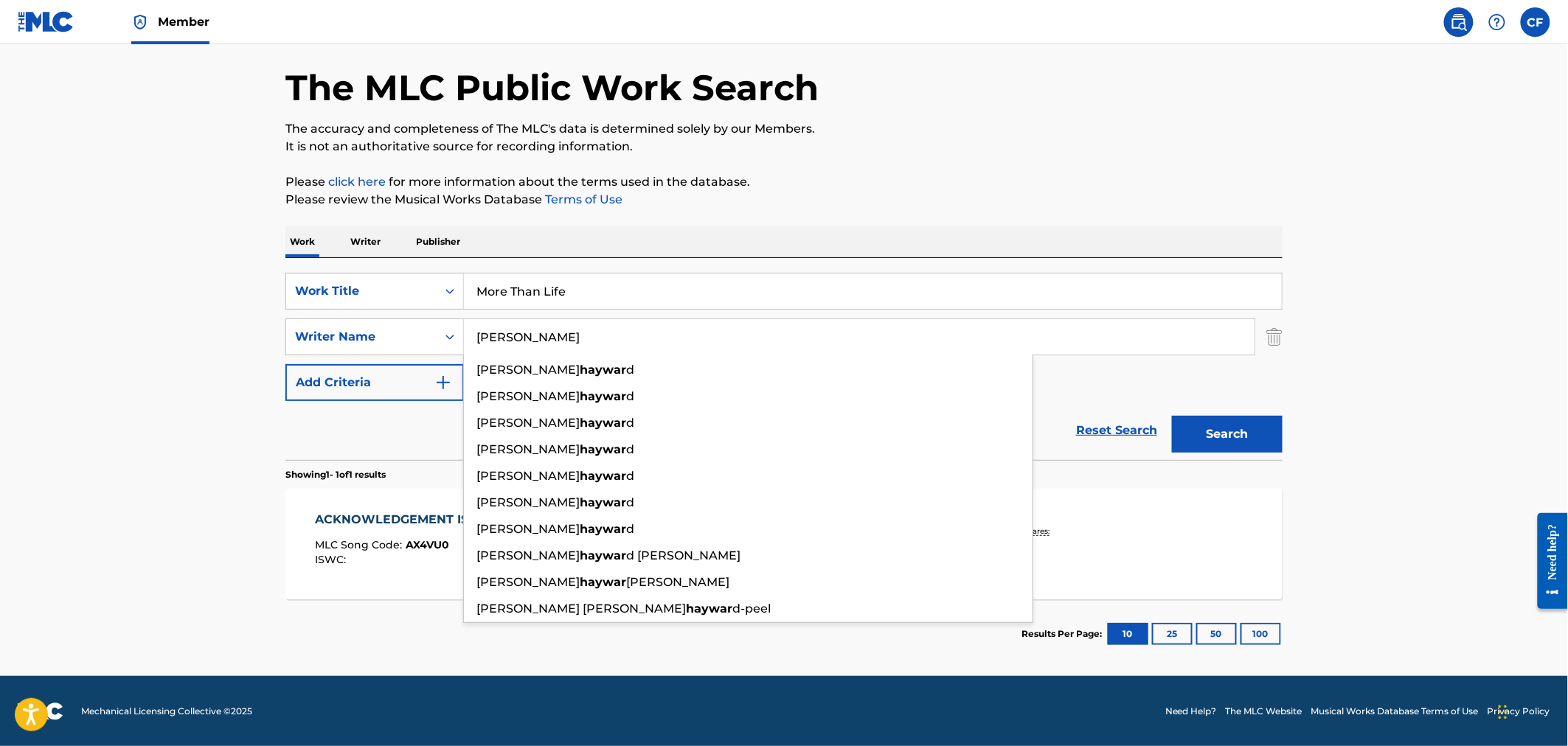
type input "[PERSON_NAME]"
click at [1172, 416] on button "Search" at bounding box center [1227, 434] width 111 height 37
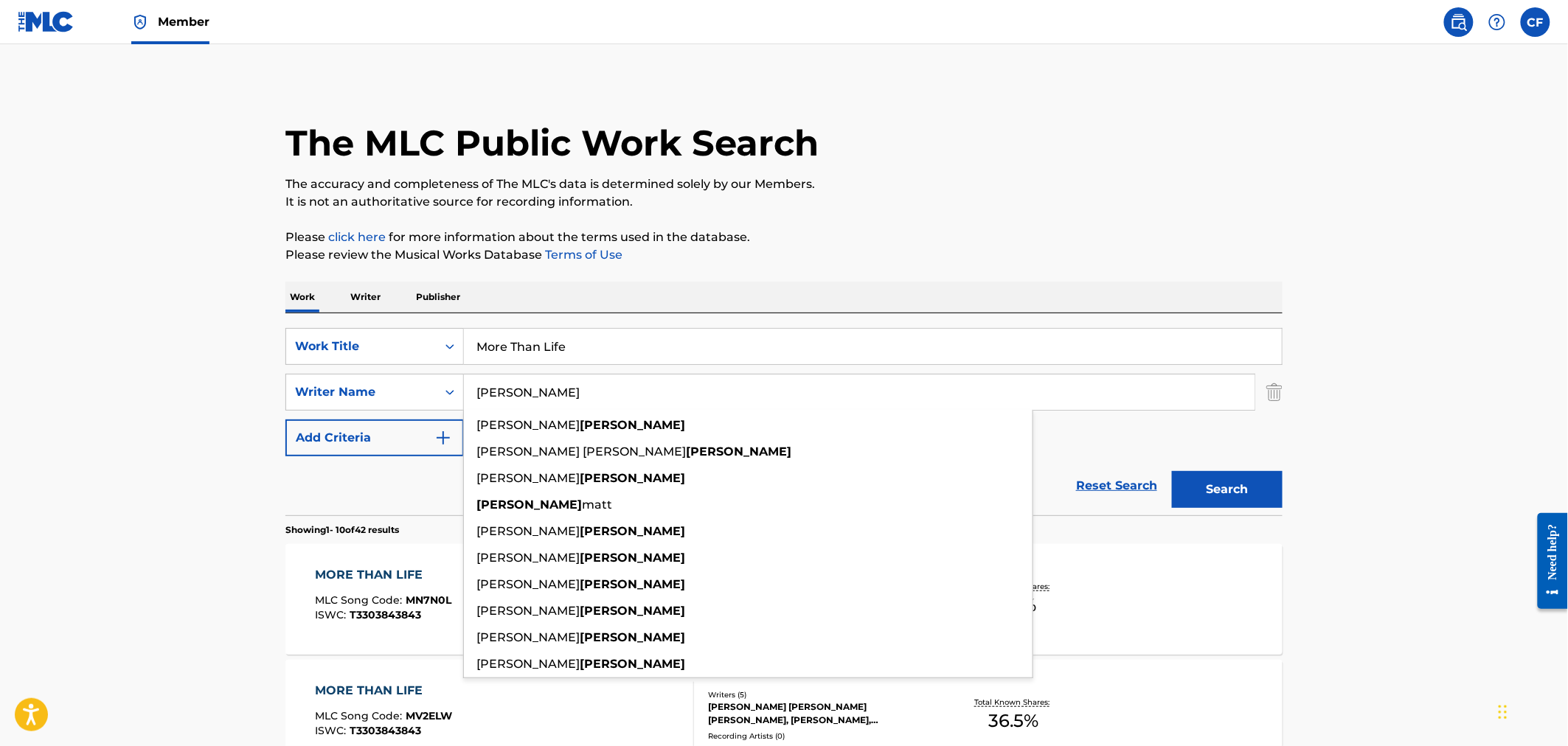
click at [950, 325] on div "SearchWithCriteriab1c97b52-5675-4278-9a31-03d8e476d1b6 Work Title More Than Lif…" at bounding box center [784, 414] width 997 height 202
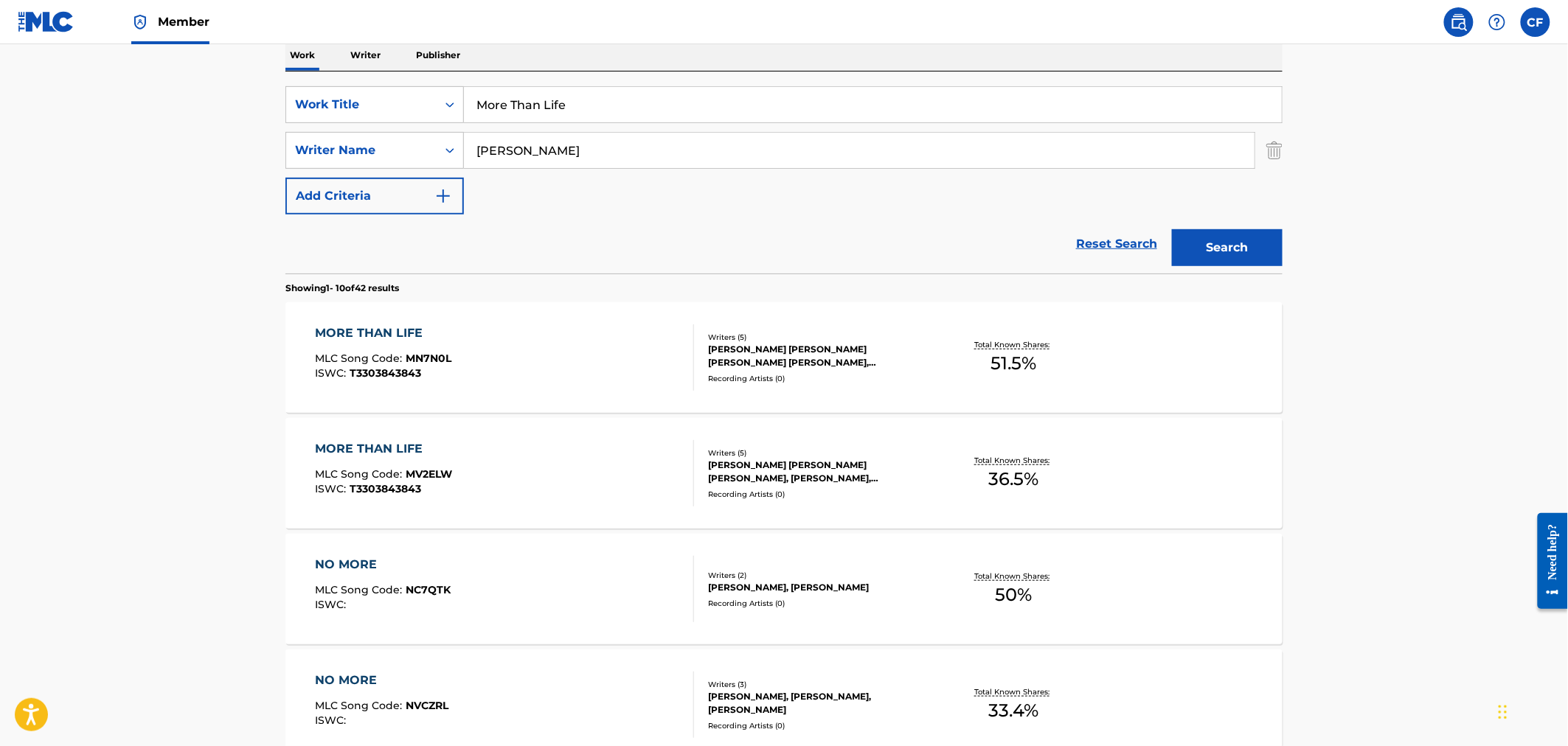
scroll to position [245, 0]
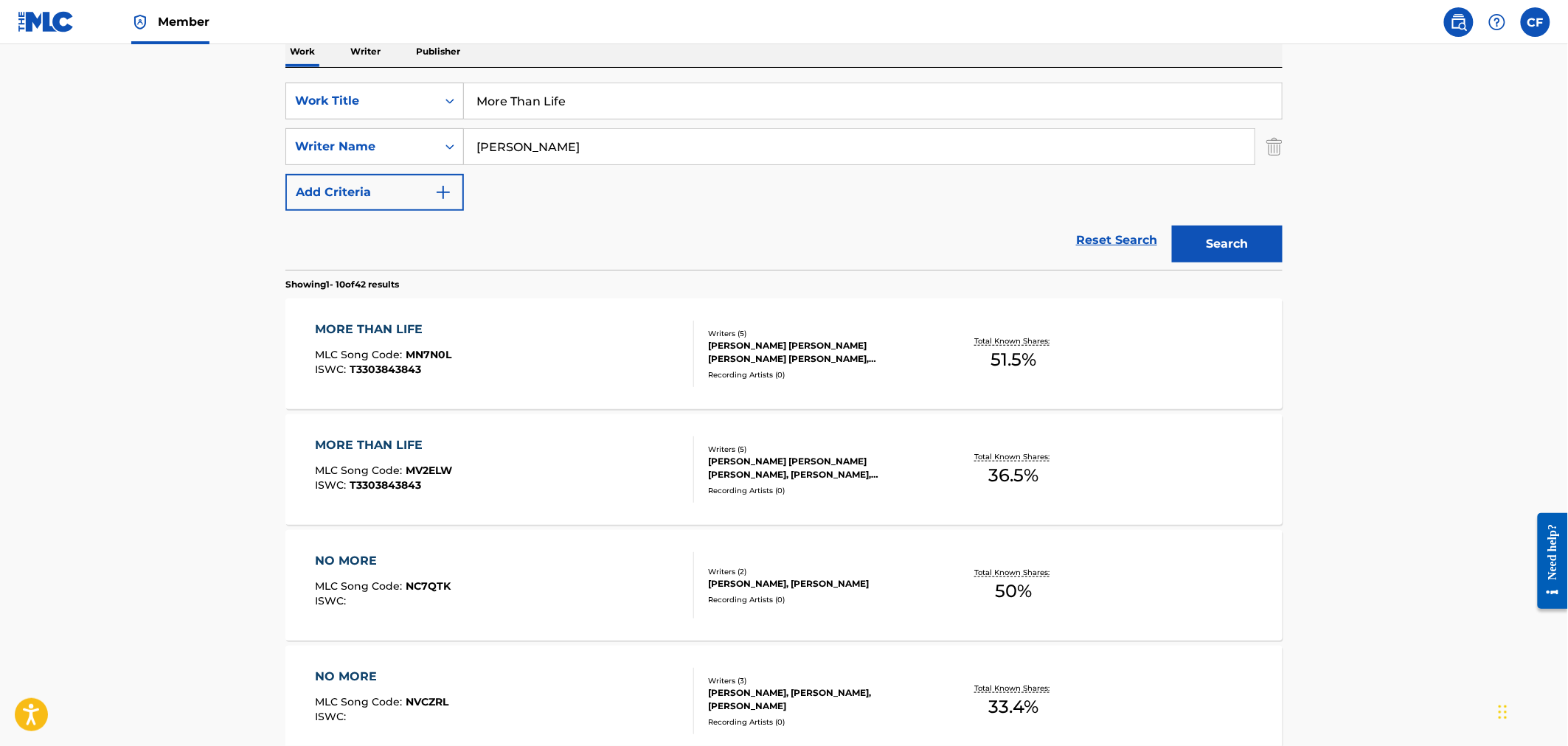
click at [474, 484] on div "MORE THAN LIFE MLC Song Code : MV2ELW ISWC : T3303843843" at bounding box center [505, 470] width 379 height 67
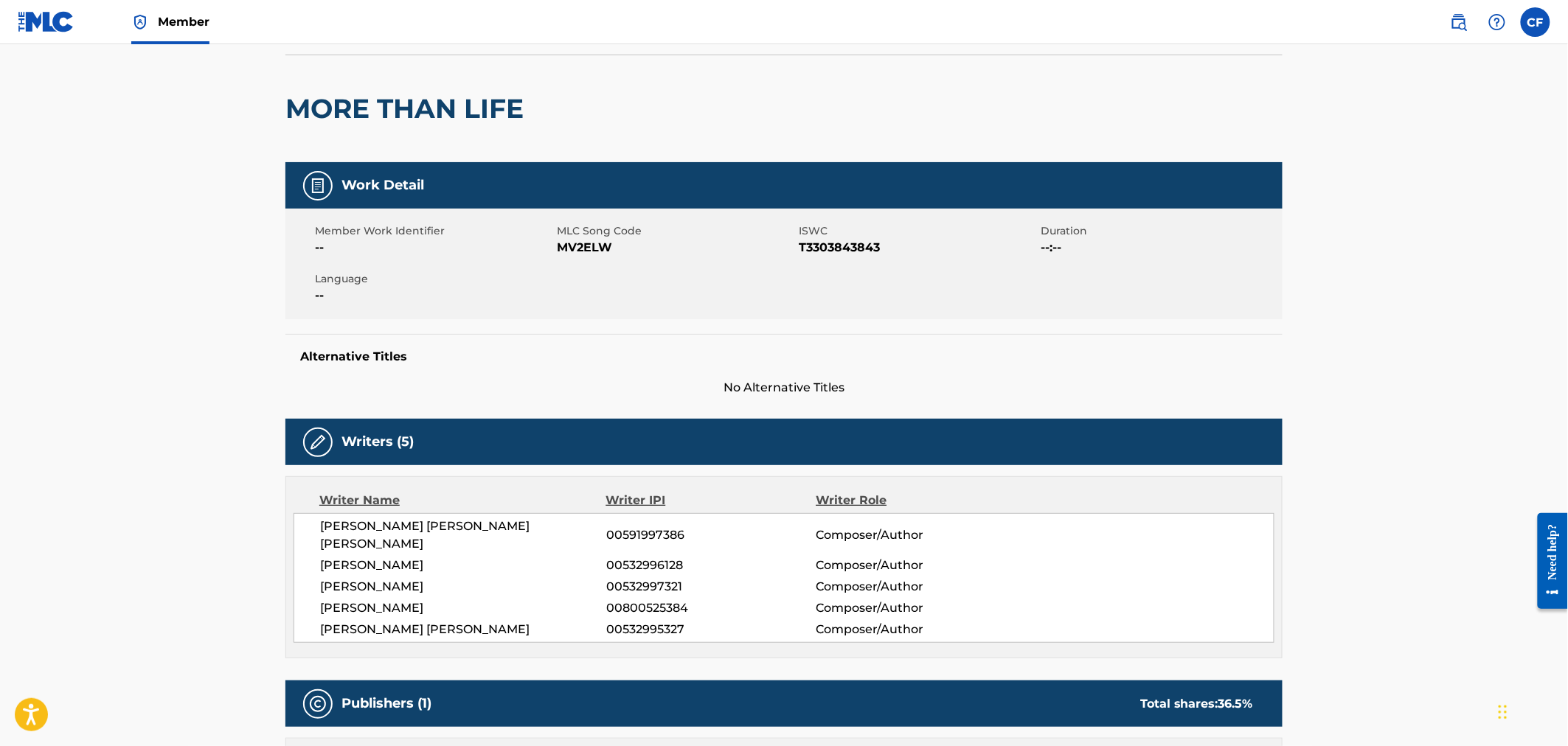
scroll to position [42, 0]
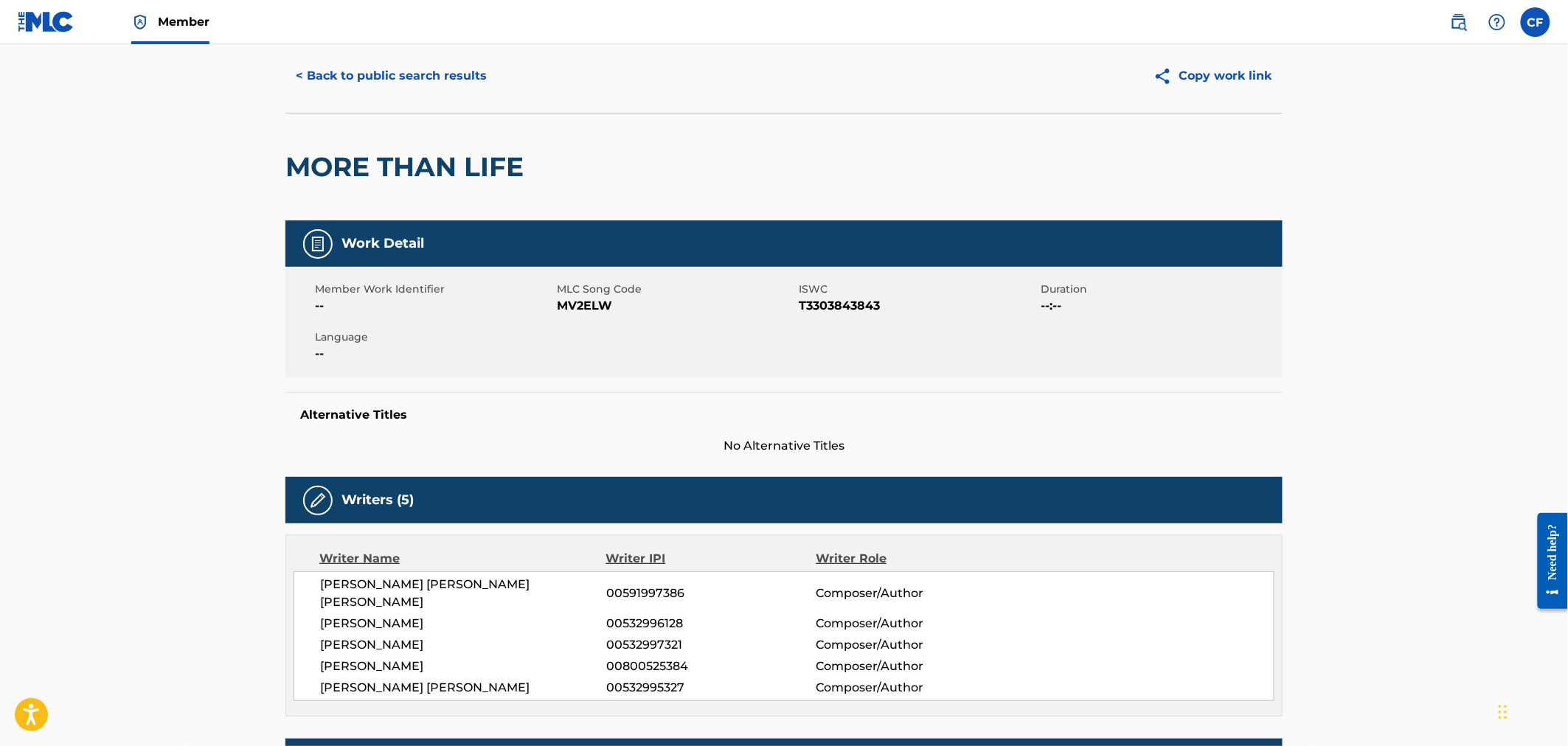
click at [588, 310] on span "MV2ELW" at bounding box center [675, 306] width 238 height 18
copy span "MV2ELW"
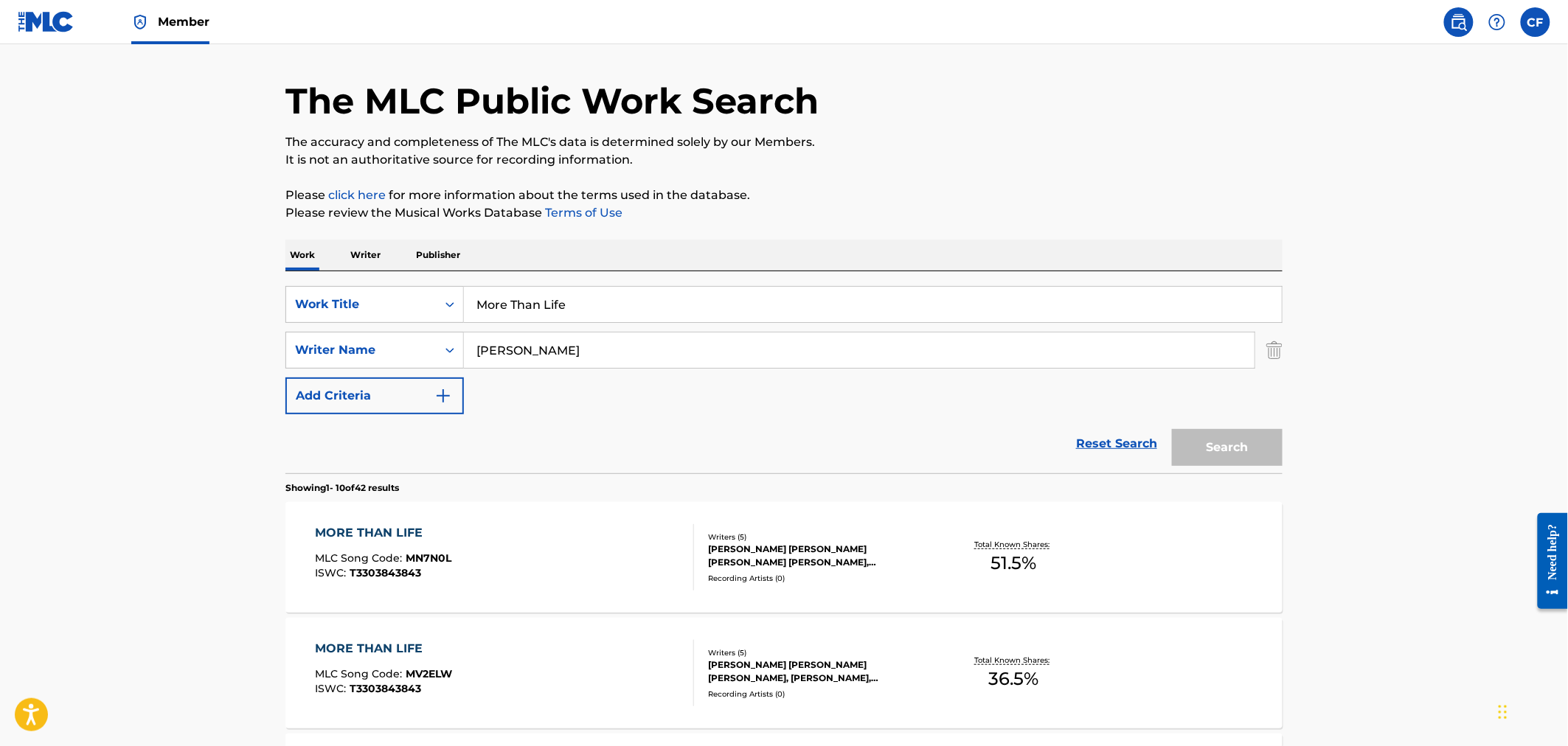
scroll to position [245, 0]
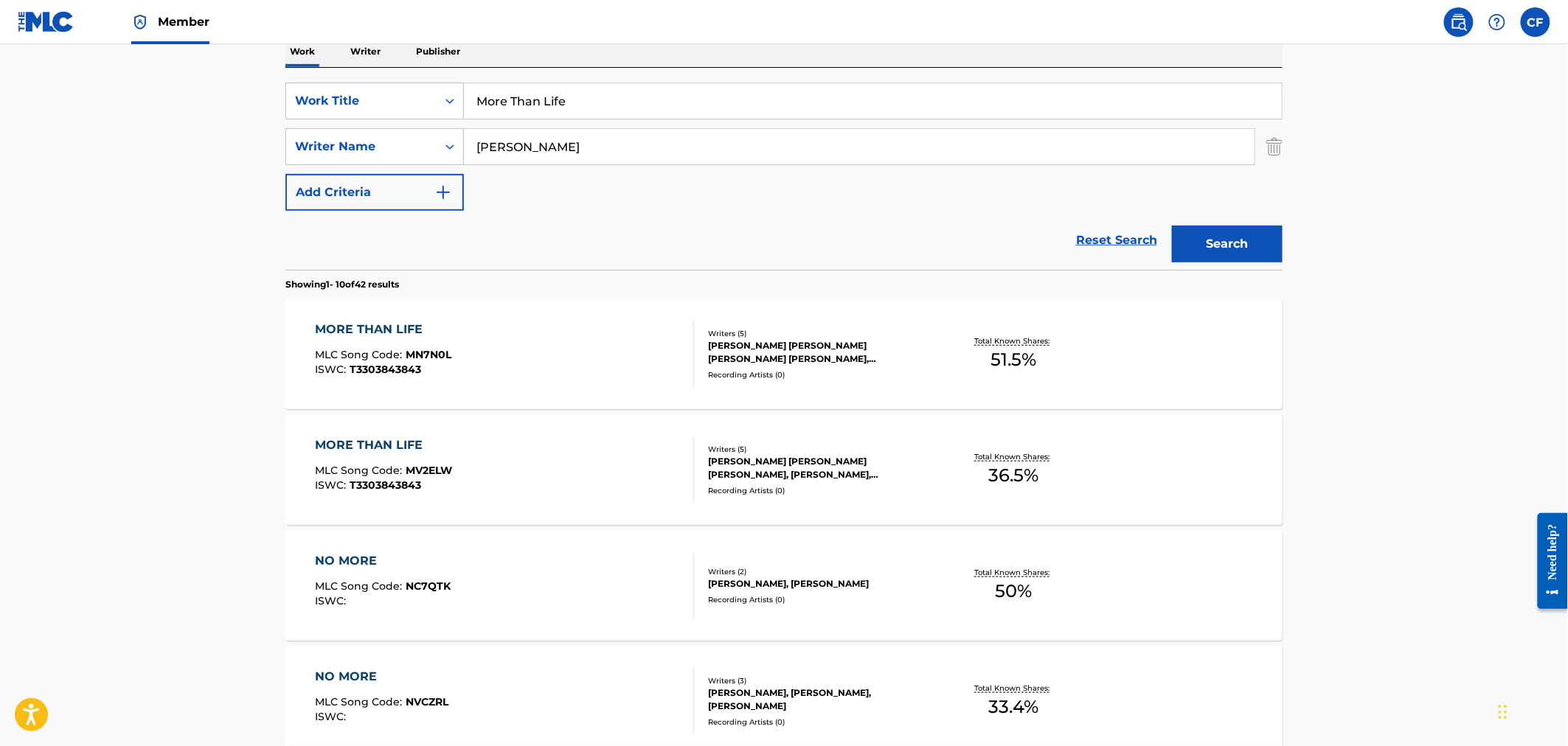
click at [508, 389] on div "MORE THAN LIFE MLC Song Code : MN7N0L ISWC : T3303843843 Writers ( 5 ) [PERSON_…" at bounding box center [784, 353] width 997 height 111
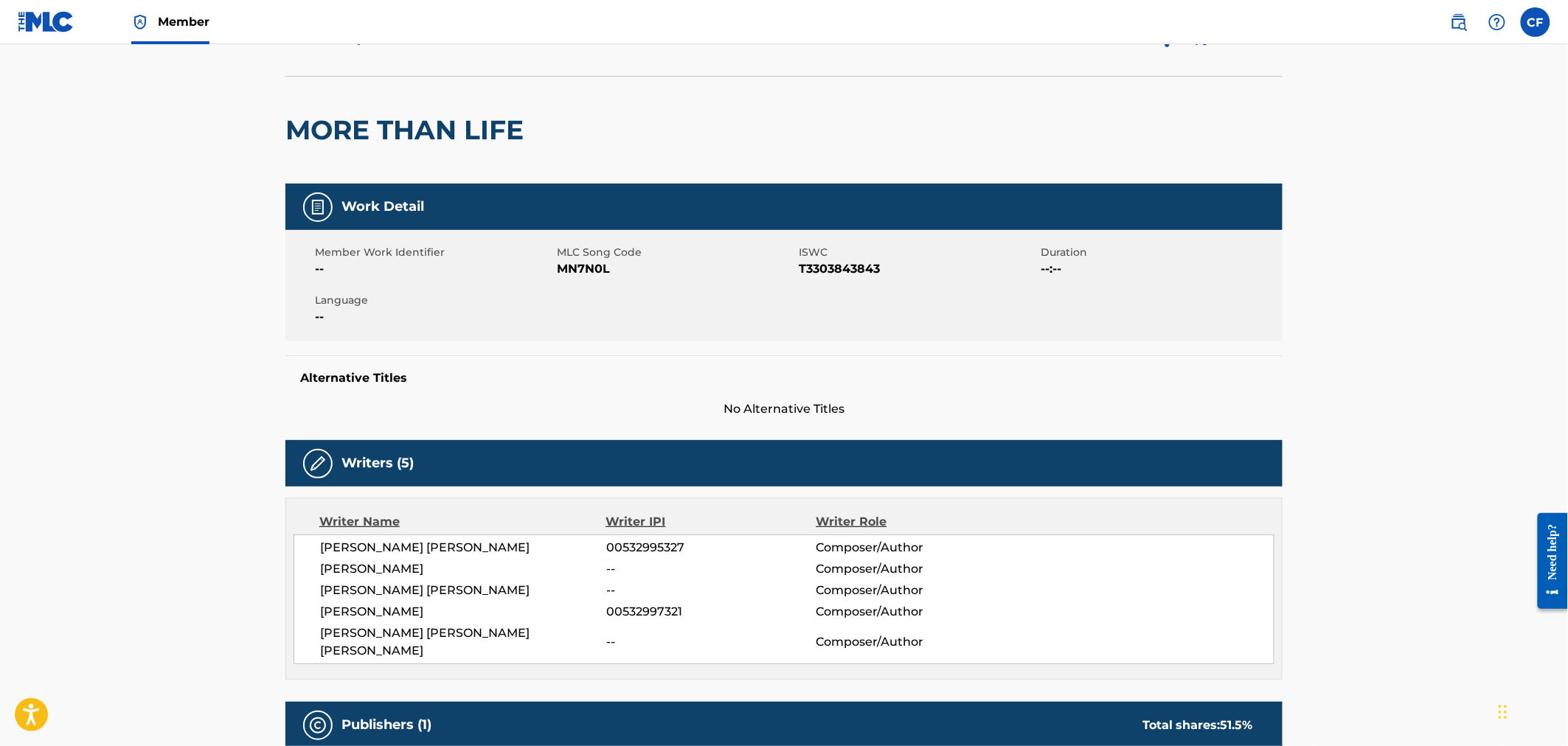
scroll to position [78, 0]
click at [578, 263] on span "MN7N0L" at bounding box center [675, 270] width 238 height 18
copy span "MN7N0L"
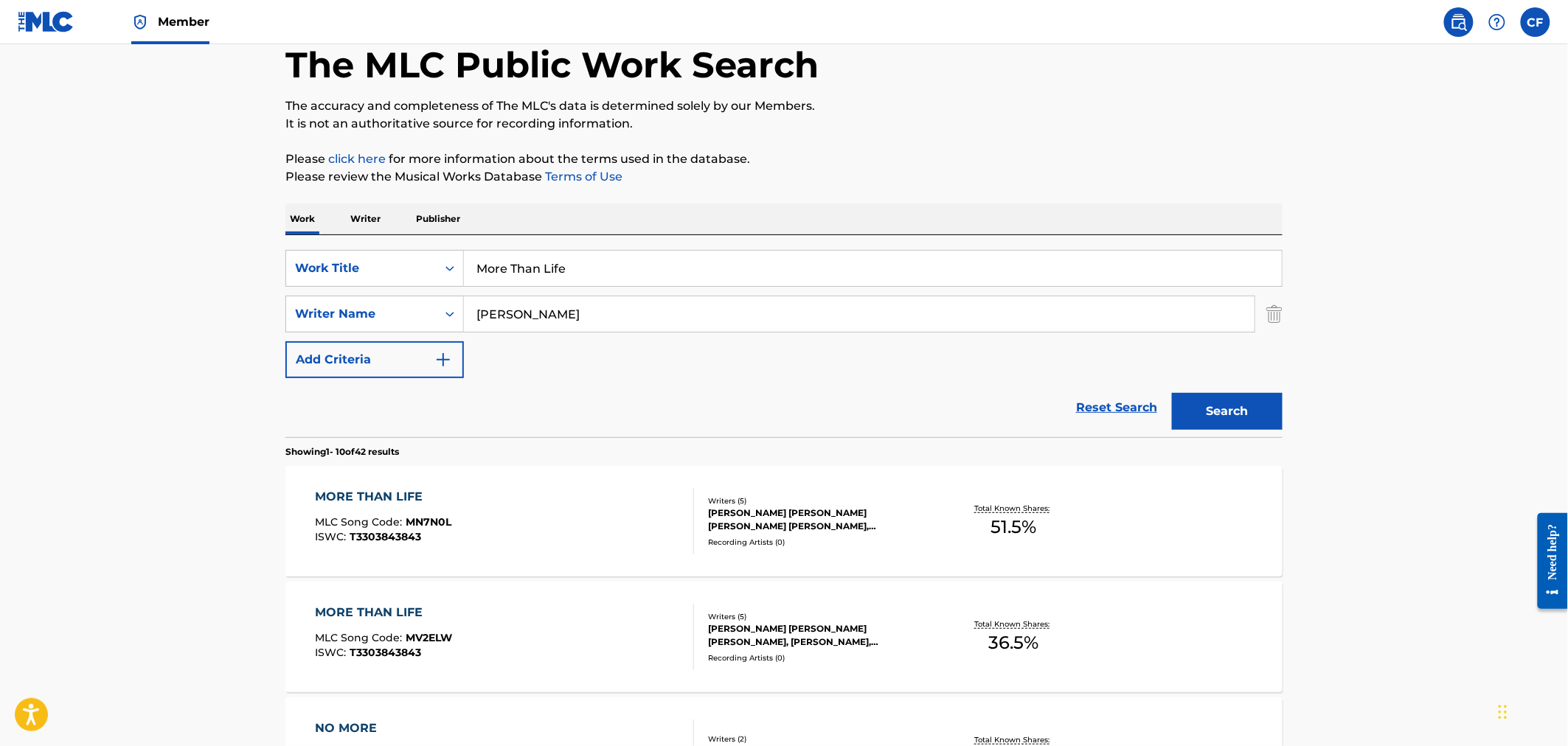
scroll to position [245, 0]
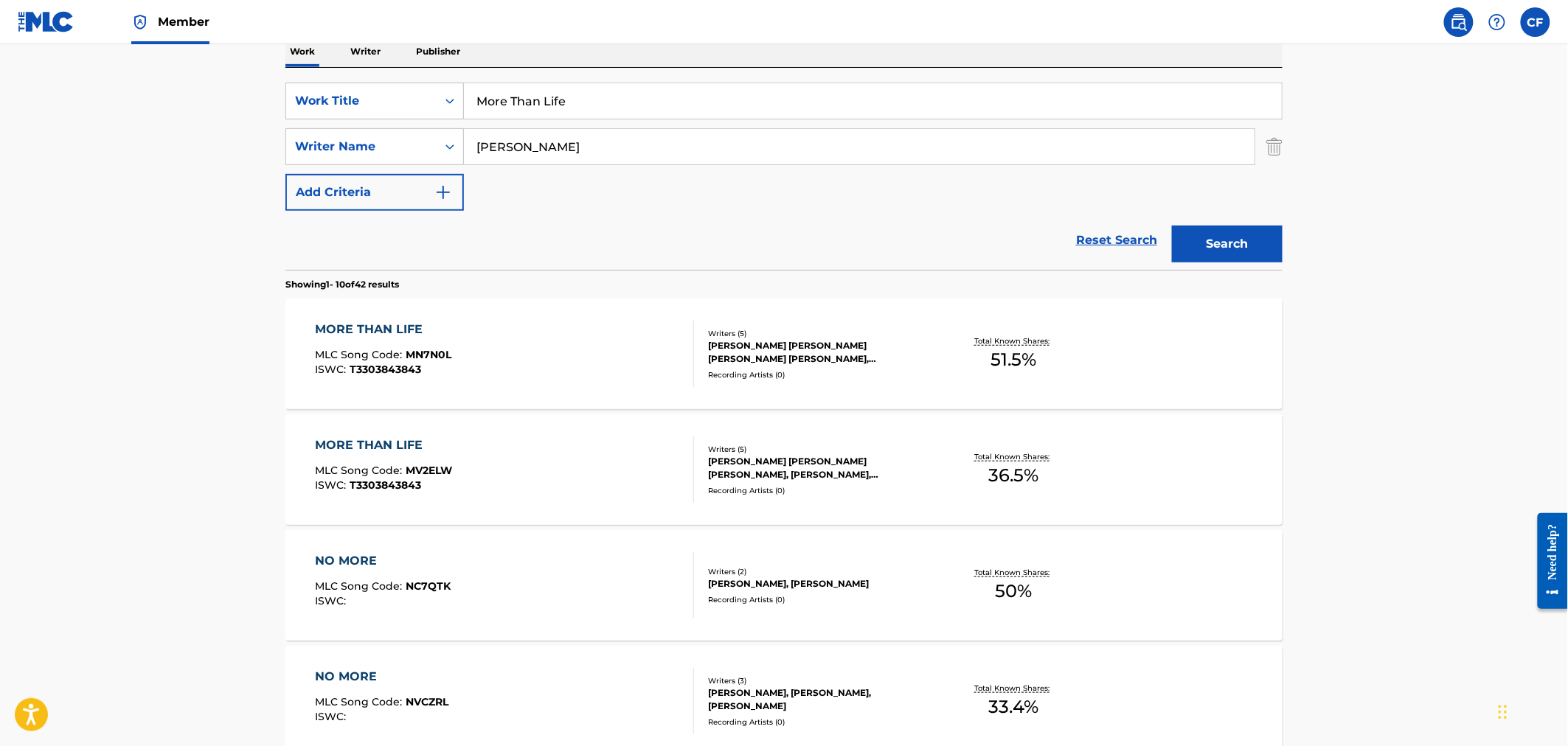
click at [496, 84] on input "More Than Life" at bounding box center [873, 101] width 818 height 35
paste input "Another Plac"
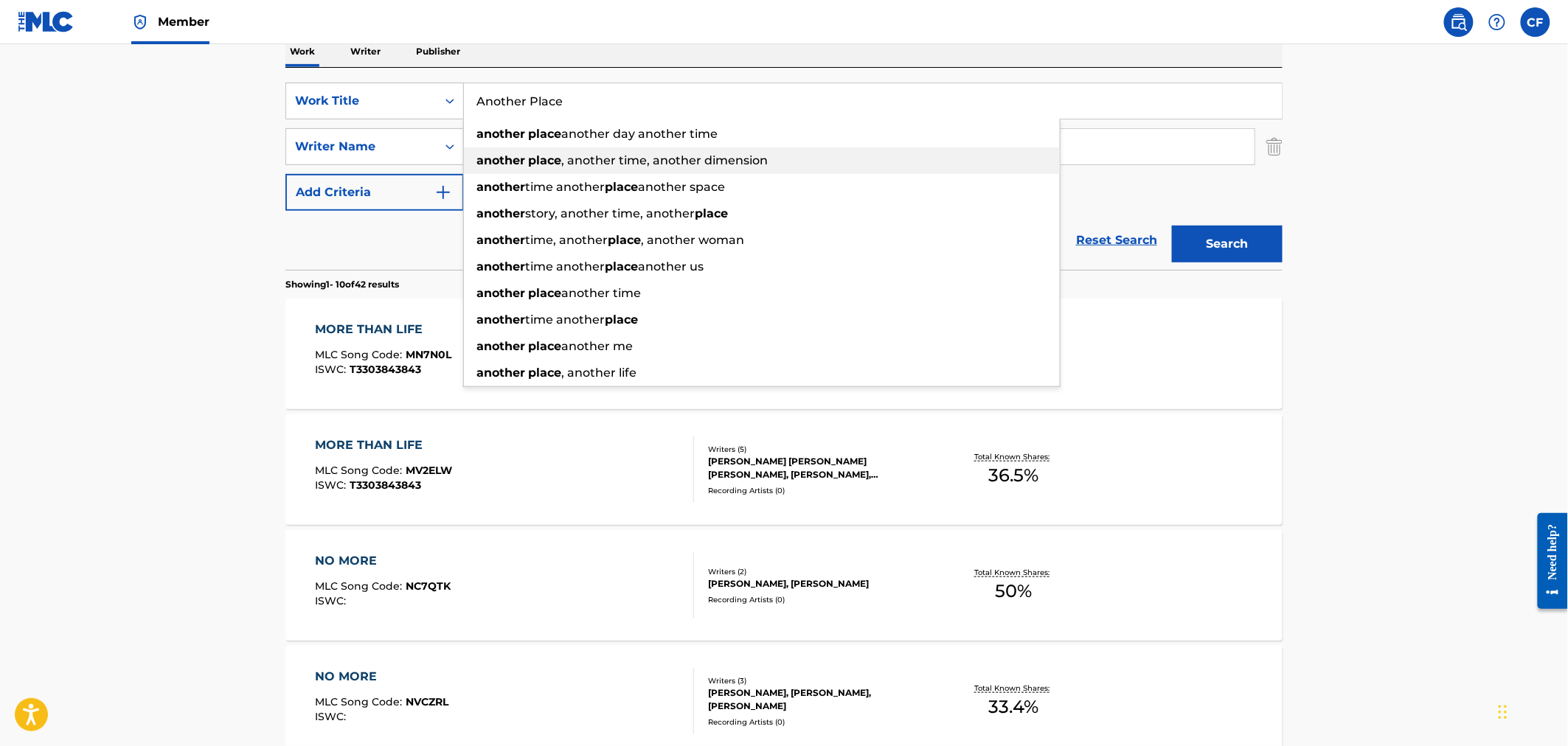
type input "Another Place"
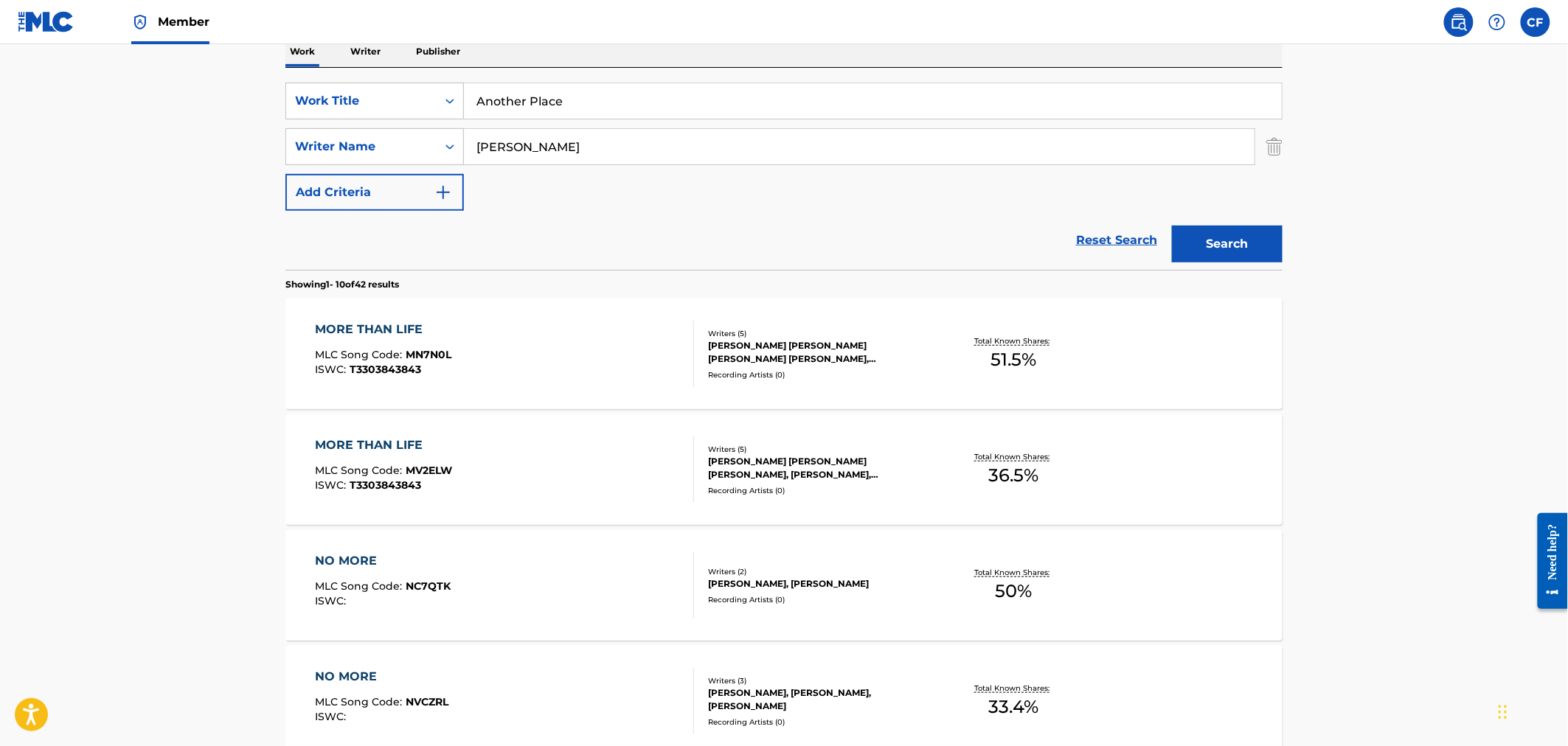
type input "[PERSON_NAME]"
click at [1172, 225] on button "Search" at bounding box center [1227, 243] width 111 height 37
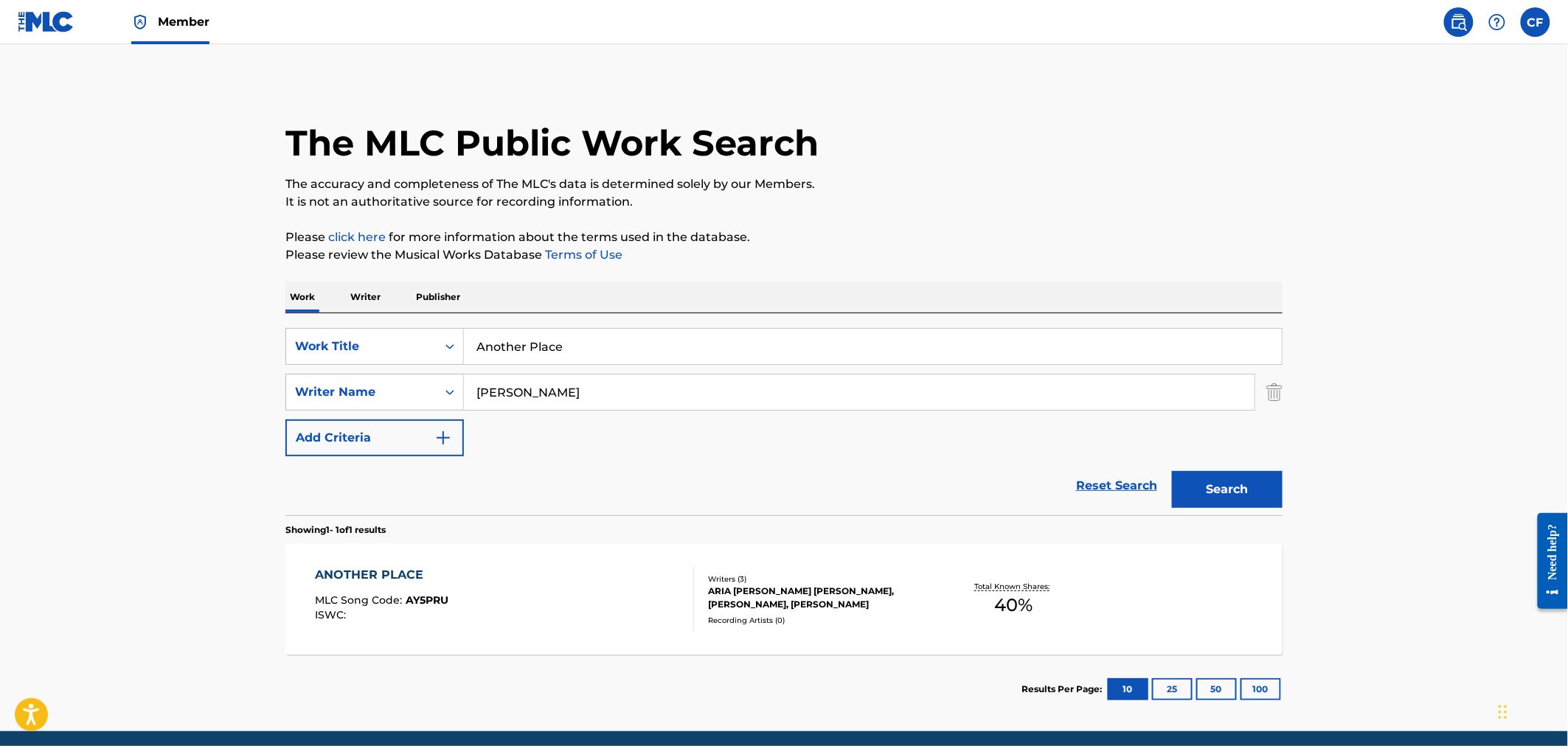
click at [571, 612] on div "ANOTHER PLACE MLC Song Code : AY5PRU ISWC :" at bounding box center [505, 599] width 379 height 67
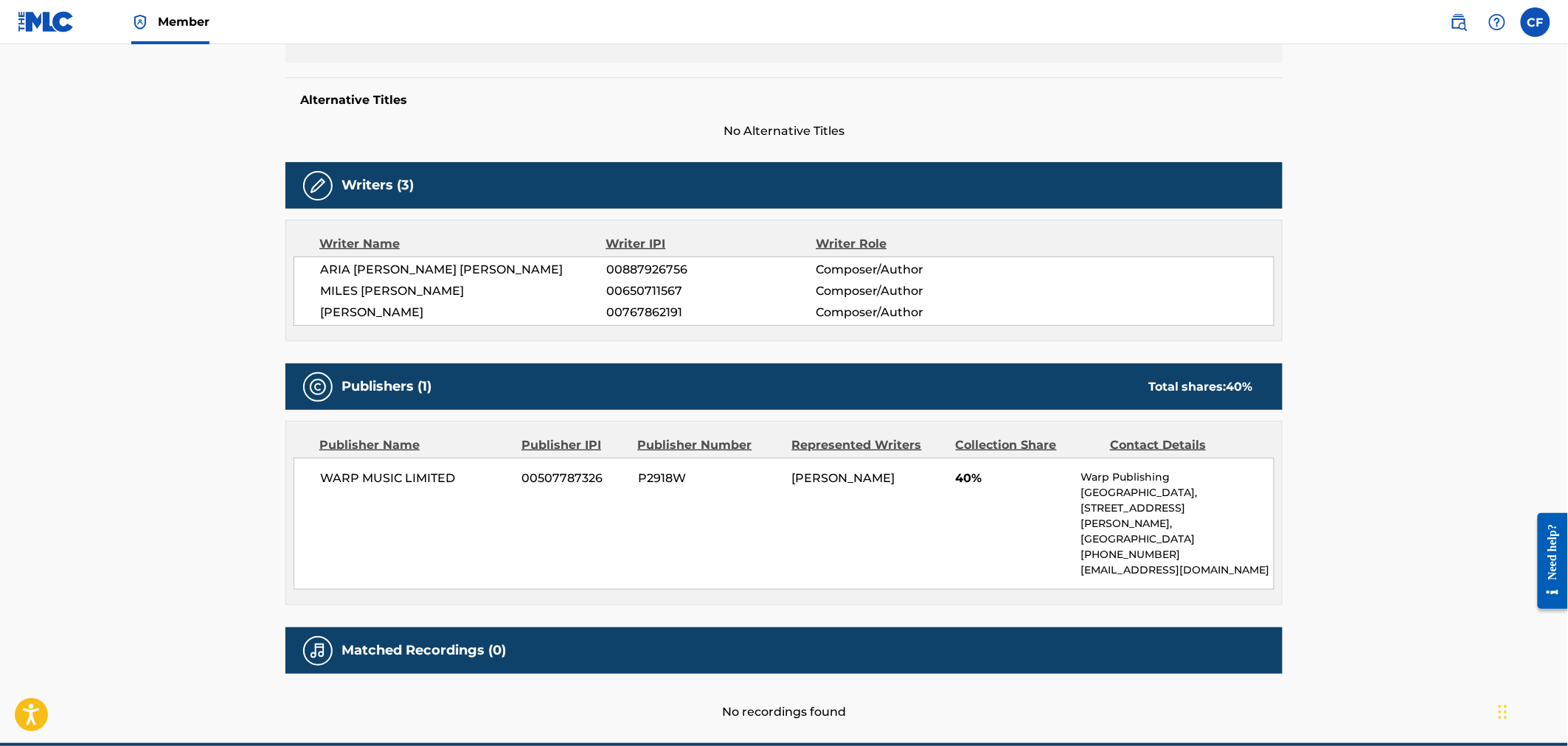
scroll to position [409, 0]
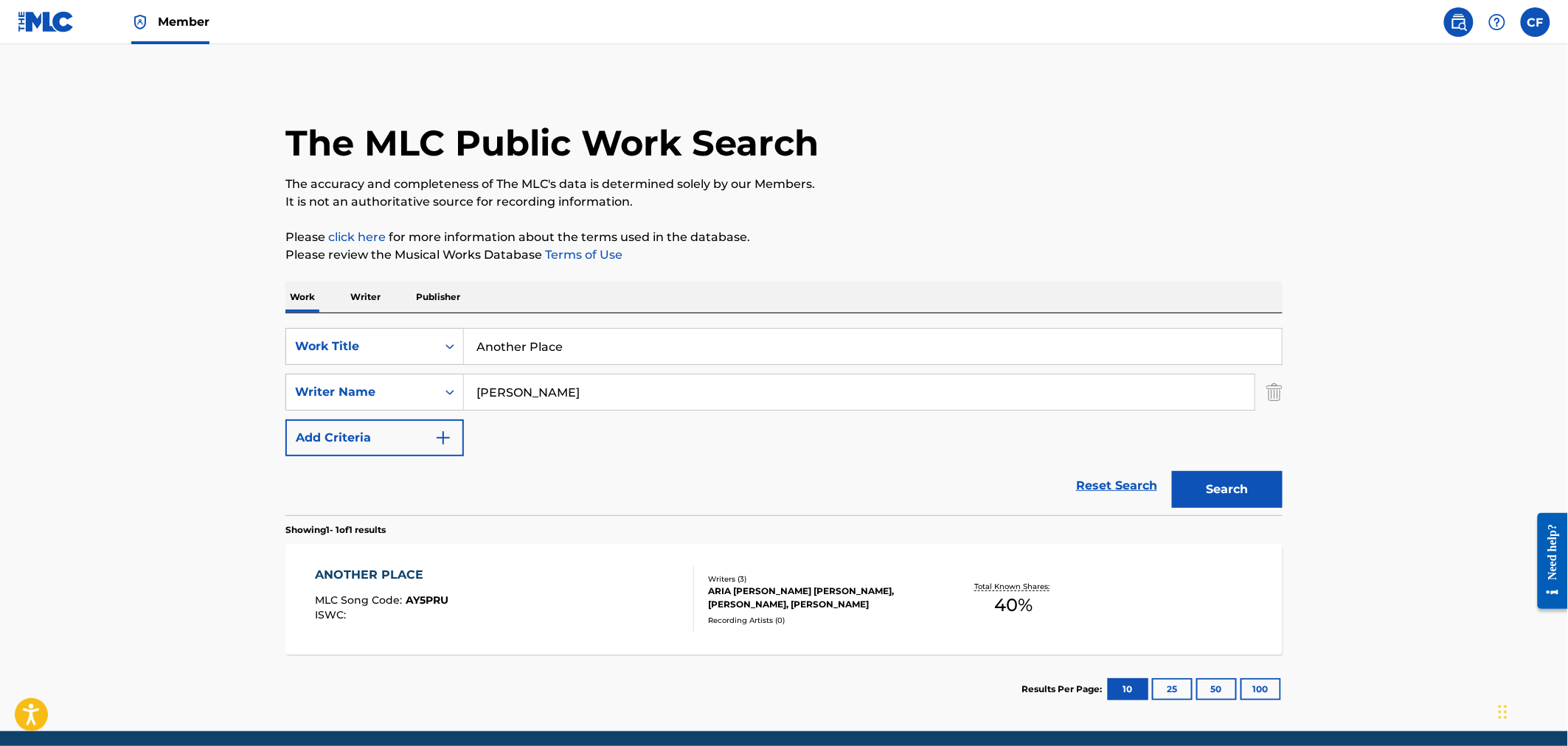
click at [646, 369] on div "SearchWithCriteriab1c97b52-5675-4278-9a31-03d8e476d1b6 Work Title Another Place…" at bounding box center [784, 392] width 997 height 129
drag, startPoint x: 646, startPoint y: 340, endPoint x: 953, endPoint y: 447, distance: 325.1
click at [646, 340] on input "Another Place" at bounding box center [873, 346] width 818 height 35
paste input "Lavender"
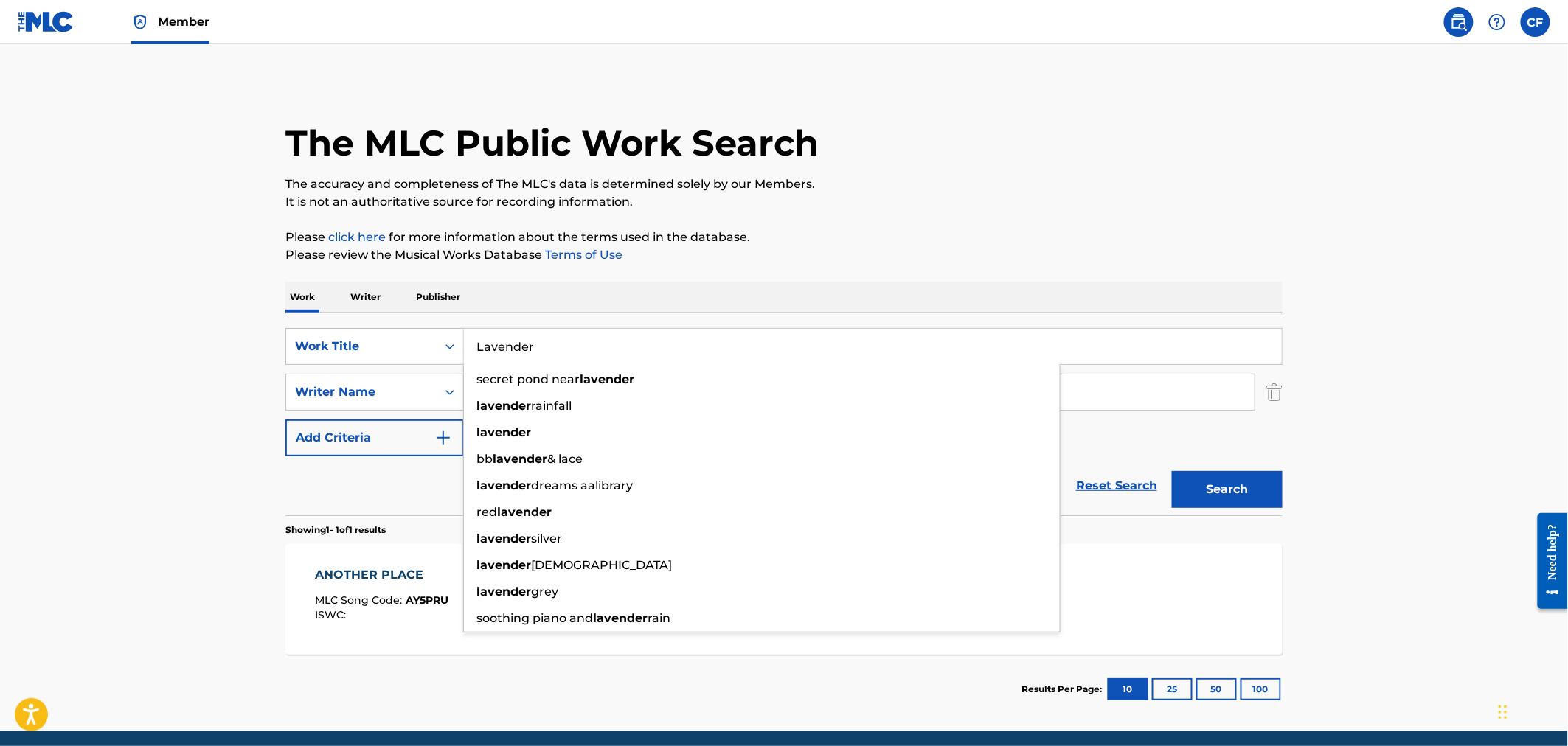
type input "Lavender"
click at [1276, 483] on button "Search" at bounding box center [1227, 489] width 111 height 37
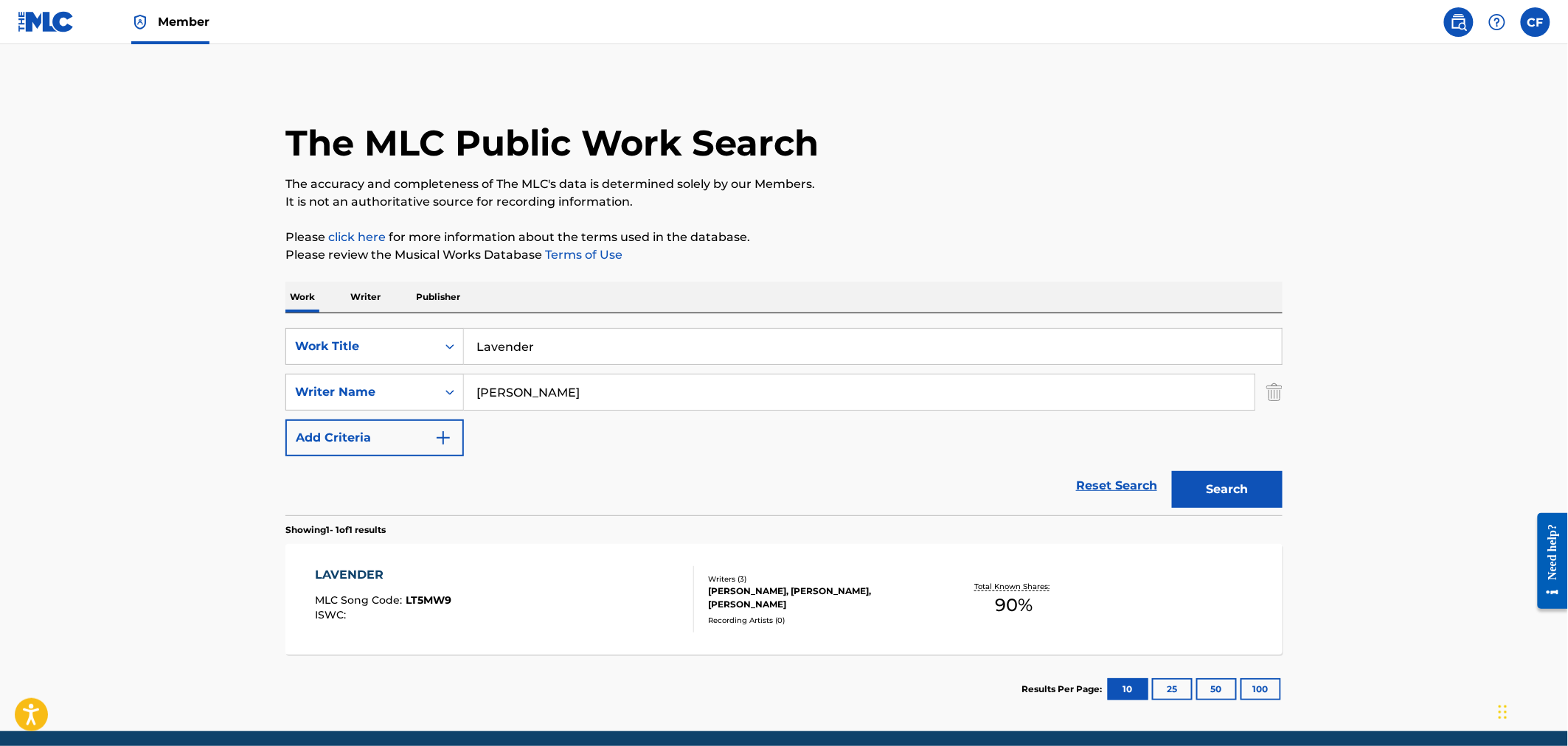
click at [639, 598] on div "LAVENDER MLC Song Code : LT5MW9 ISWC :" at bounding box center [505, 599] width 379 height 67
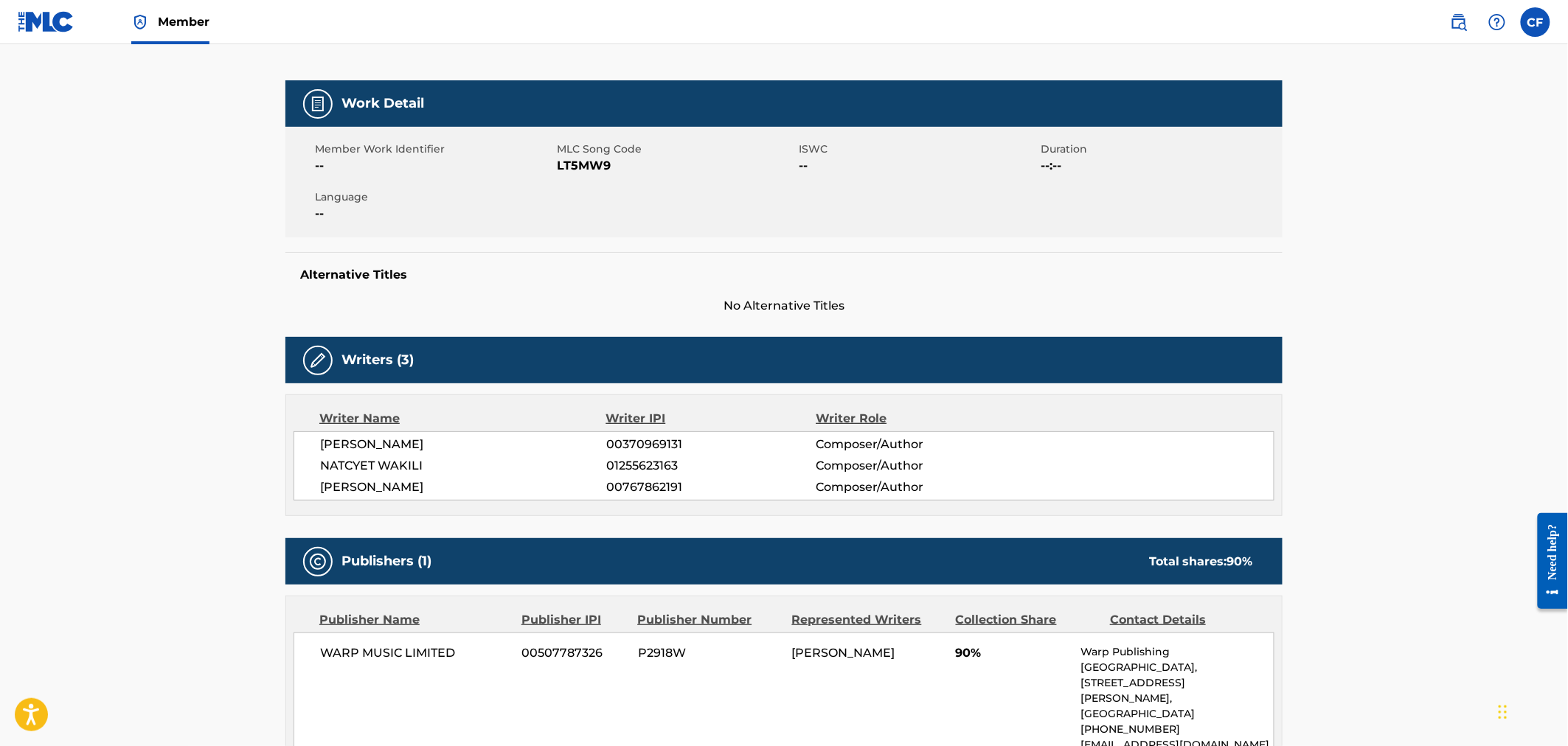
scroll to position [409, 0]
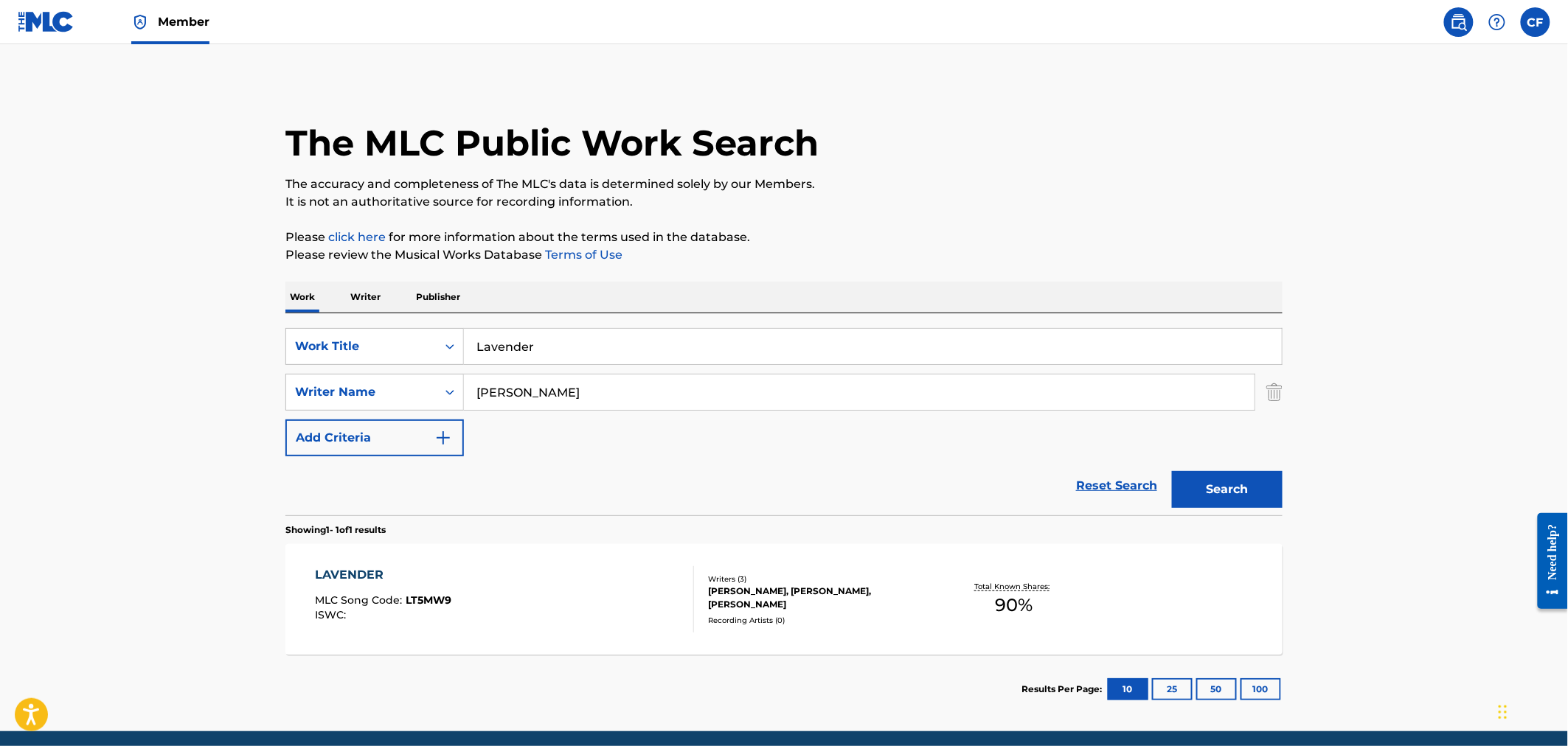
click at [557, 344] on input "Lavender" at bounding box center [873, 346] width 818 height 35
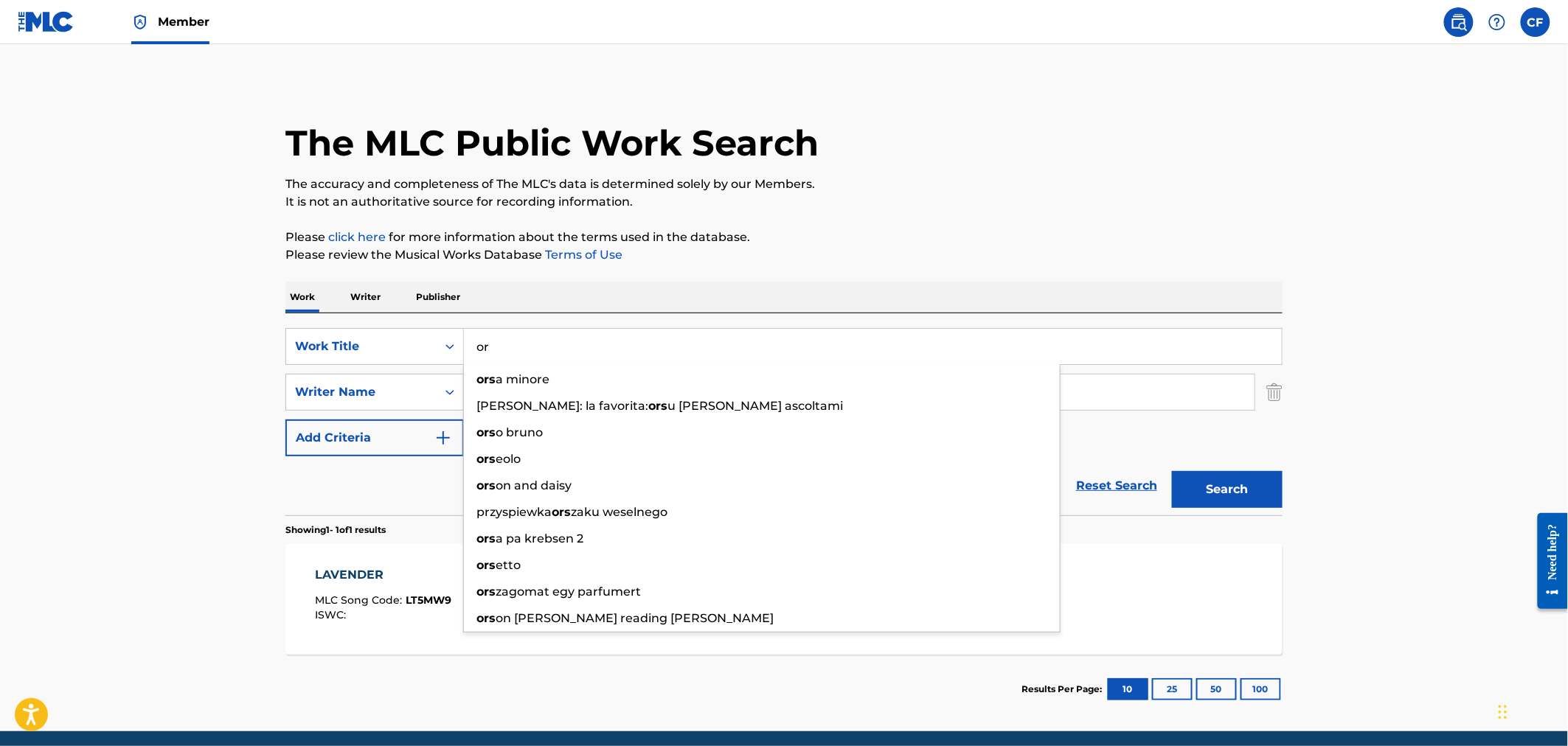
type input "o"
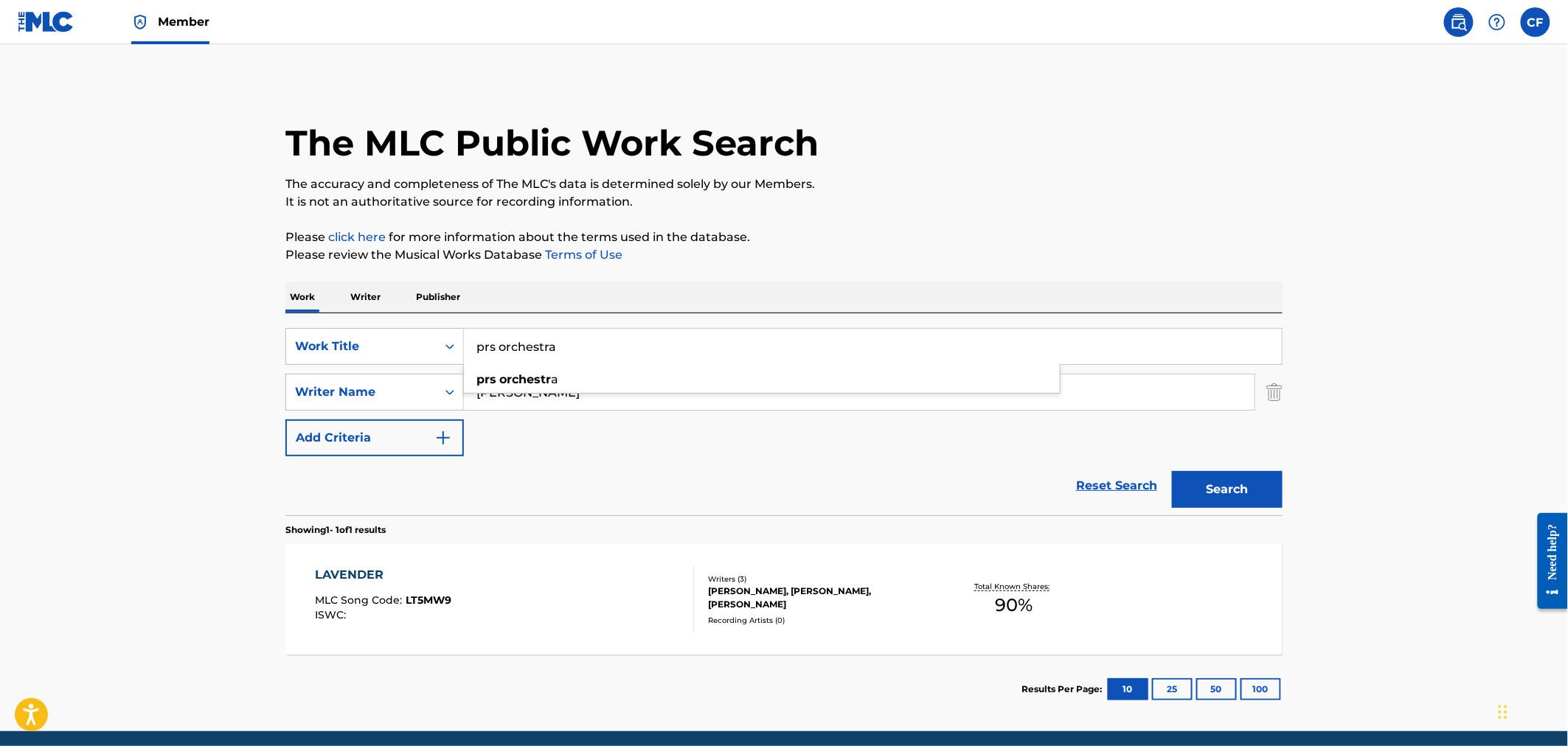
type input "prs orchestra"
click at [1172, 471] on button "Search" at bounding box center [1227, 489] width 111 height 37
click at [616, 613] on div "PRS ORCHESTRA MLC Song Code : PM7Q5W ISWC : T3305924107" at bounding box center [505, 599] width 379 height 67
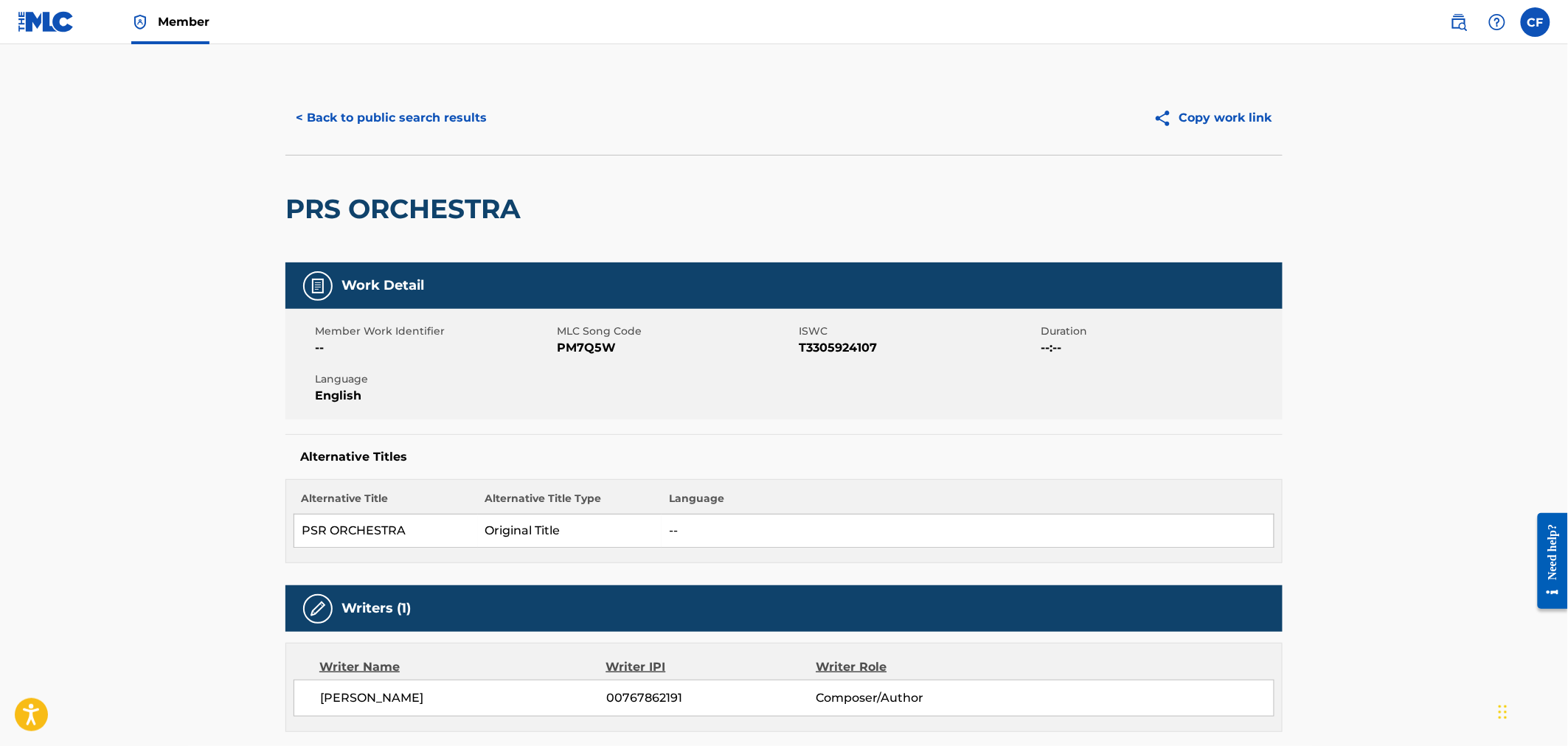
click at [332, 115] on button "< Back to public search results" at bounding box center [391, 118] width 211 height 37
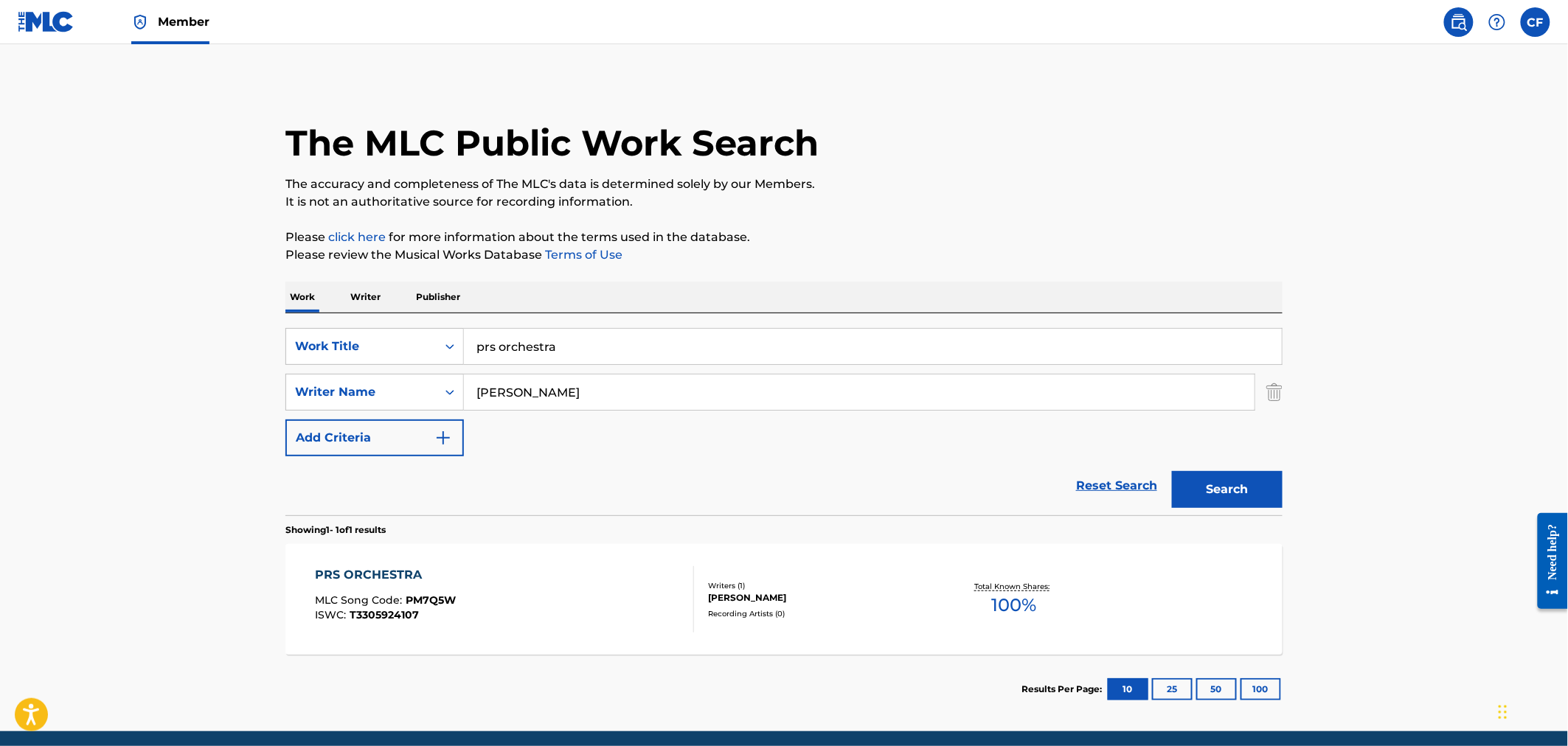
click at [595, 354] on input "prs orchestra" at bounding box center [873, 346] width 818 height 35
paste input "To Be Seen"
click at [629, 354] on input "got to be seen to be believed" at bounding box center [873, 346] width 818 height 35
paste input "To Be Seen"
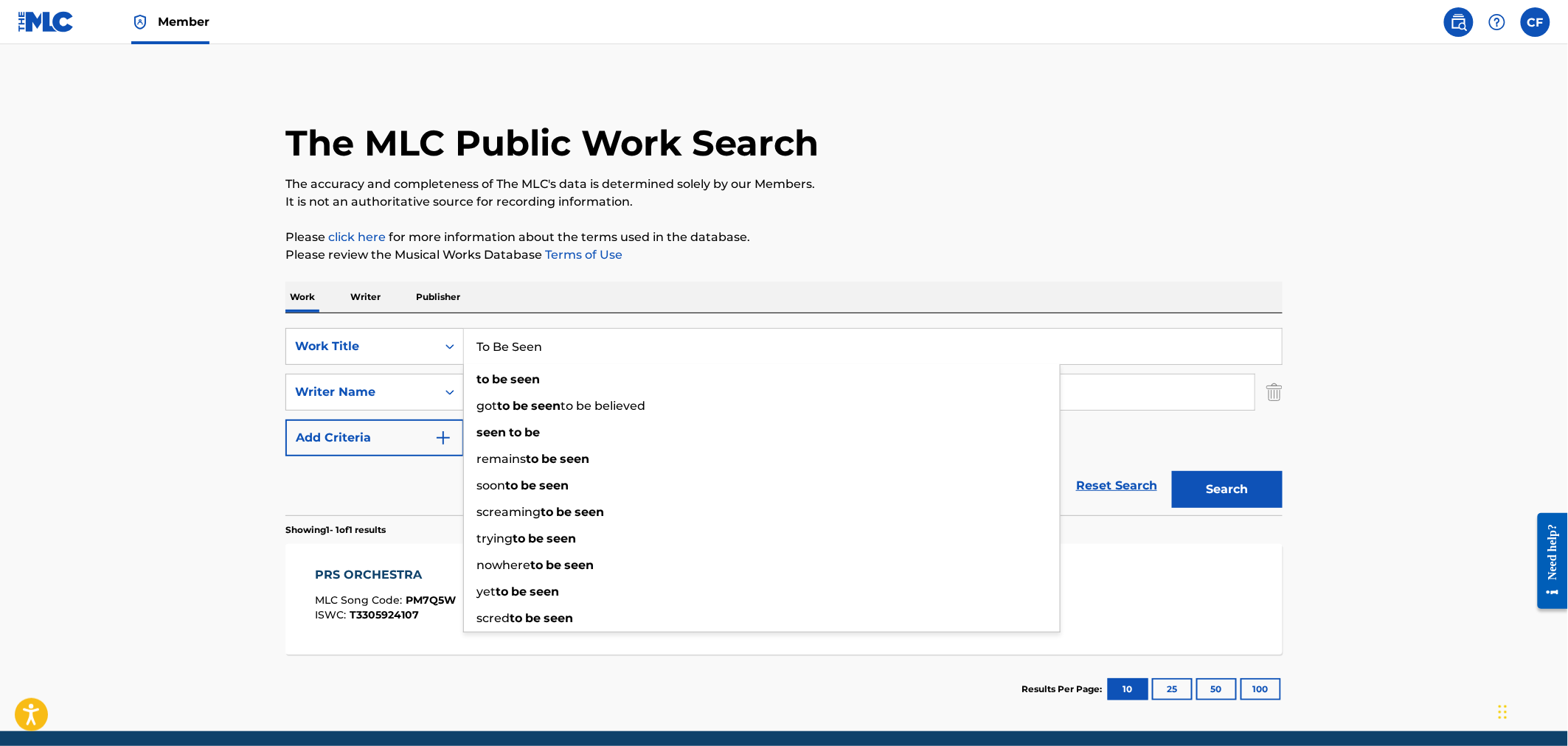
click at [543, 244] on p "Please click here for more information about the terms used in the database." at bounding box center [784, 237] width 997 height 18
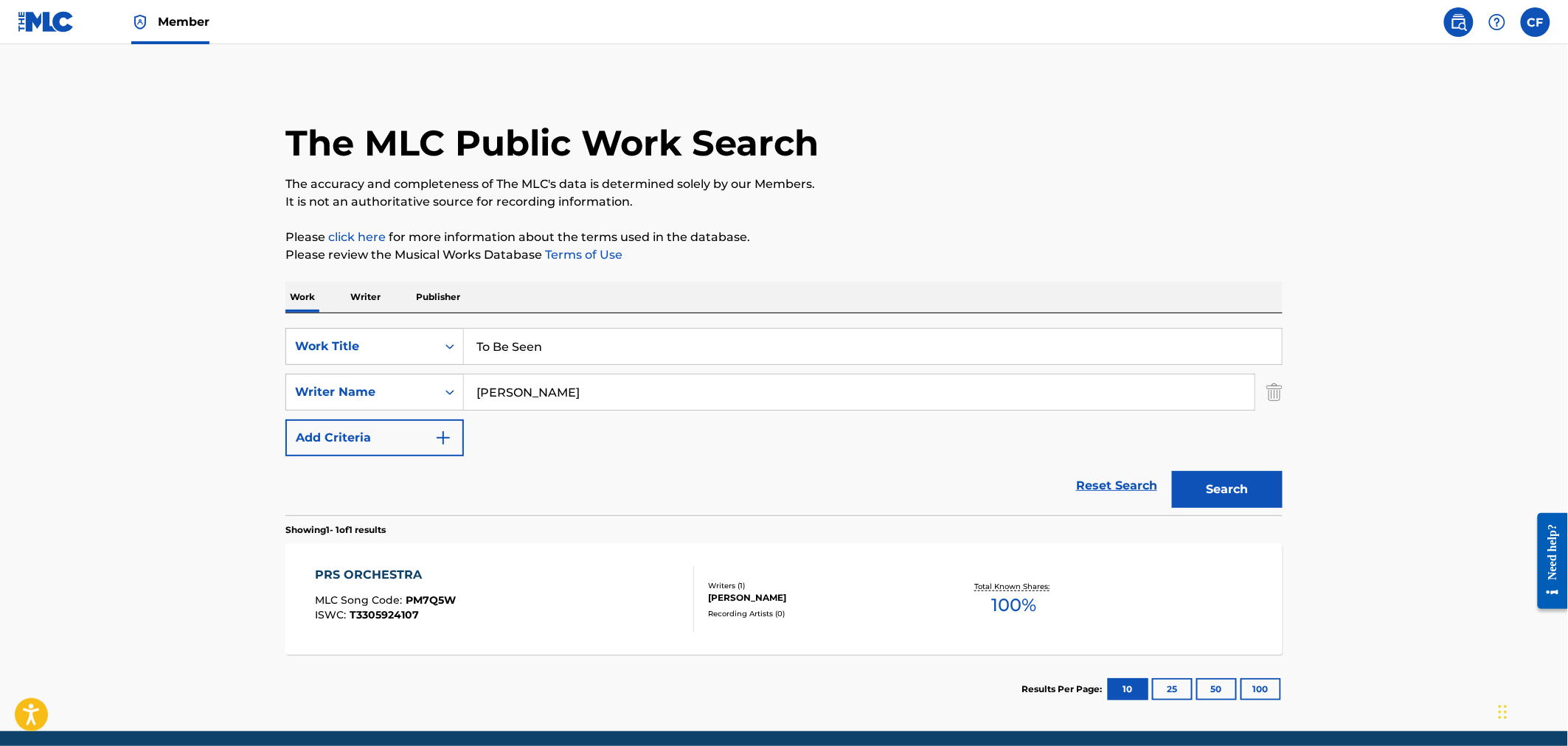
drag, startPoint x: 559, startPoint y: 361, endPoint x: 551, endPoint y: 399, distance: 38.8
click at [559, 362] on input "To Be Seen" at bounding box center [873, 346] width 818 height 35
paste input "To Be Seen"
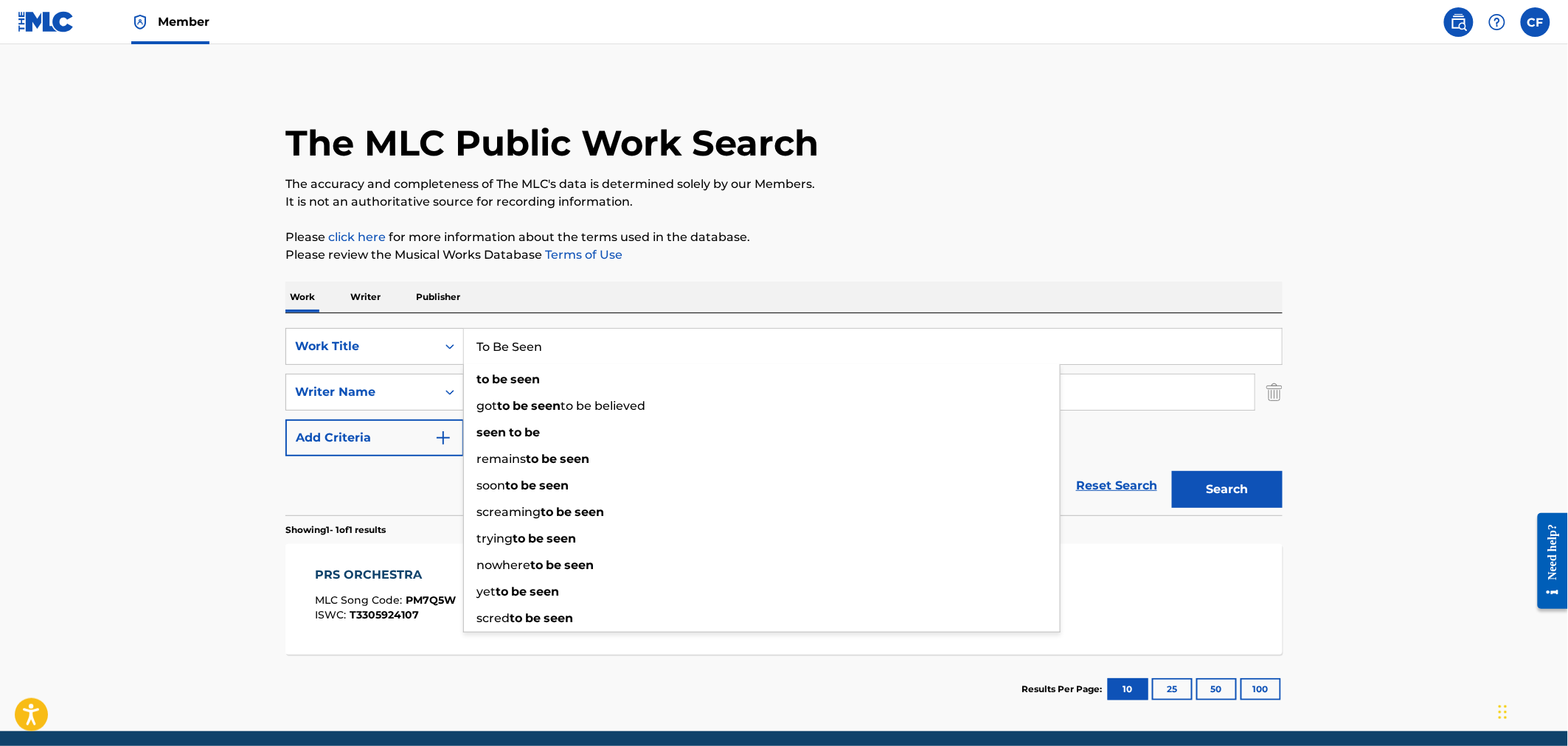
type input "To Be Seen"
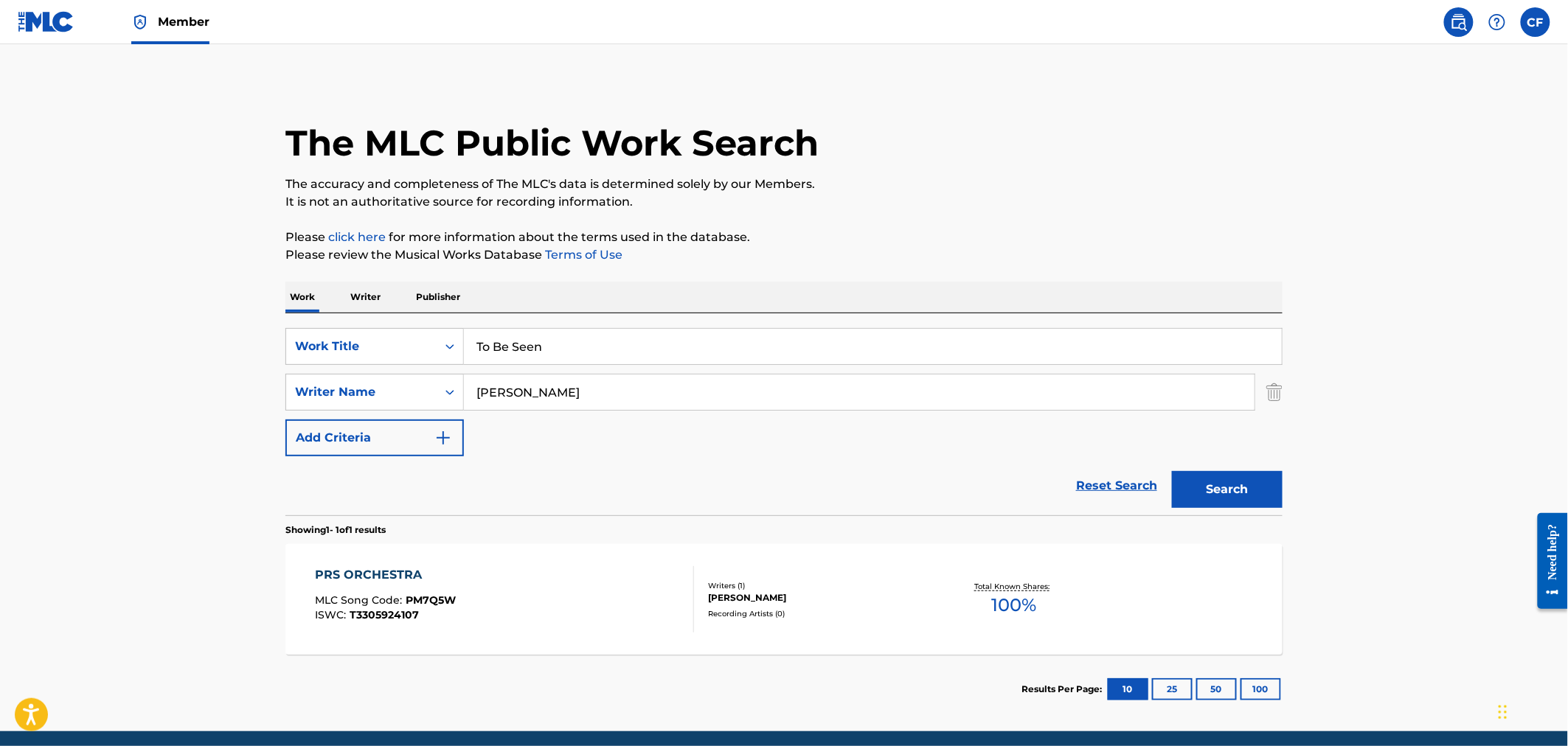
type input "l"
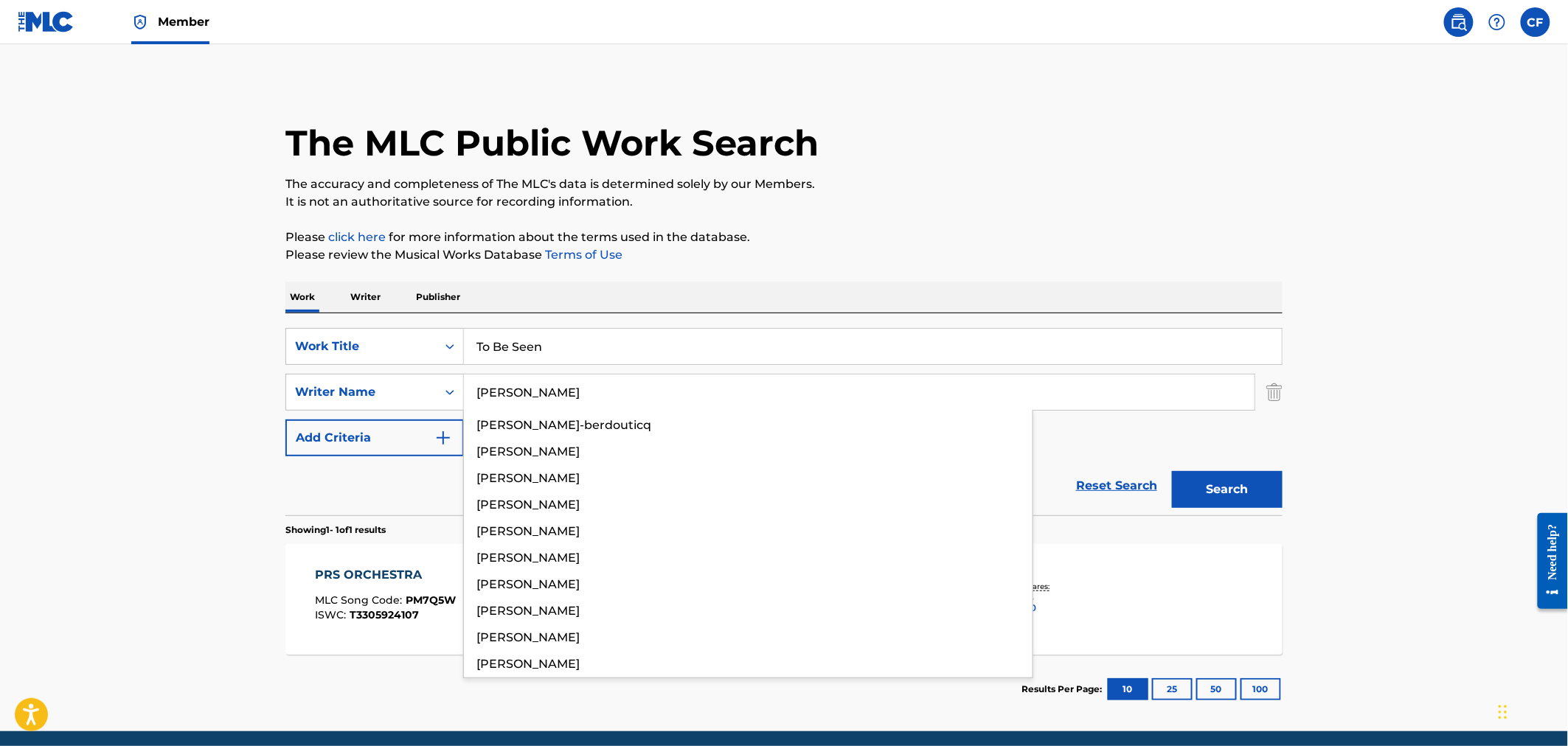
type input "[PERSON_NAME]"
click at [1172, 471] on button "Search" at bounding box center [1227, 489] width 111 height 37
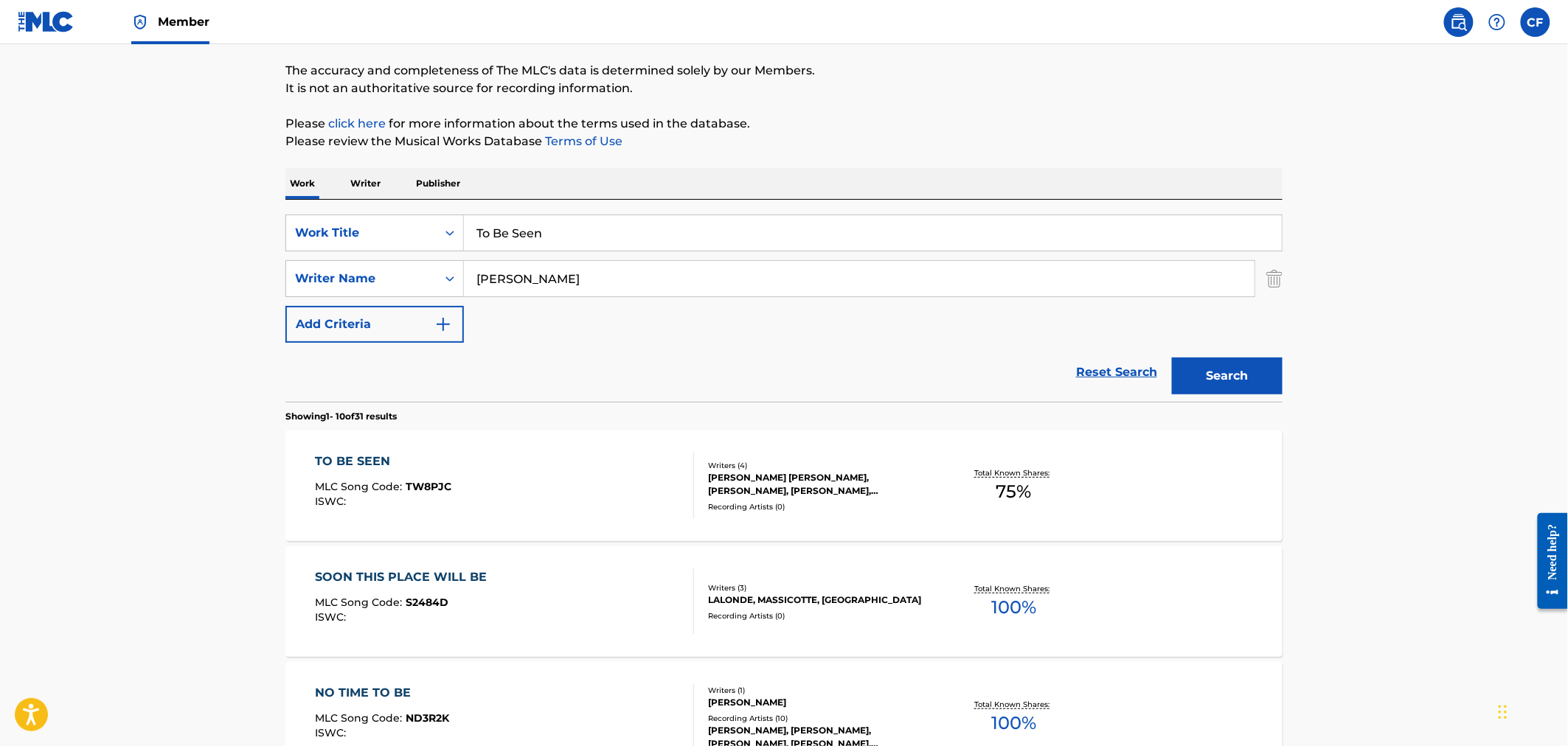
scroll to position [164, 0]
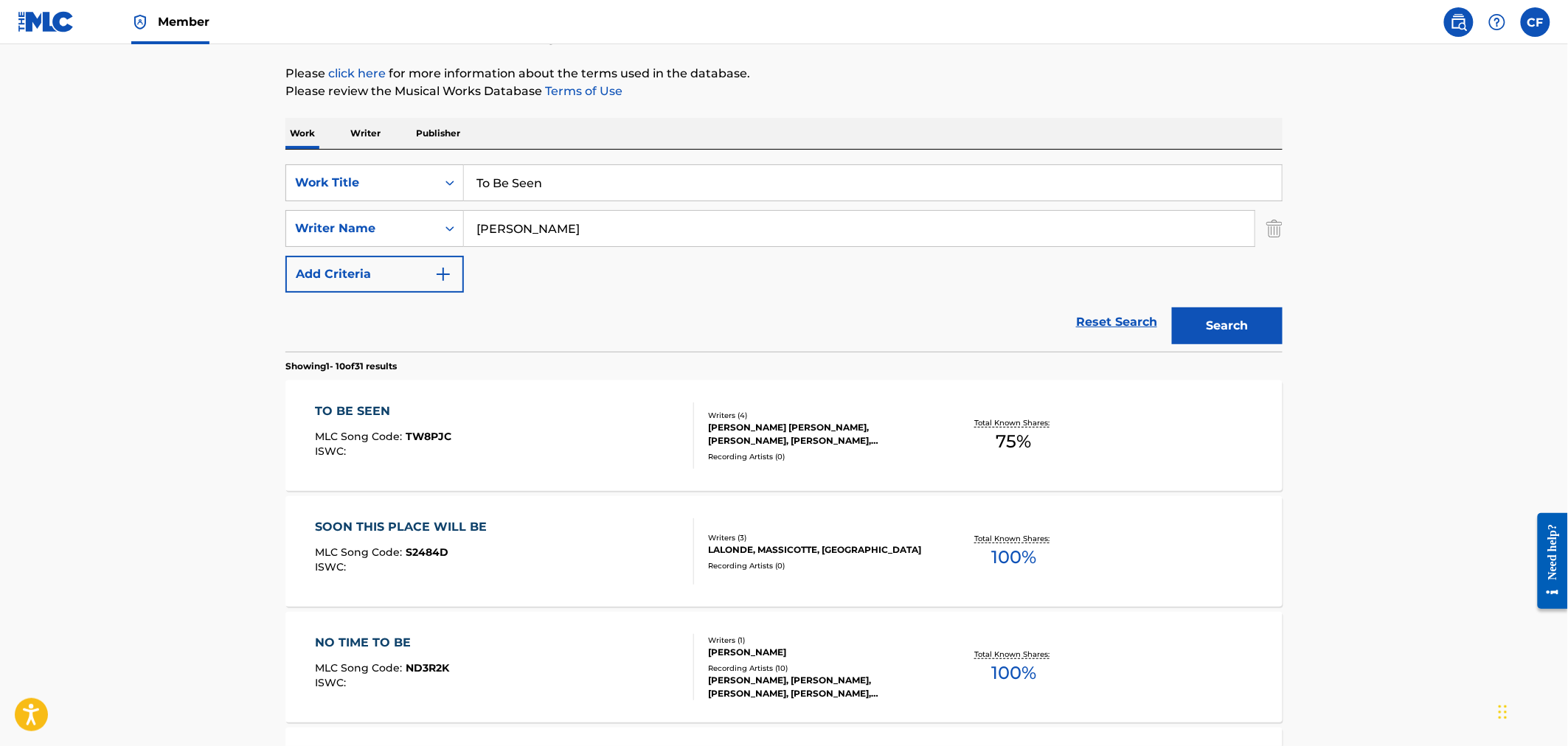
click at [434, 431] on span "TW8PJC" at bounding box center [429, 436] width 46 height 13
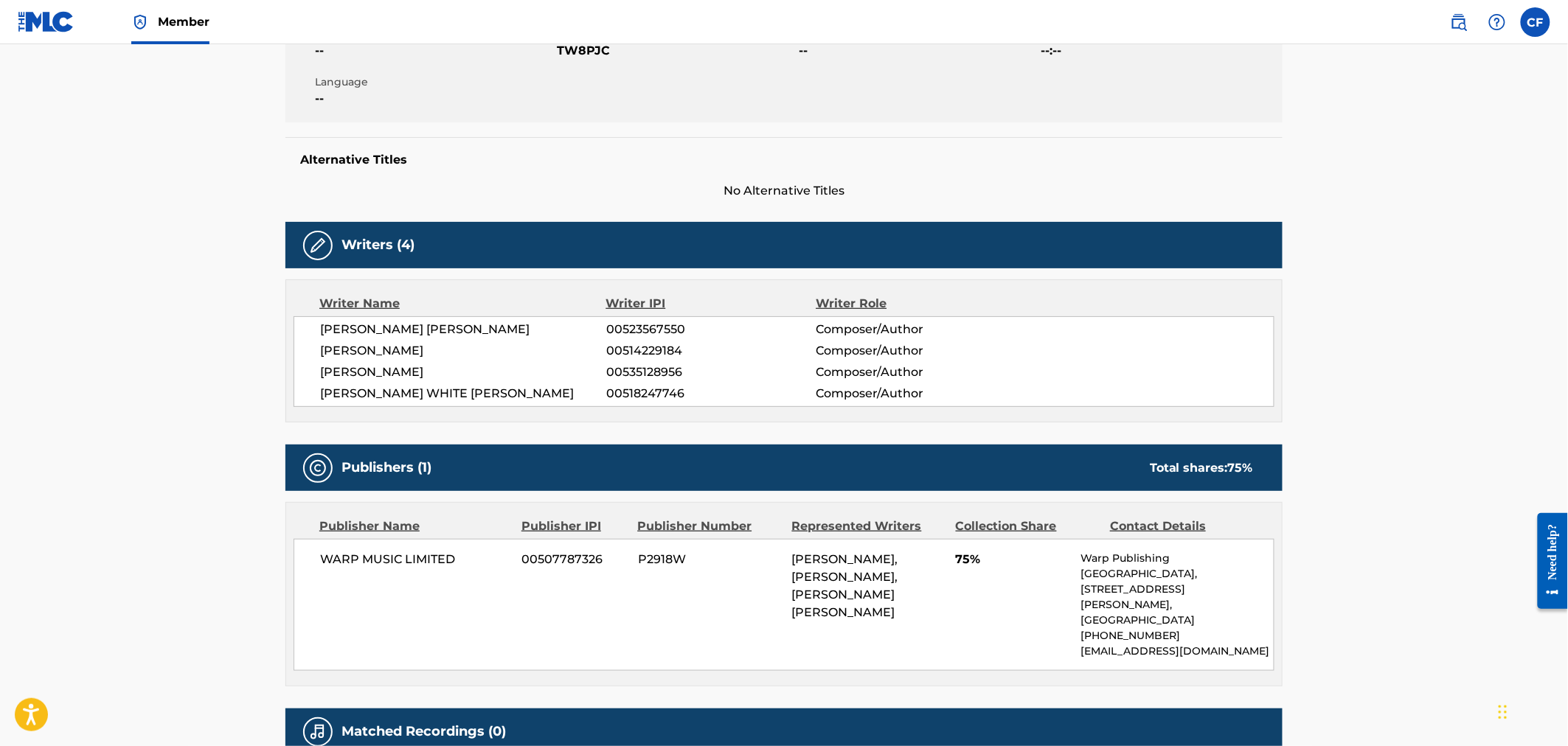
scroll to position [409, 0]
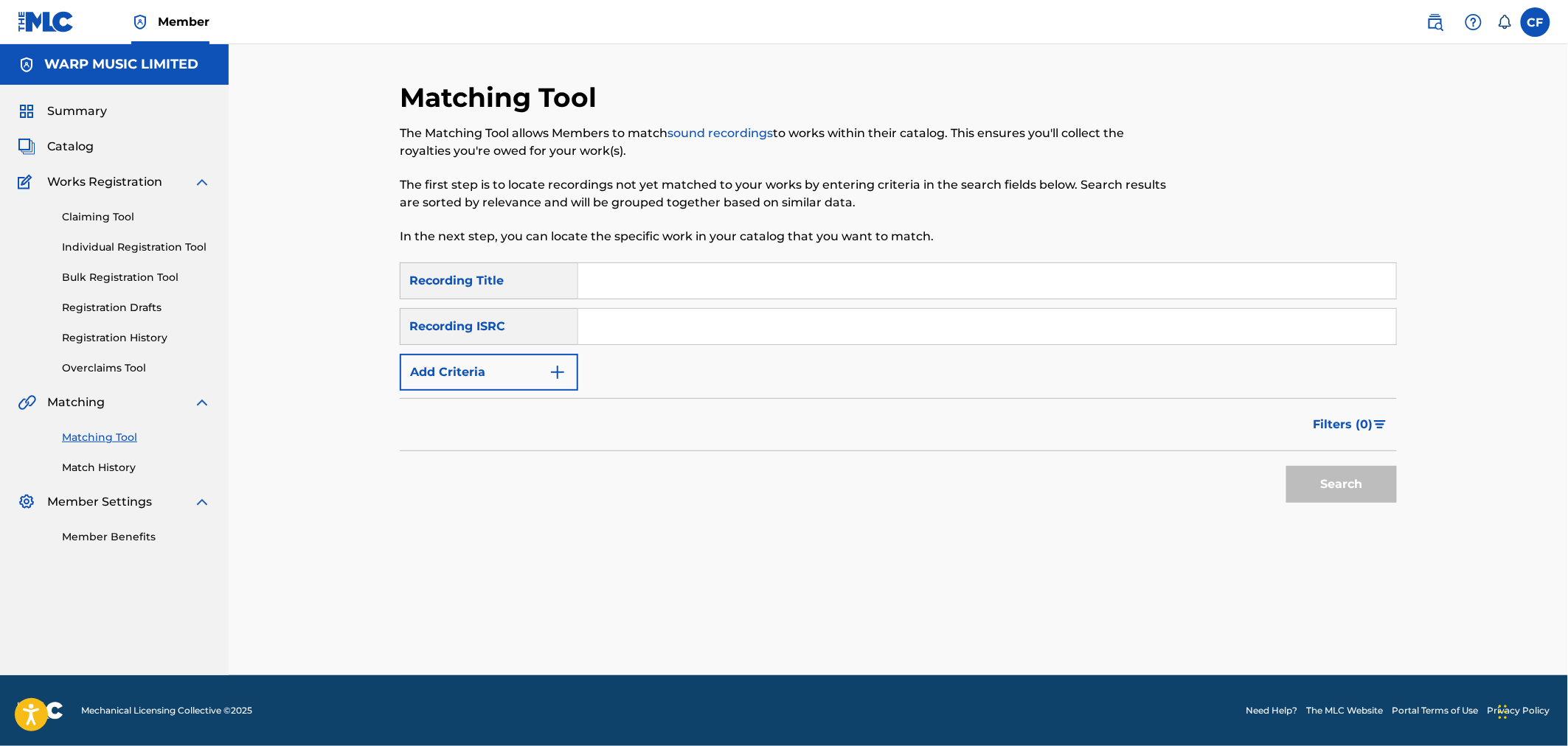
drag, startPoint x: 654, startPoint y: 372, endPoint x: 655, endPoint y: 327, distance: 45.0
click at [656, 371] on div "SearchWithCriteriac14effa4-9f6c-4dae-af93-54566bd12de1 Recording Title SearchWi…" at bounding box center [899, 326] width 997 height 129
click at [655, 327] on input "Search Form" at bounding box center [987, 326] width 818 height 35
paste input "GBBPW2501534;GBBPW2401422"
click at [1287, 466] on button "Search" at bounding box center [1342, 484] width 111 height 37
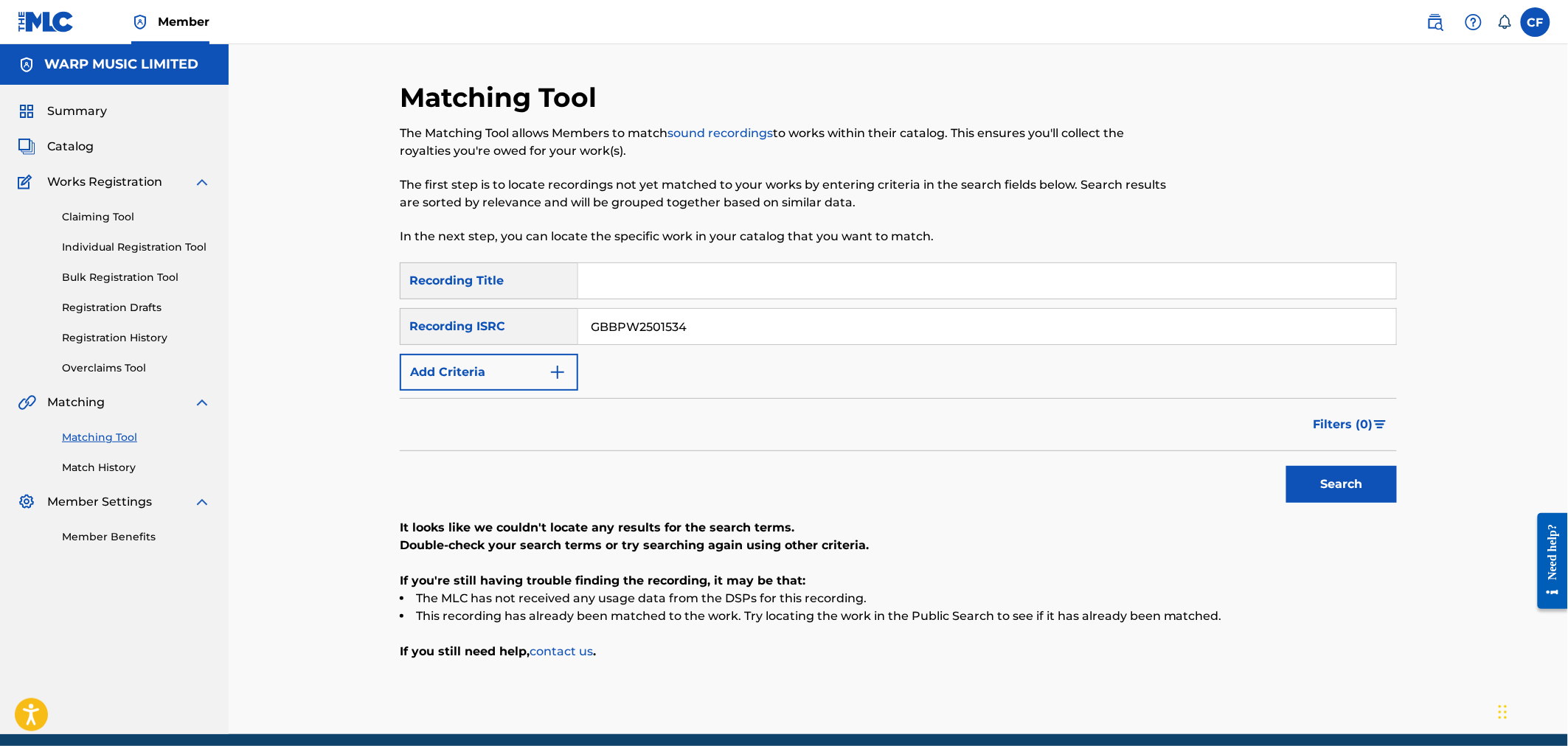
paste input ";GBBPW2401422"
click at [1287, 466] on button "Search" at bounding box center [1342, 484] width 111 height 37
click at [691, 344] on div "GBBPW2401422" at bounding box center [987, 326] width 819 height 37
click at [671, 337] on input "GBBPW2401422" at bounding box center [987, 326] width 818 height 35
paste input "341"
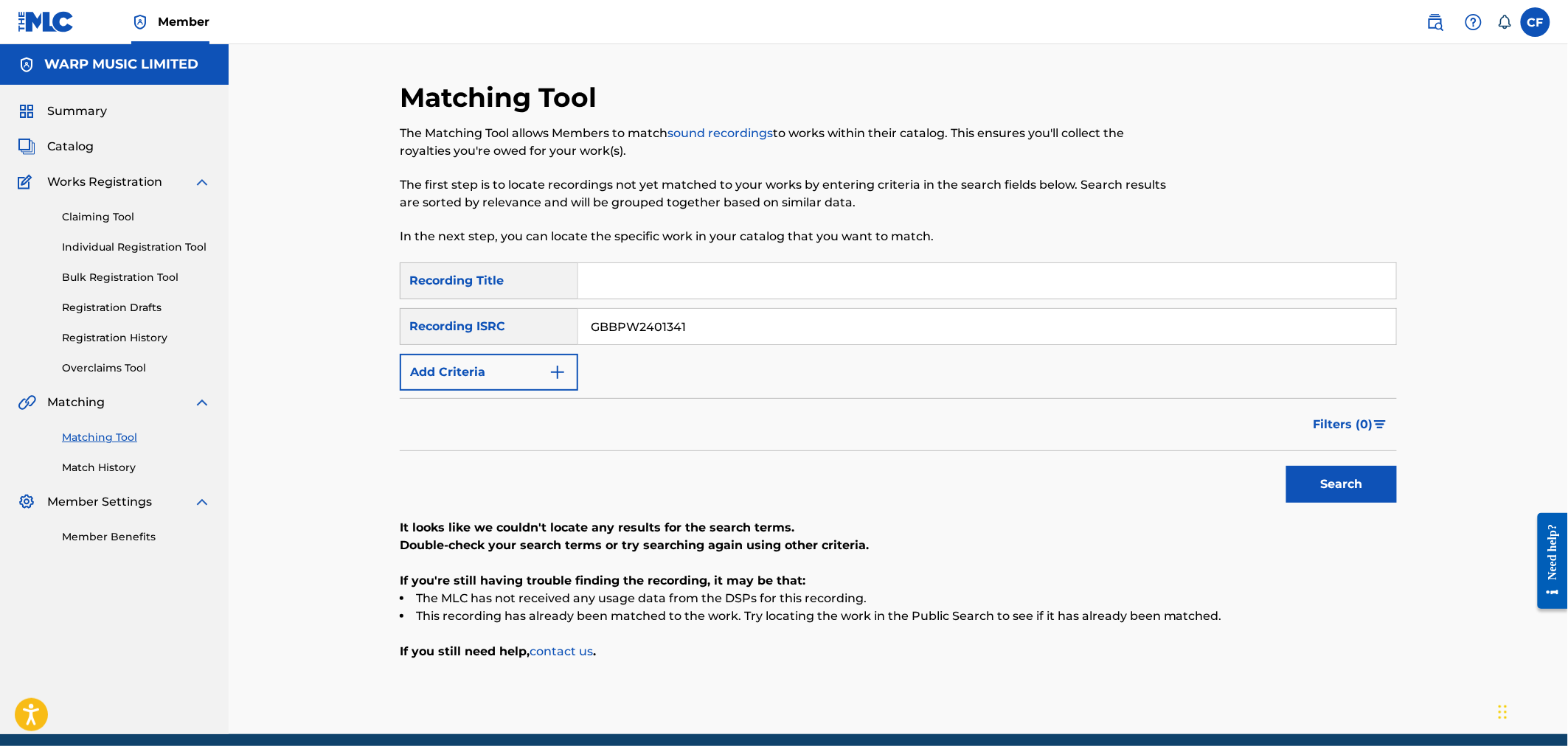
click at [1287, 466] on button "Search" at bounding box center [1342, 484] width 111 height 37
drag, startPoint x: 694, startPoint y: 332, endPoint x: 1156, endPoint y: 406, distance: 467.9
click at [695, 332] on input "GBBPW2401341" at bounding box center [987, 326] width 818 height 35
paste input "6"
click at [1338, 482] on button "Search" at bounding box center [1342, 484] width 111 height 37
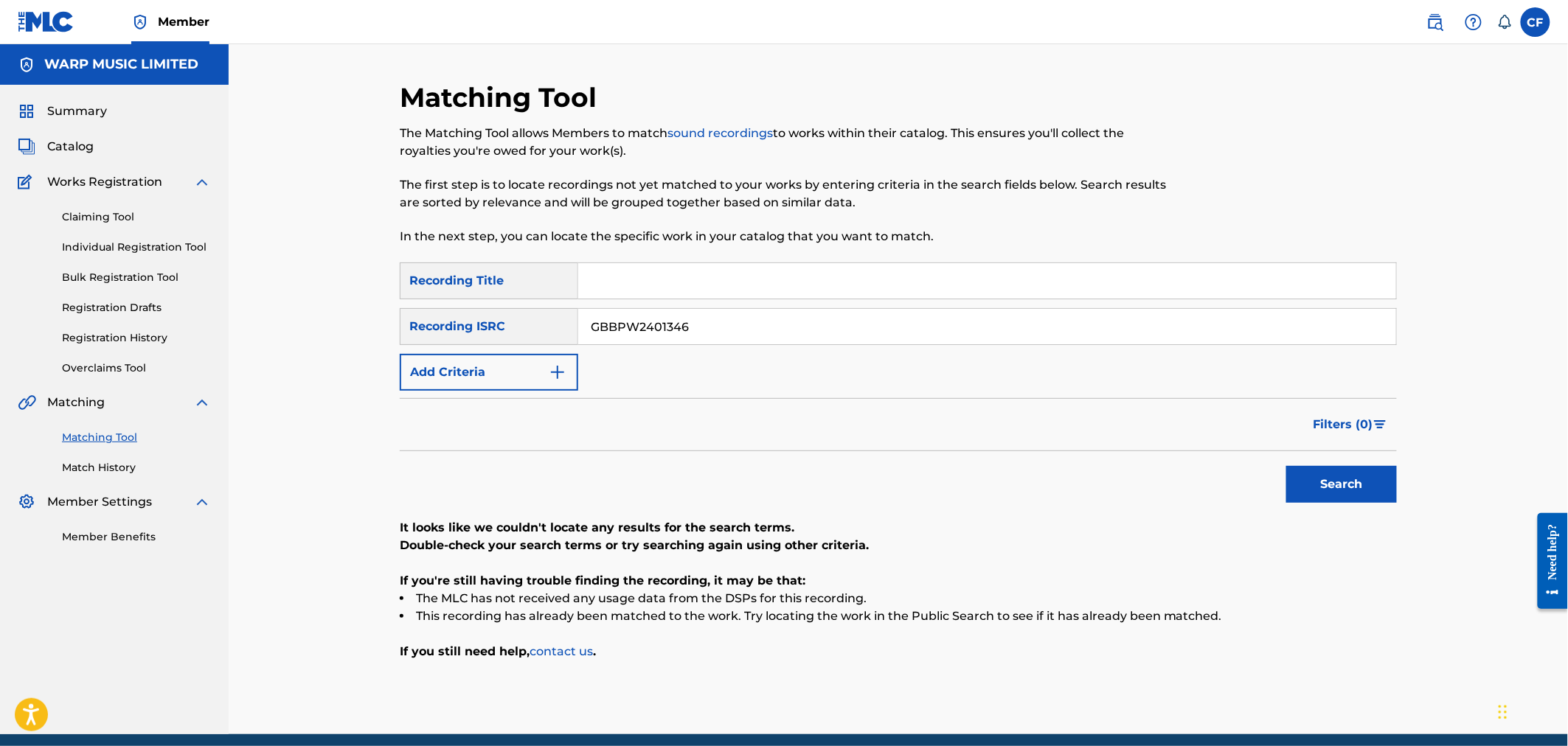
drag, startPoint x: 689, startPoint y: 321, endPoint x: 726, endPoint y: 335, distance: 39.6
click at [690, 321] on input "GBBPW2401346" at bounding box center [987, 326] width 818 height 35
paste input "2"
type input "GBBPW2401342"
click at [1352, 483] on button "Search" at bounding box center [1342, 484] width 111 height 37
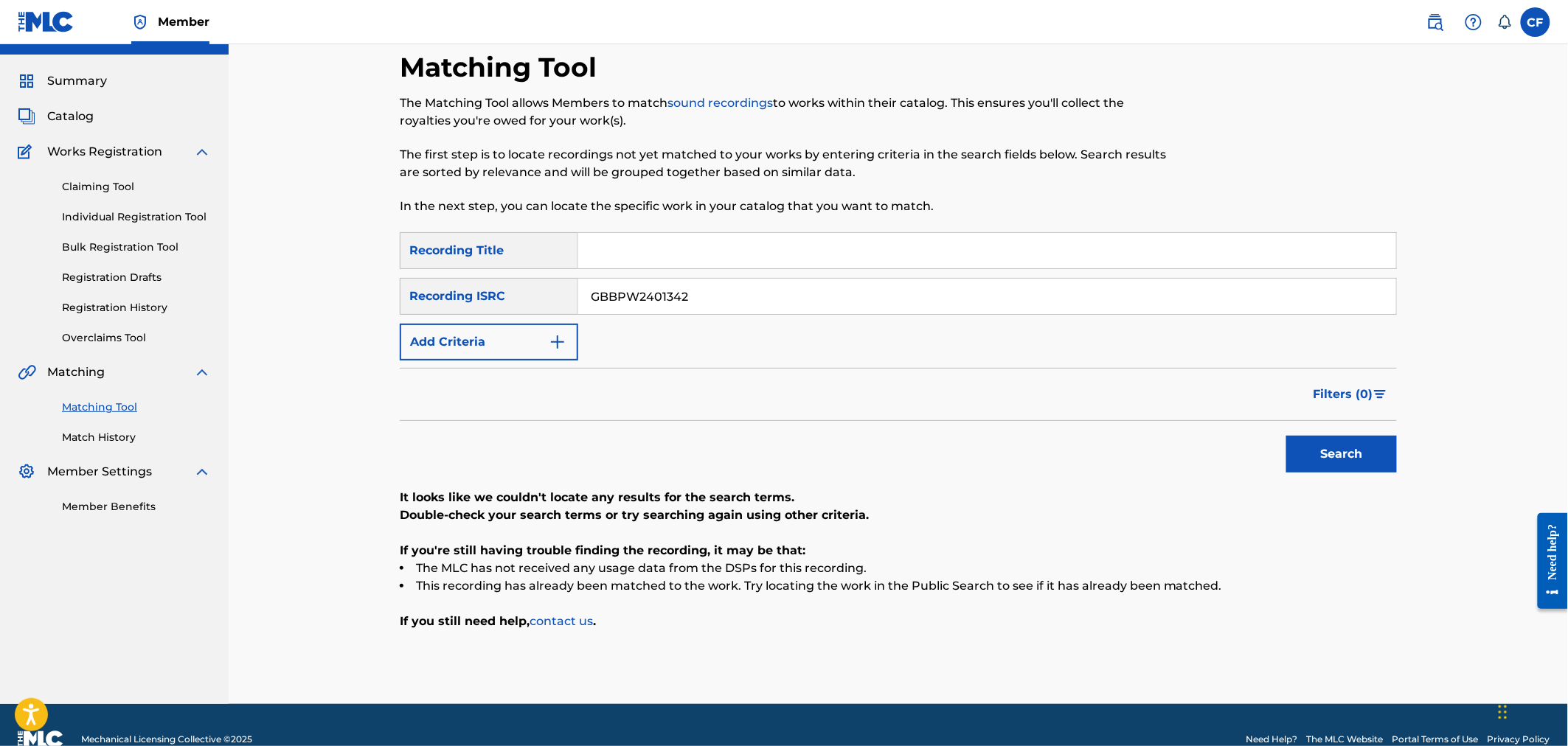
scroll to position [59, 0]
